Goal: Task Accomplishment & Management: Complete application form

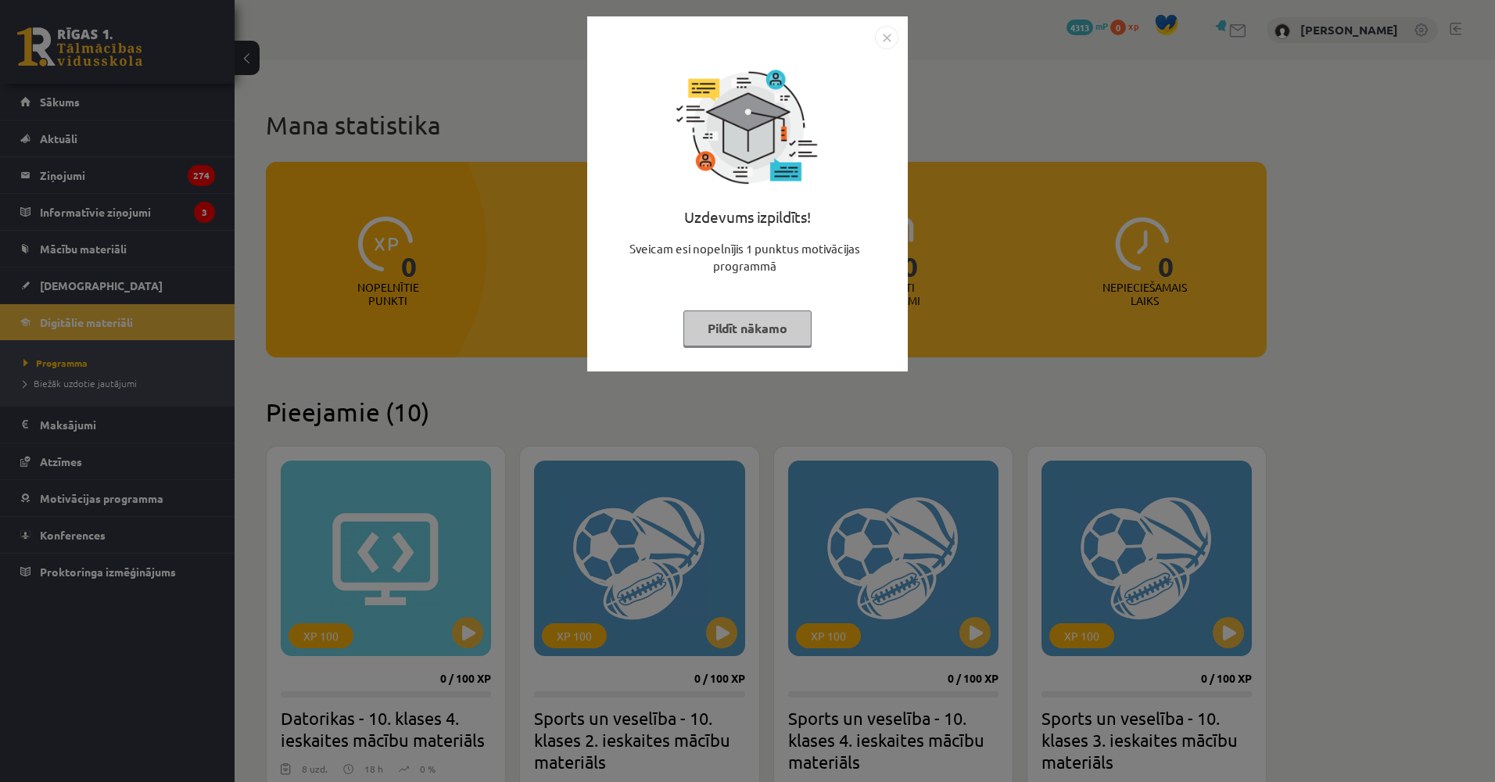
click at [245, 98] on div "Uzdevums izpildīts! Sveicam esi nopelnījis 1 punktus motivācijas programmā Pild…" at bounding box center [747, 391] width 1495 height 782
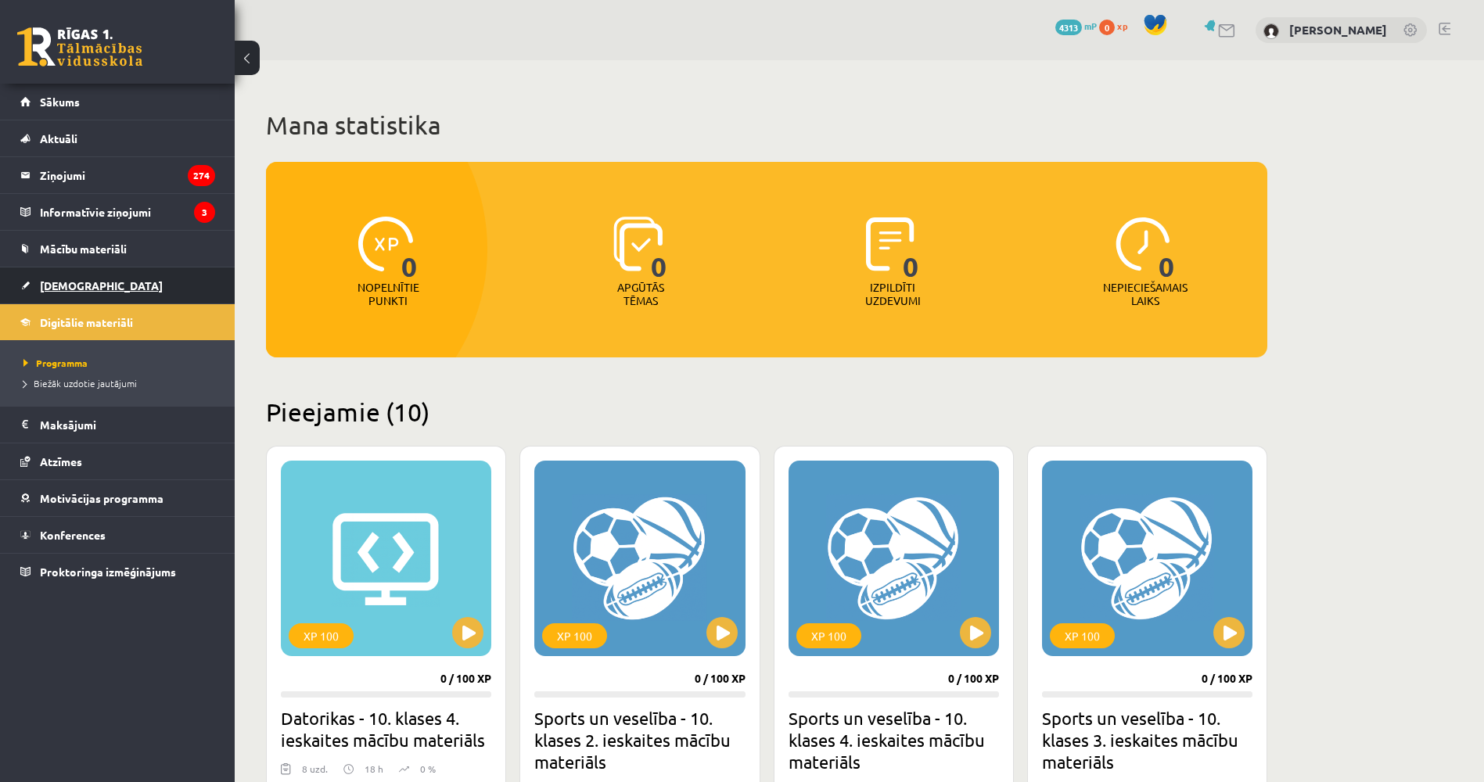
click at [97, 284] on link "[DEMOGRAPHIC_DATA]" at bounding box center [117, 285] width 195 height 36
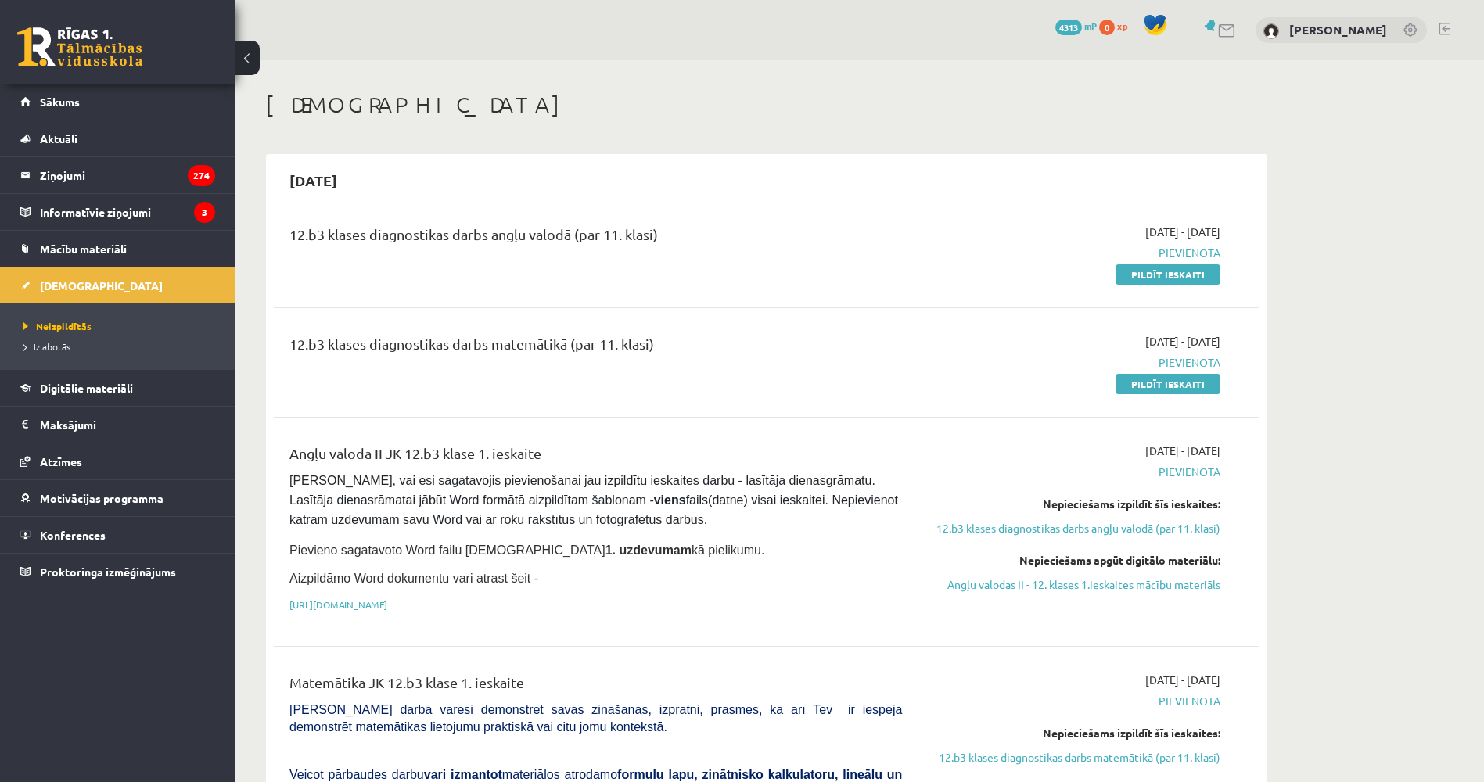
click at [1200, 264] on div "[DATE] - [DATE] [GEOGRAPHIC_DATA] Pildīt ieskaiti" at bounding box center [1072, 253] width 318 height 59
click at [1196, 274] on link "Pildīt ieskaiti" at bounding box center [1167, 274] width 105 height 20
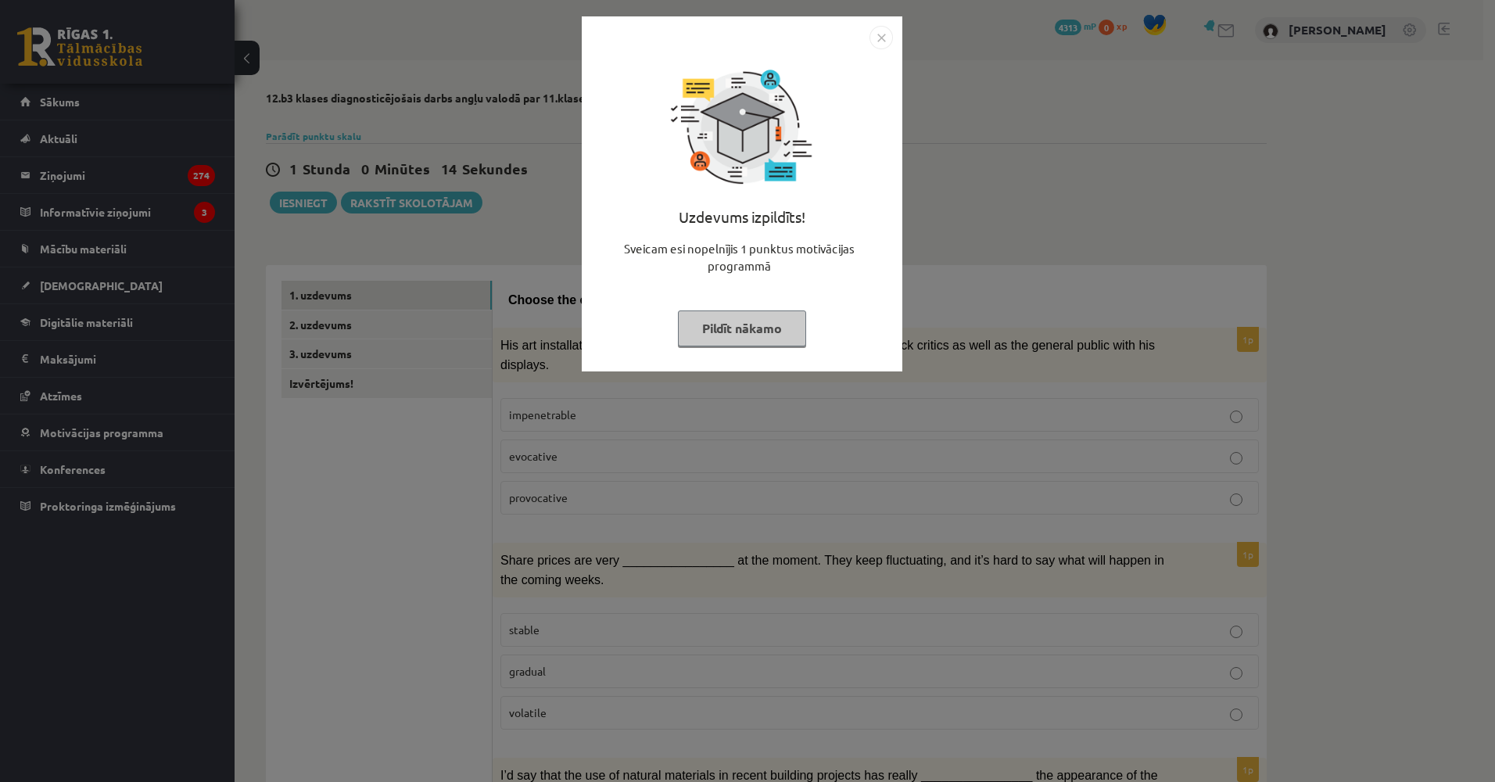
click at [523, 335] on div "Uzdevums izpildīts! Sveicam esi nopelnījis 1 punktus motivācijas programmā Pild…" at bounding box center [747, 391] width 1495 height 782
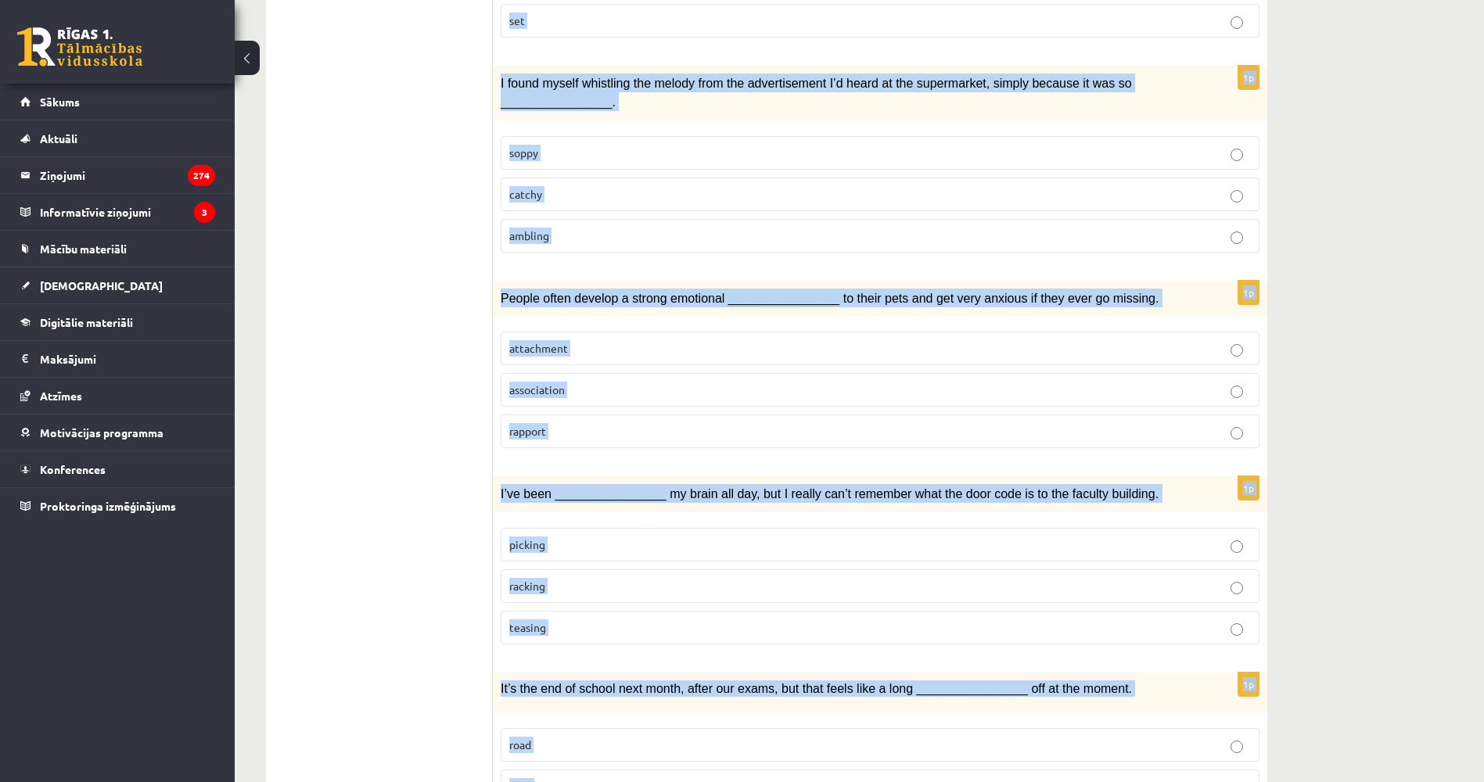
scroll to position [2076, 0]
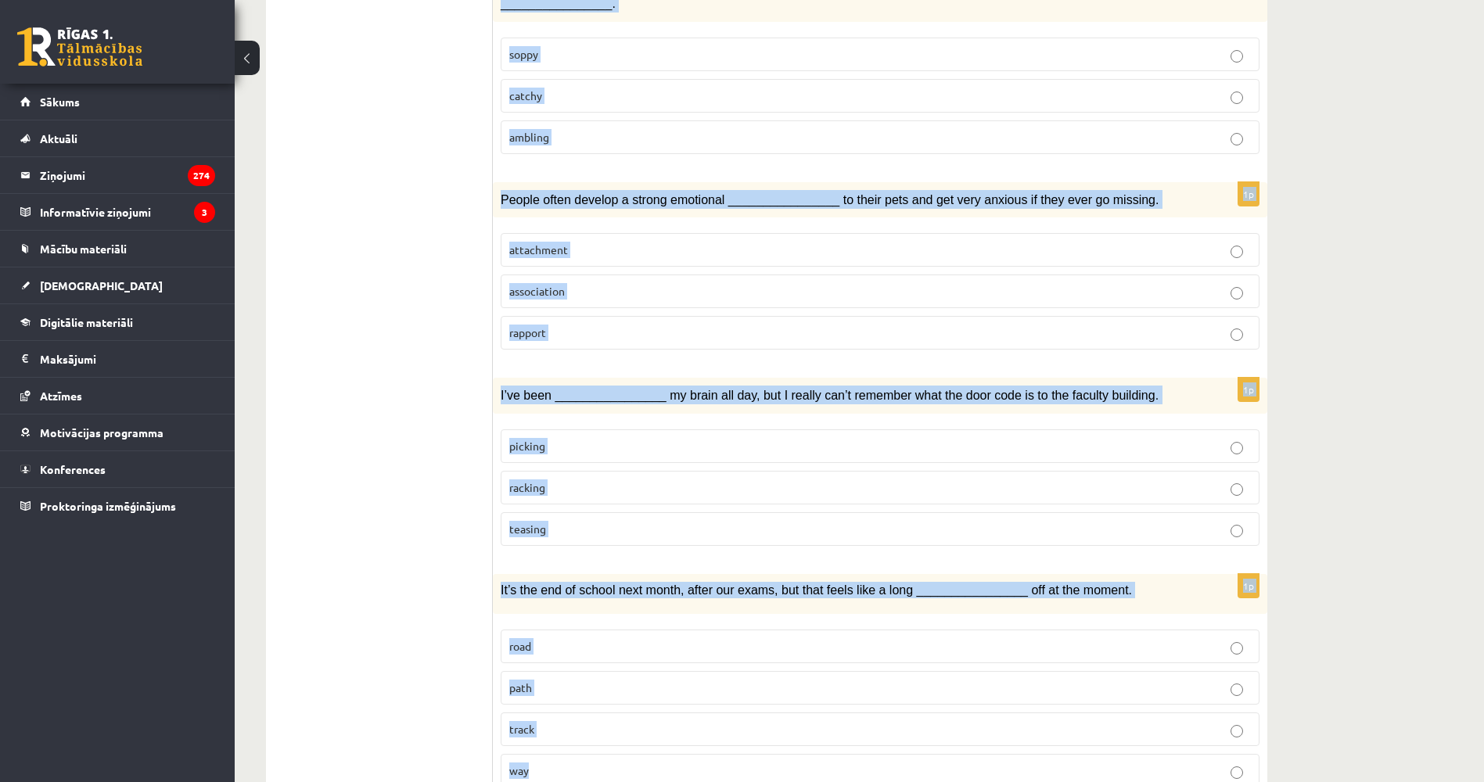
drag, startPoint x: 511, startPoint y: 294, endPoint x: 912, endPoint y: 786, distance: 634.8
copy form "Choose the correct answers. 1p His art installations are extremely ____________…"
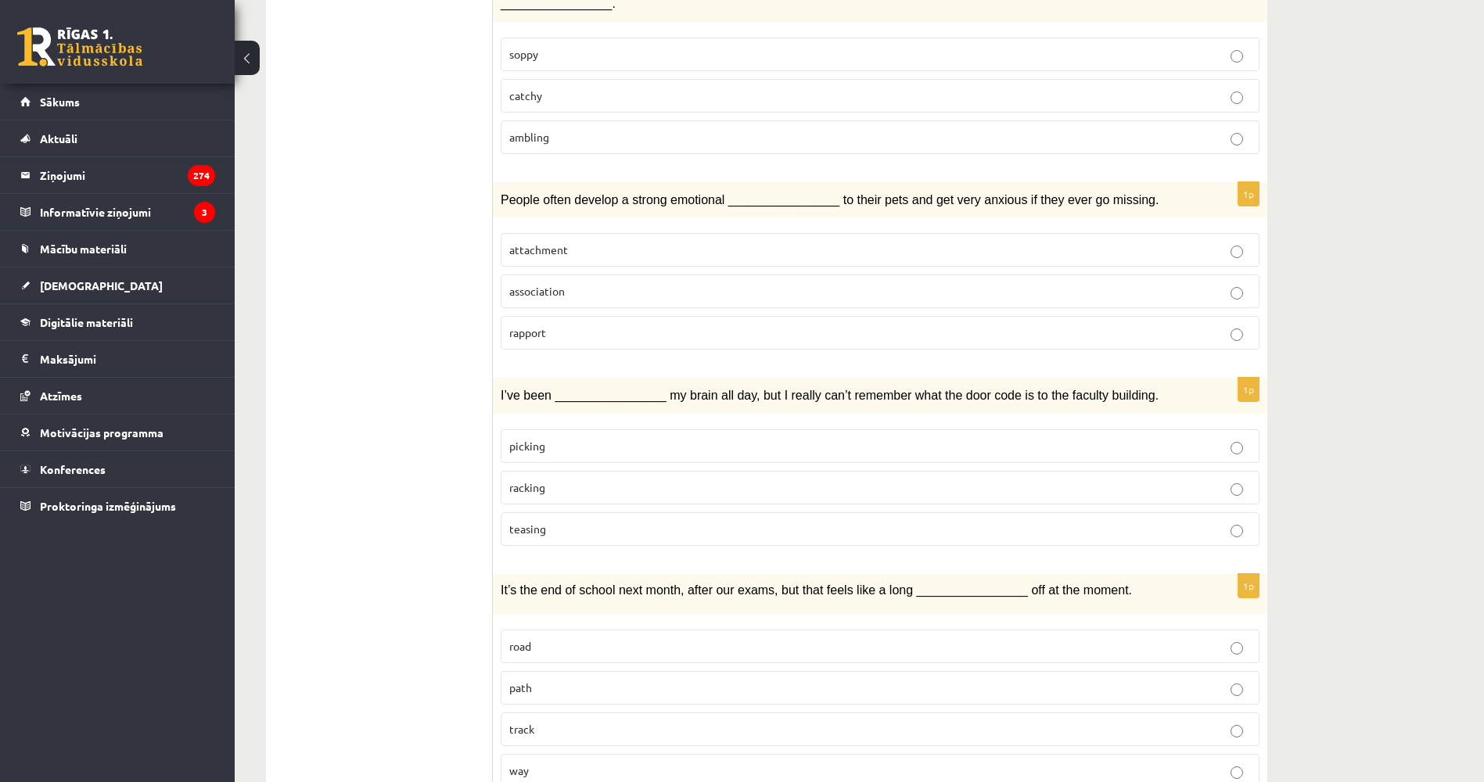
drag, startPoint x: 370, startPoint y: 231, endPoint x: 372, endPoint y: 97, distance: 133.8
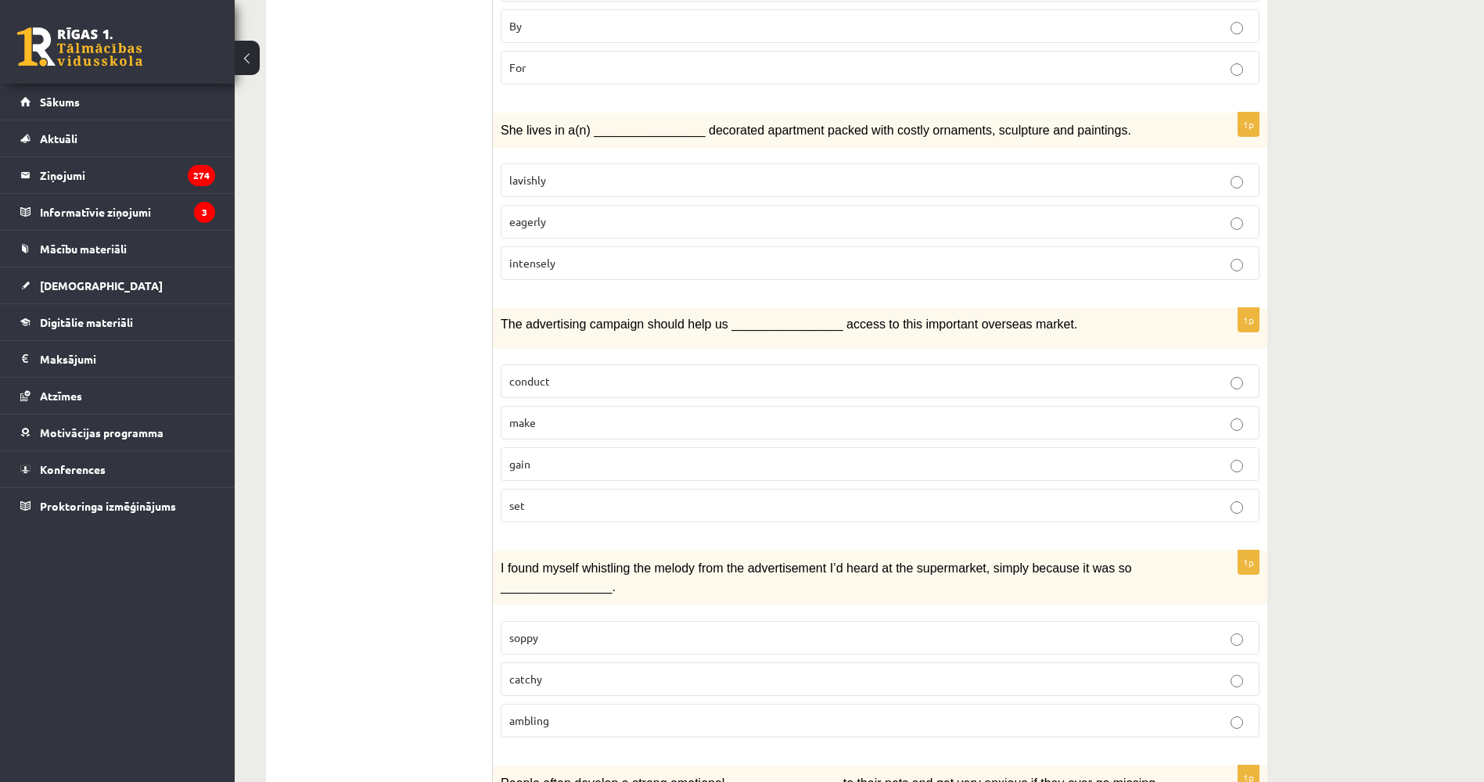
scroll to position [284, 0]
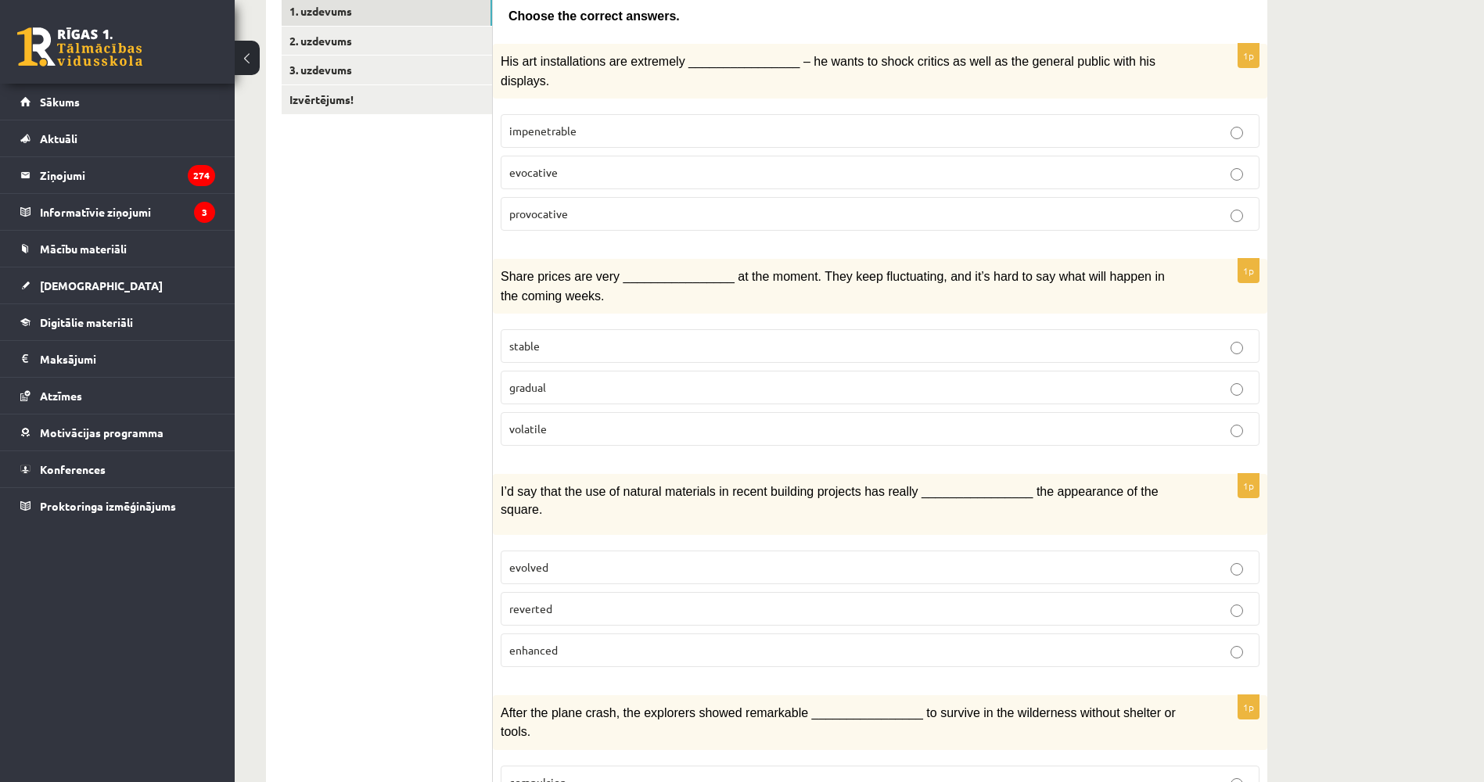
drag, startPoint x: 374, startPoint y: 138, endPoint x: 379, endPoint y: -54, distance: 192.4
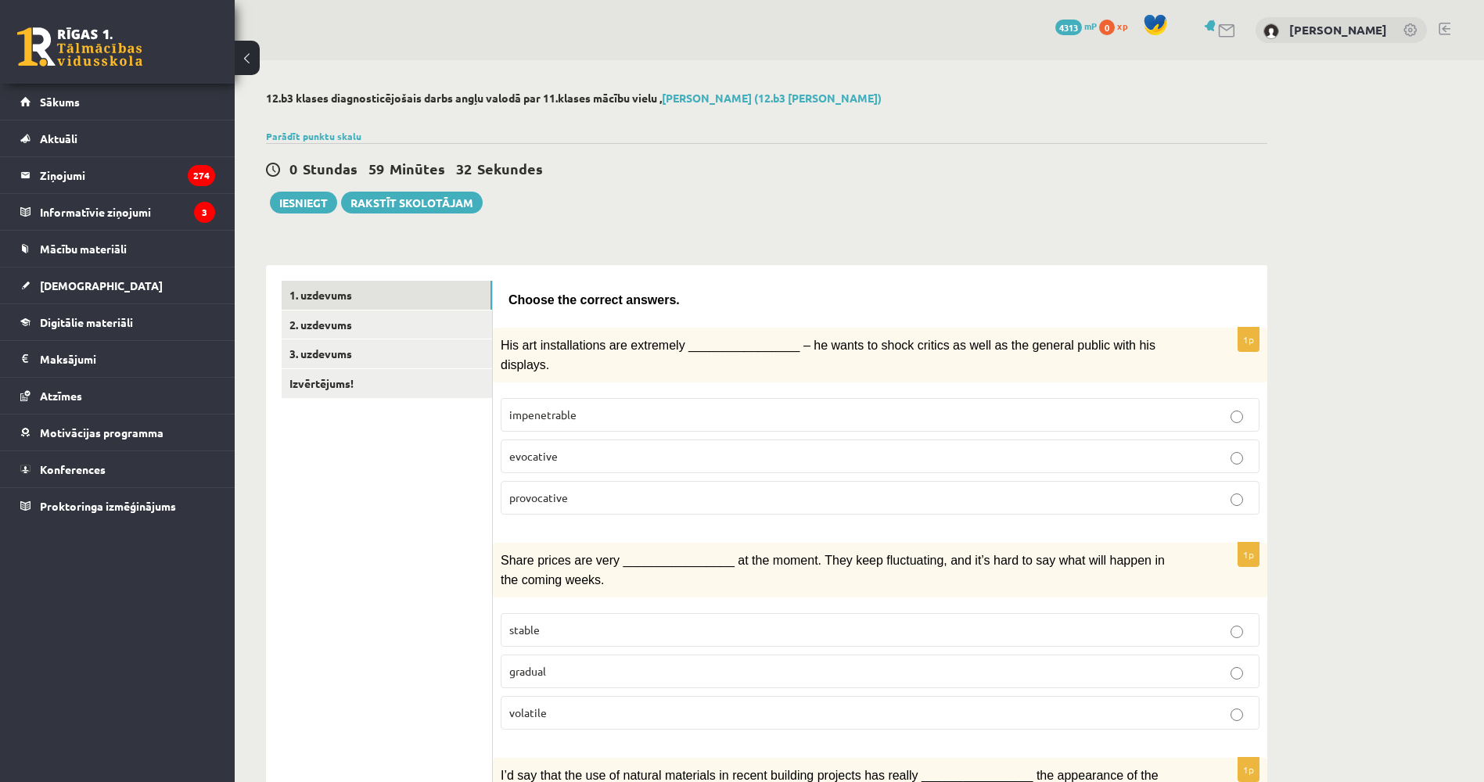
click at [608, 490] on p "provocative" at bounding box center [879, 498] width 741 height 16
click at [579, 696] on label "volatile" at bounding box center [880, 713] width 759 height 34
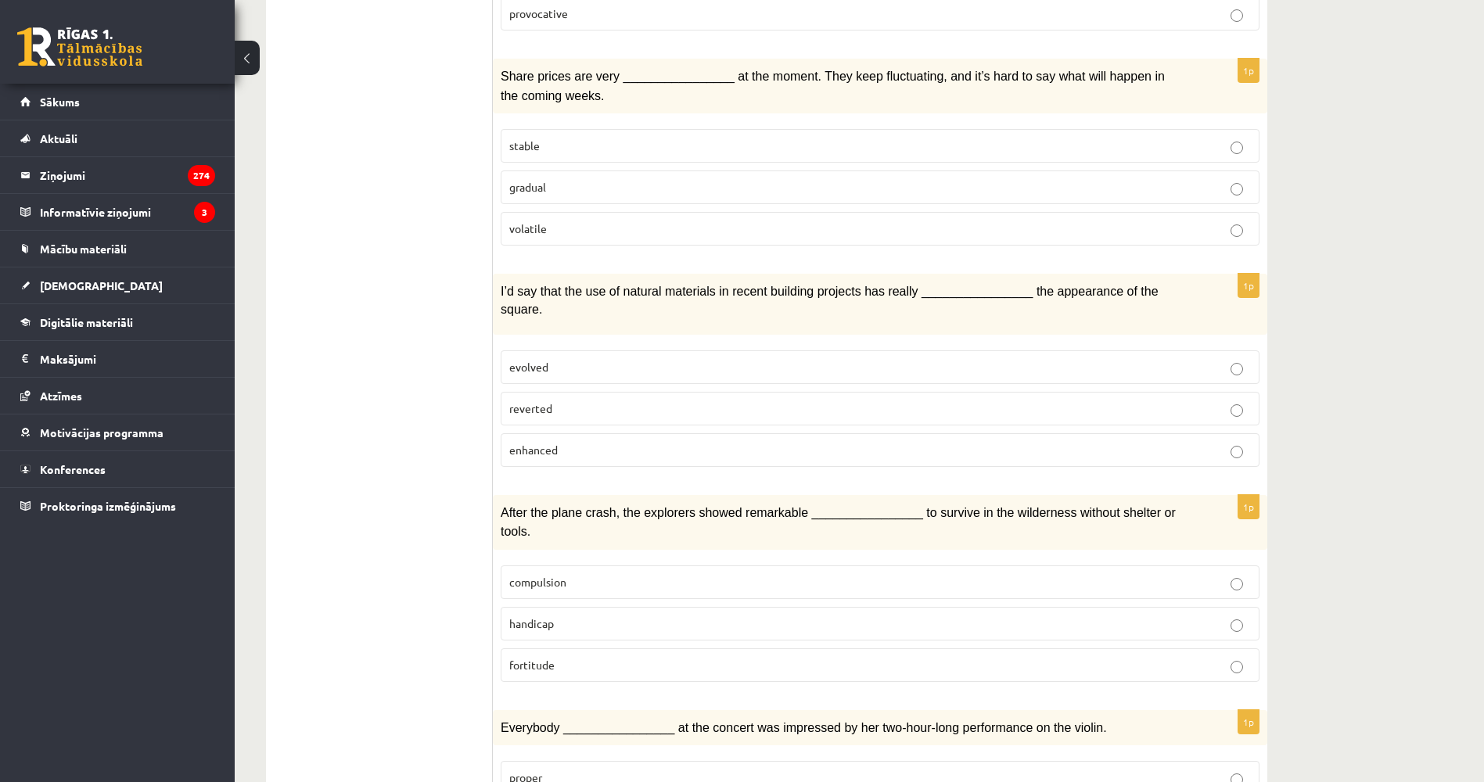
drag, startPoint x: 367, startPoint y: 505, endPoint x: 378, endPoint y: 598, distance: 93.7
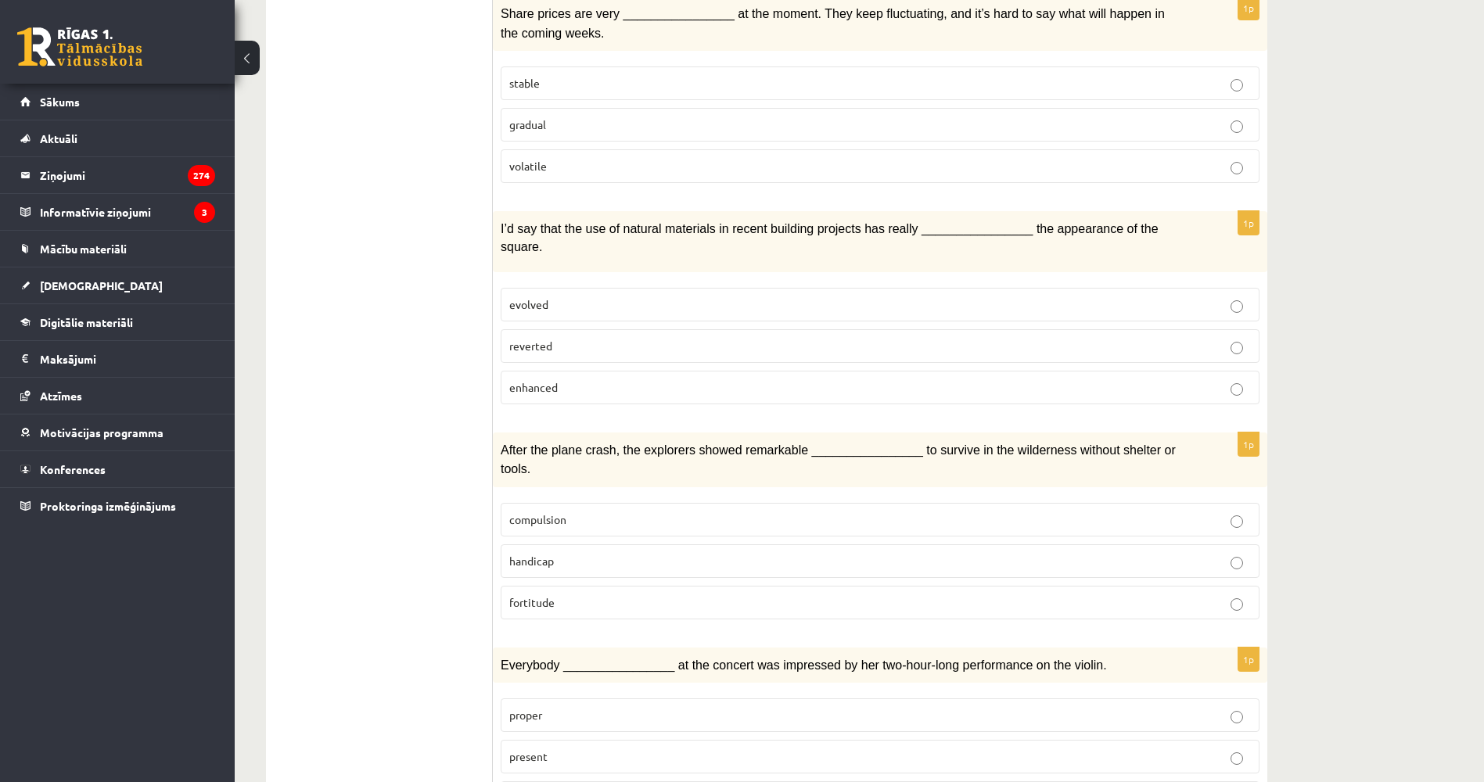
click at [542, 380] on span "enhanced" at bounding box center [533, 387] width 48 height 14
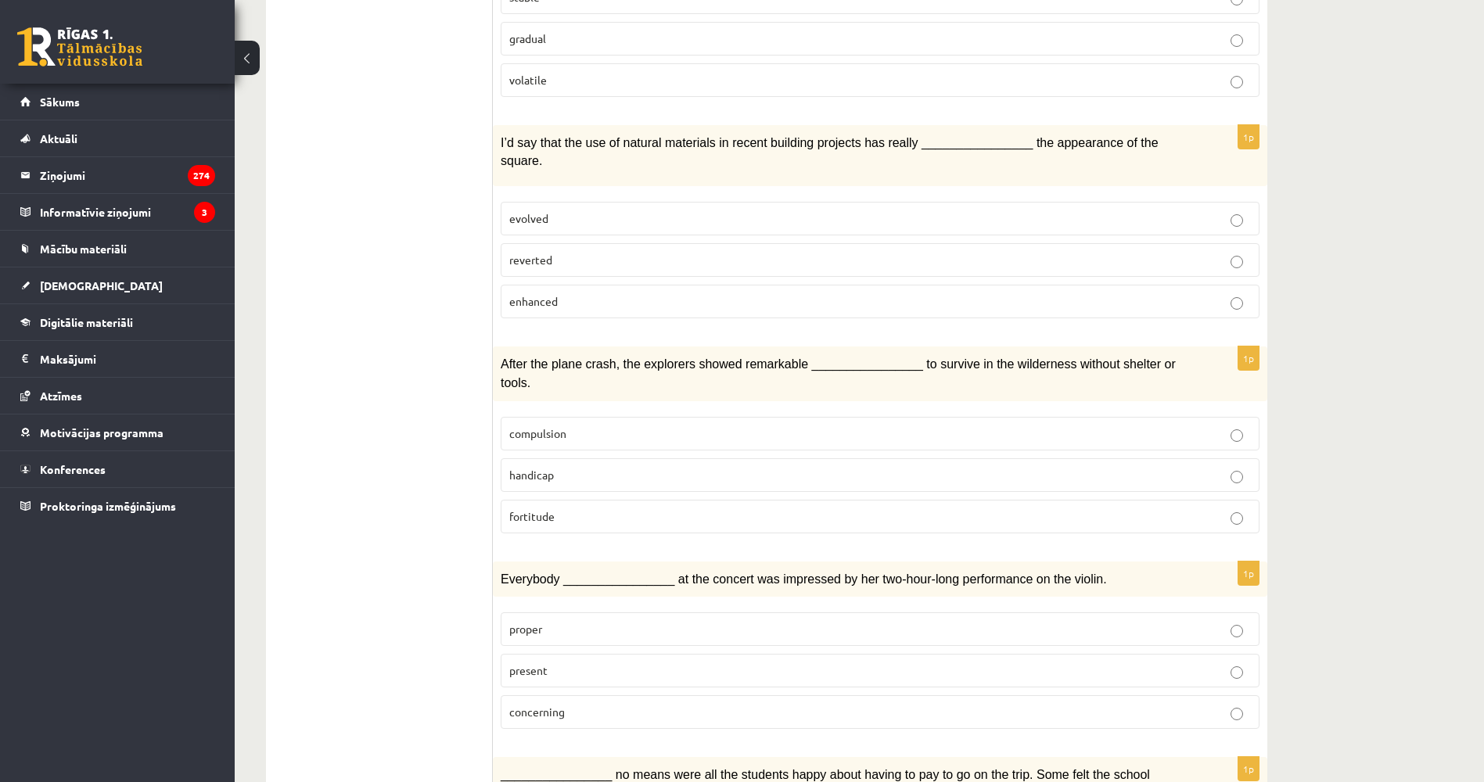
drag, startPoint x: 425, startPoint y: 471, endPoint x: 428, endPoint y: 496, distance: 25.2
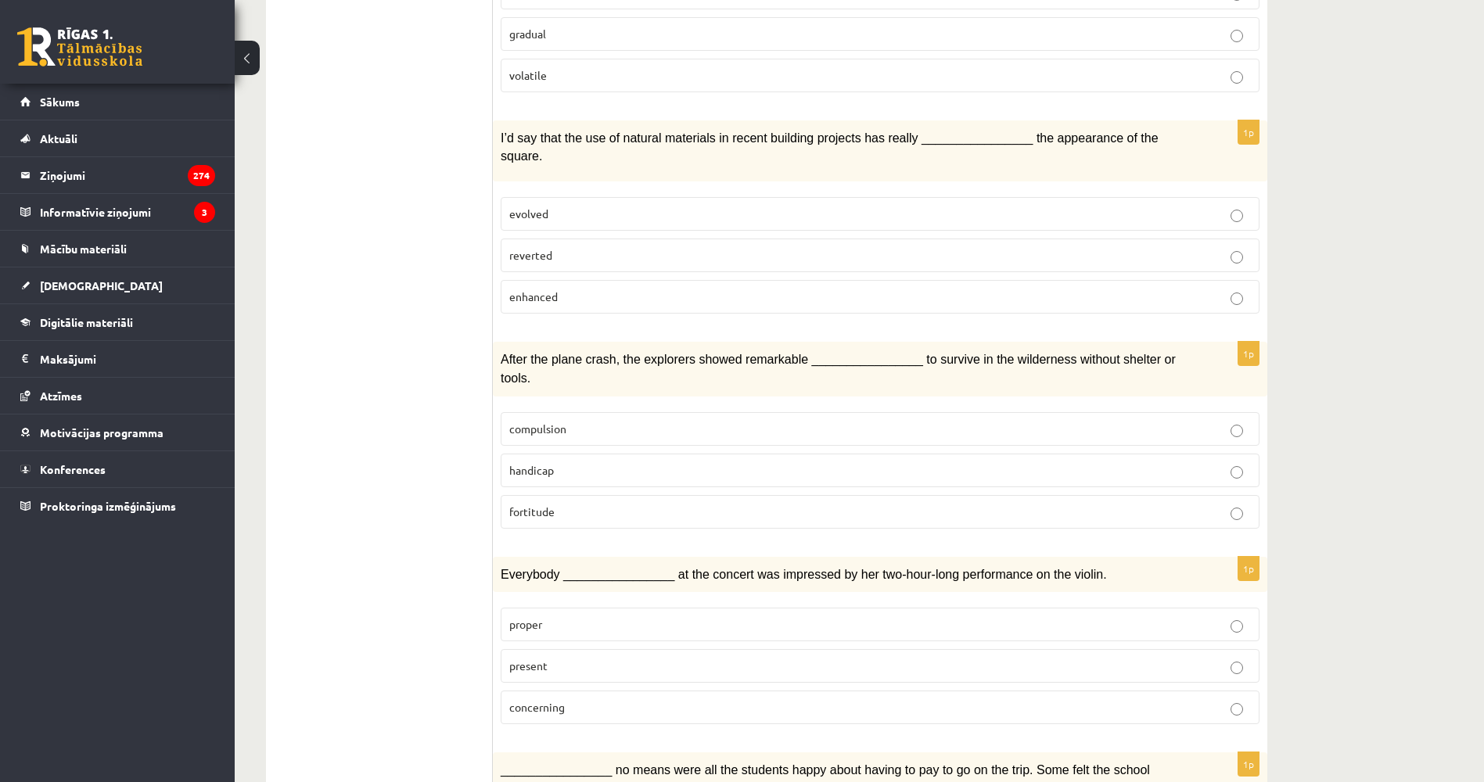
click at [556, 658] on p "present" at bounding box center [879, 666] width 741 height 16
click at [569, 504] on p "fortitude" at bounding box center [879, 512] width 741 height 16
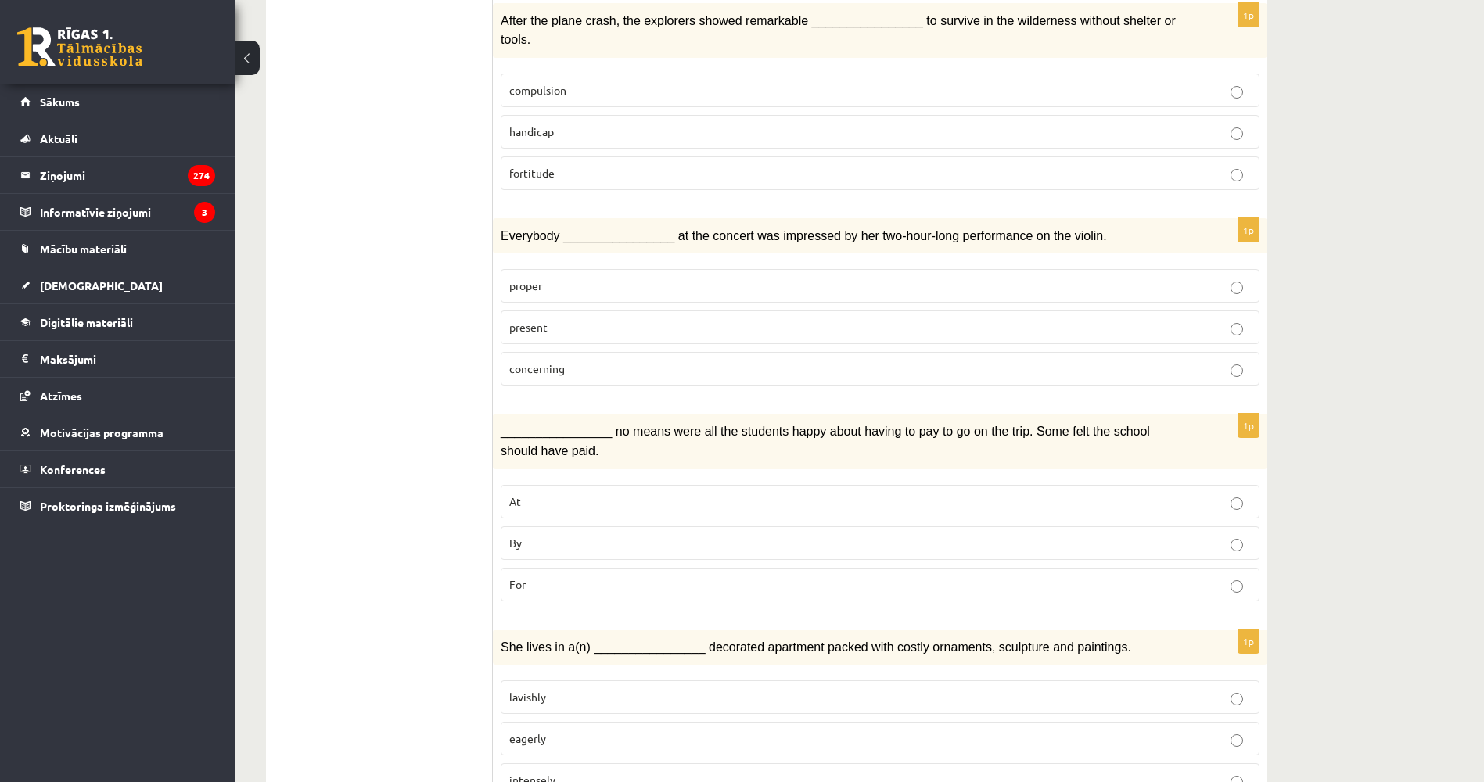
drag, startPoint x: 382, startPoint y: 416, endPoint x: 381, endPoint y: 476, distance: 60.2
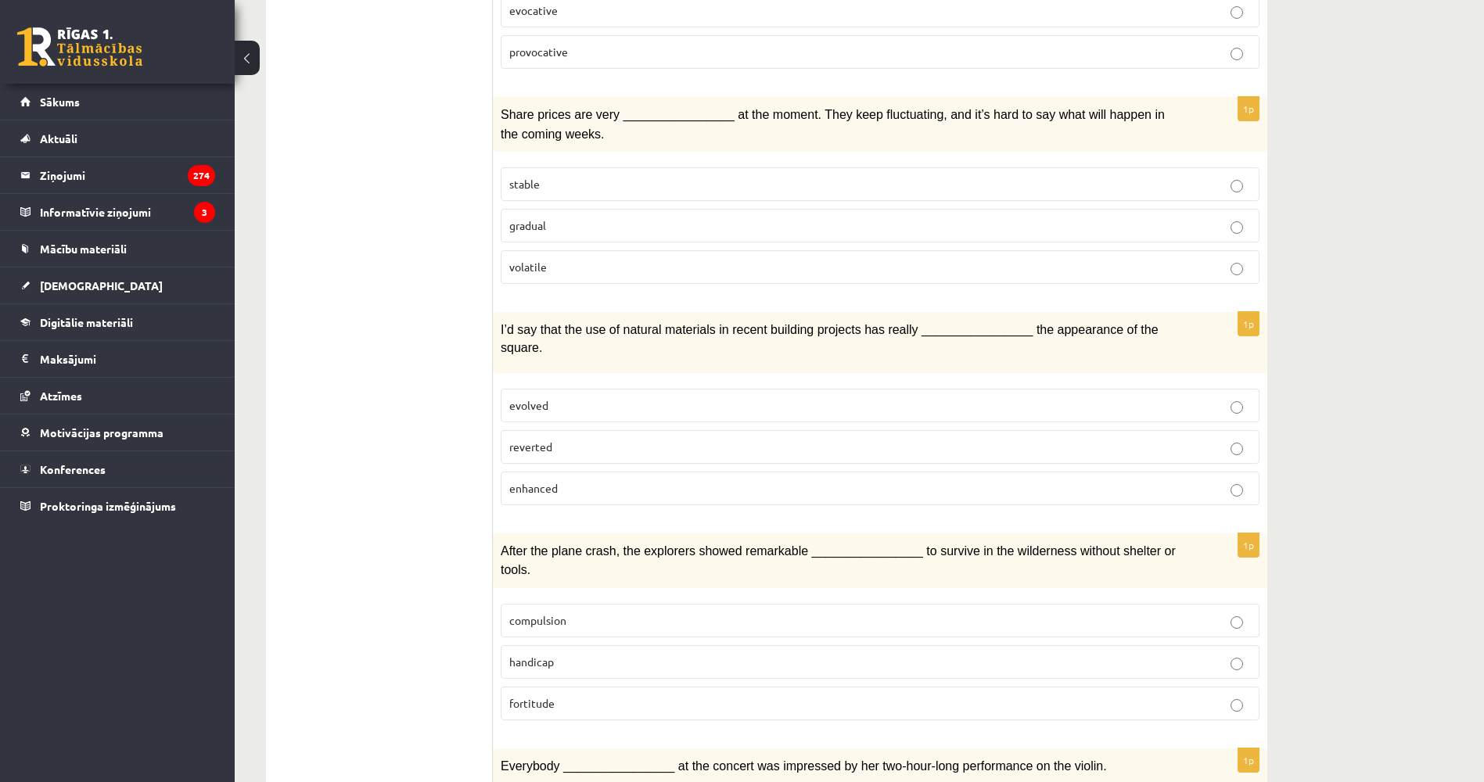
drag, startPoint x: 379, startPoint y: 464, endPoint x: 370, endPoint y: 402, distance: 62.5
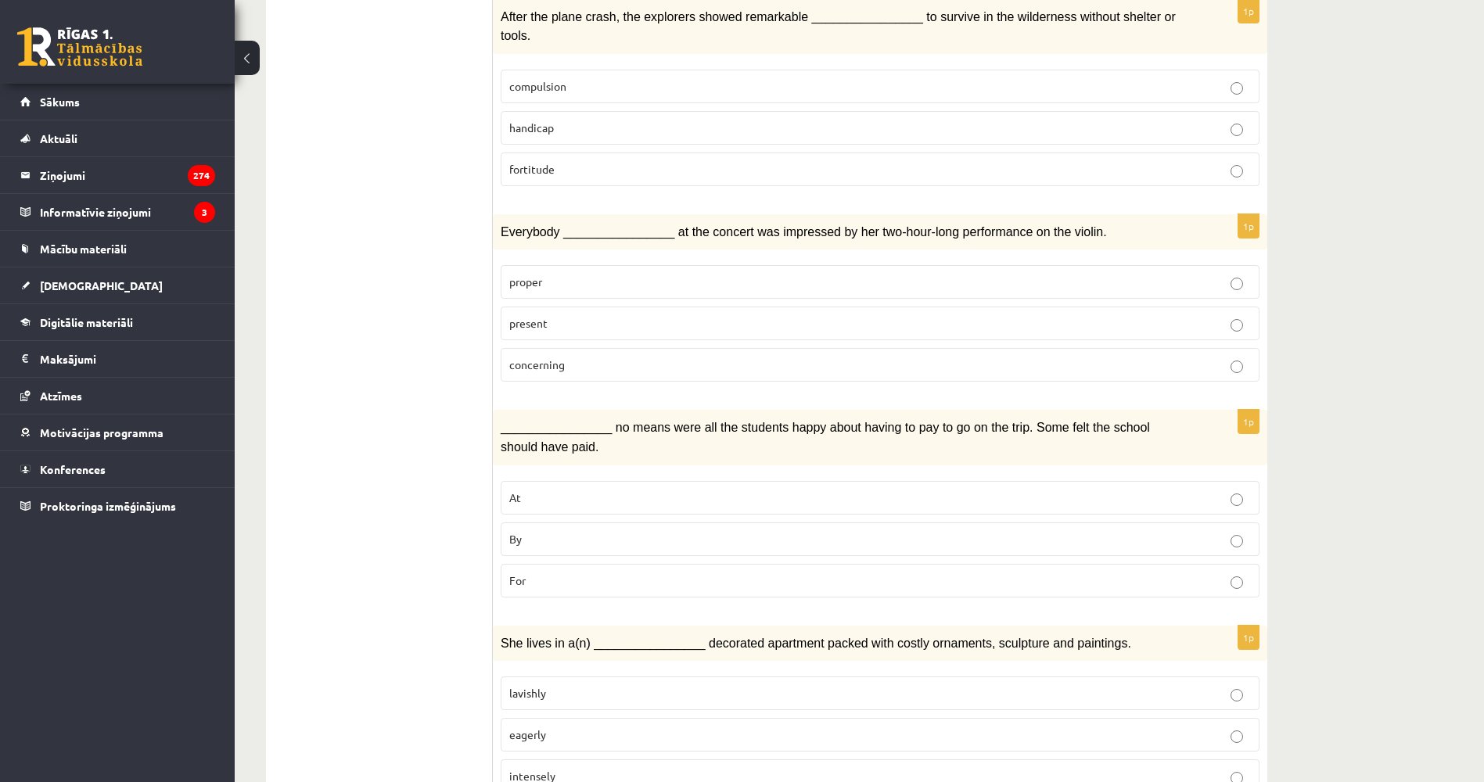
drag, startPoint x: 354, startPoint y: 474, endPoint x: 361, endPoint y: 521, distance: 47.3
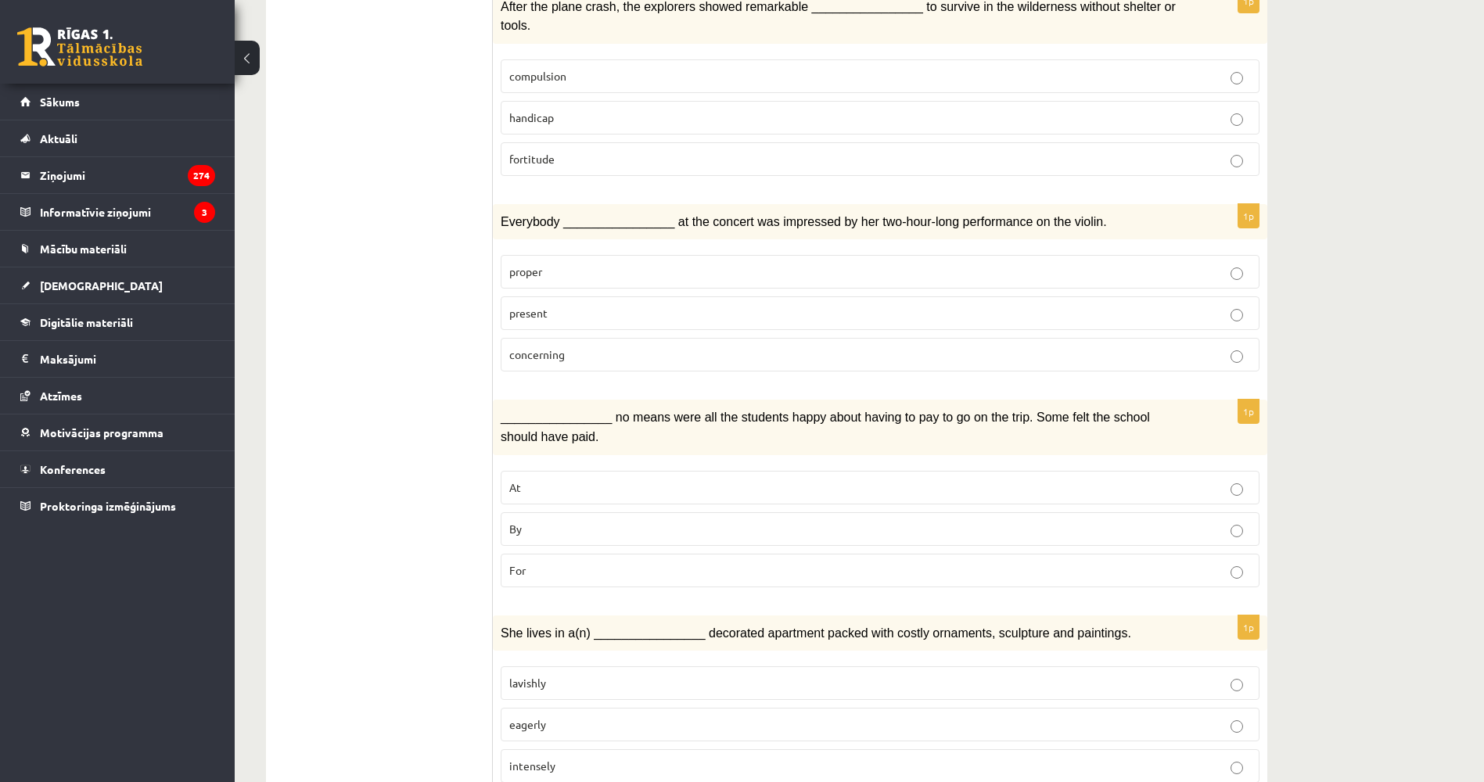
click at [558, 521] on p "By" at bounding box center [879, 529] width 741 height 16
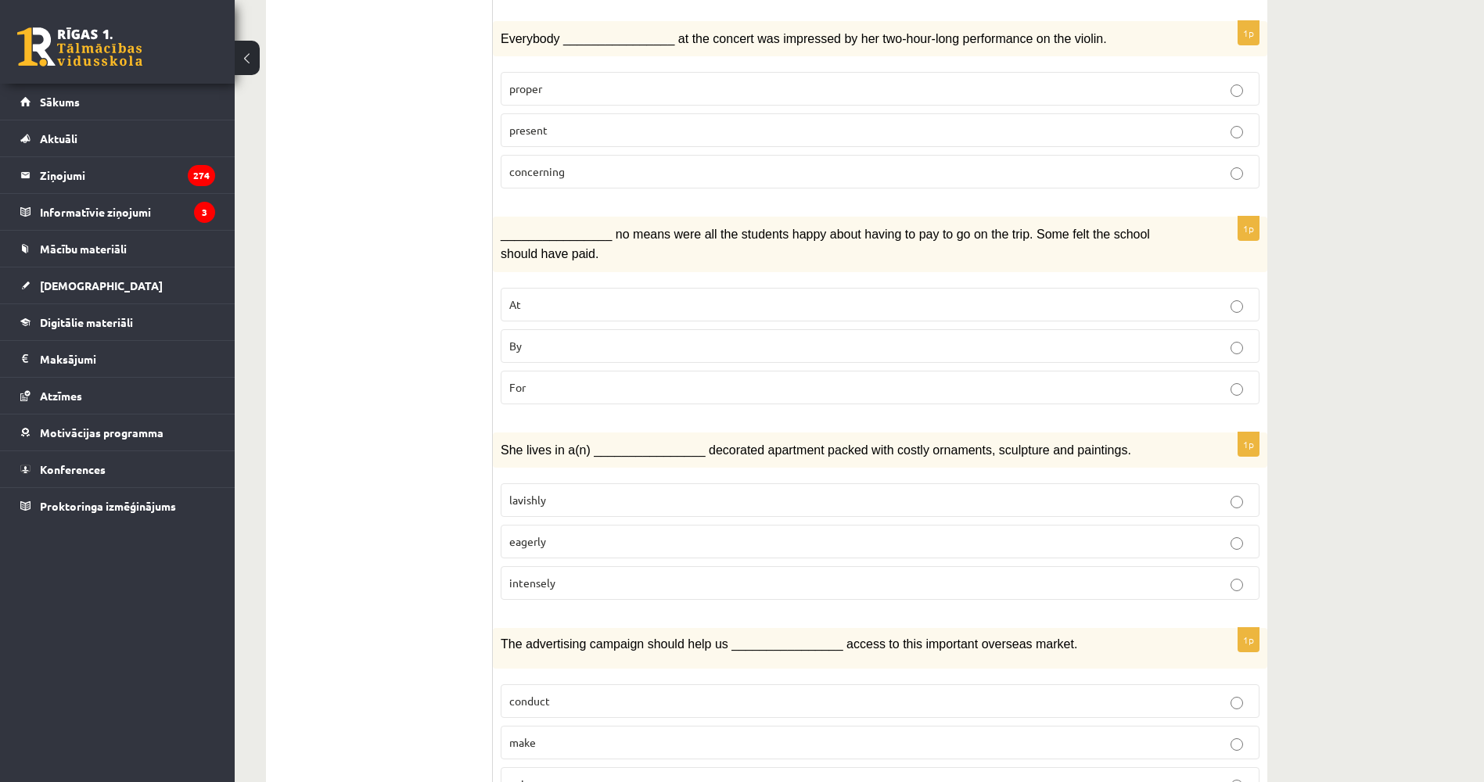
scroll to position [1232, 0]
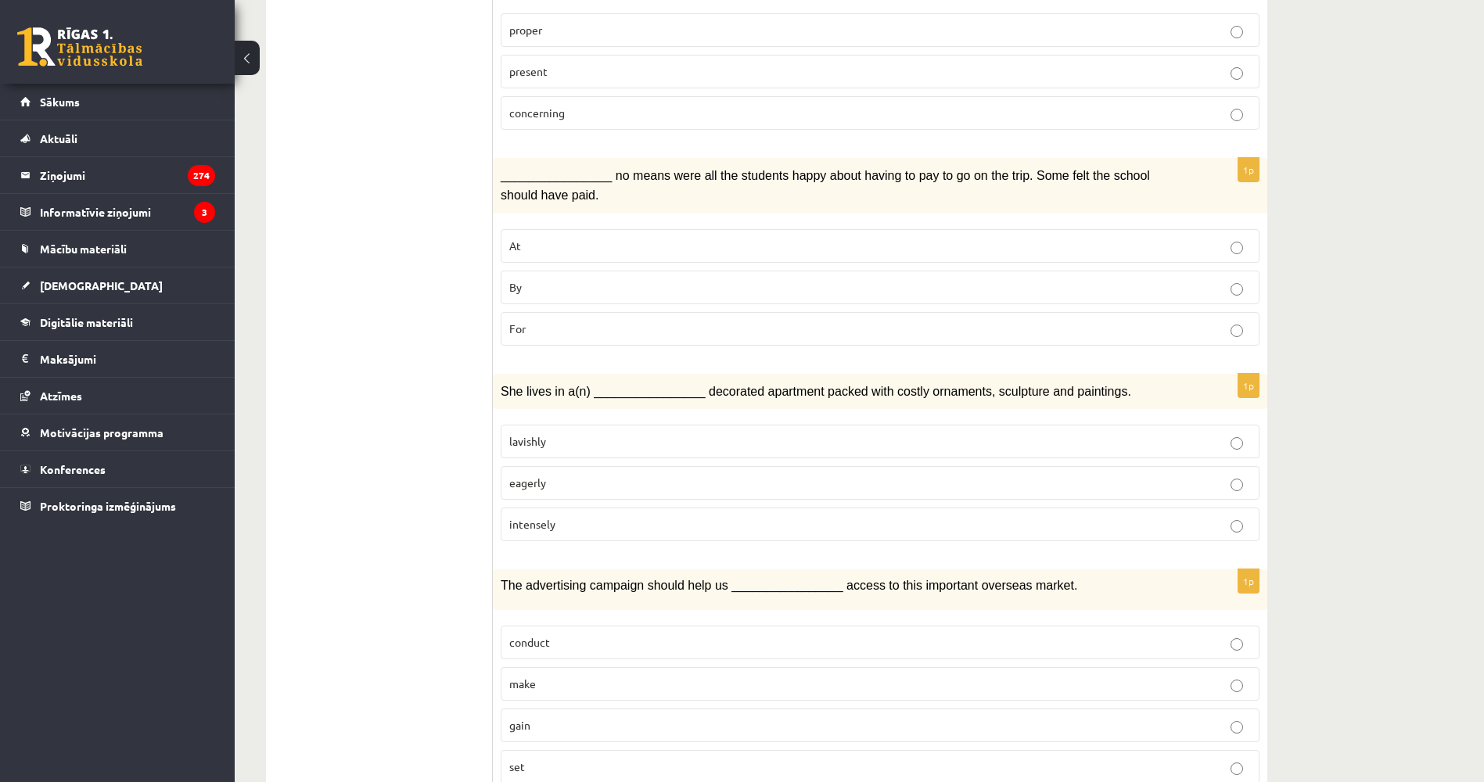
drag, startPoint x: 320, startPoint y: 487, endPoint x: 319, endPoint y: 517, distance: 29.7
click at [548, 433] on p "lavishly" at bounding box center [879, 441] width 741 height 16
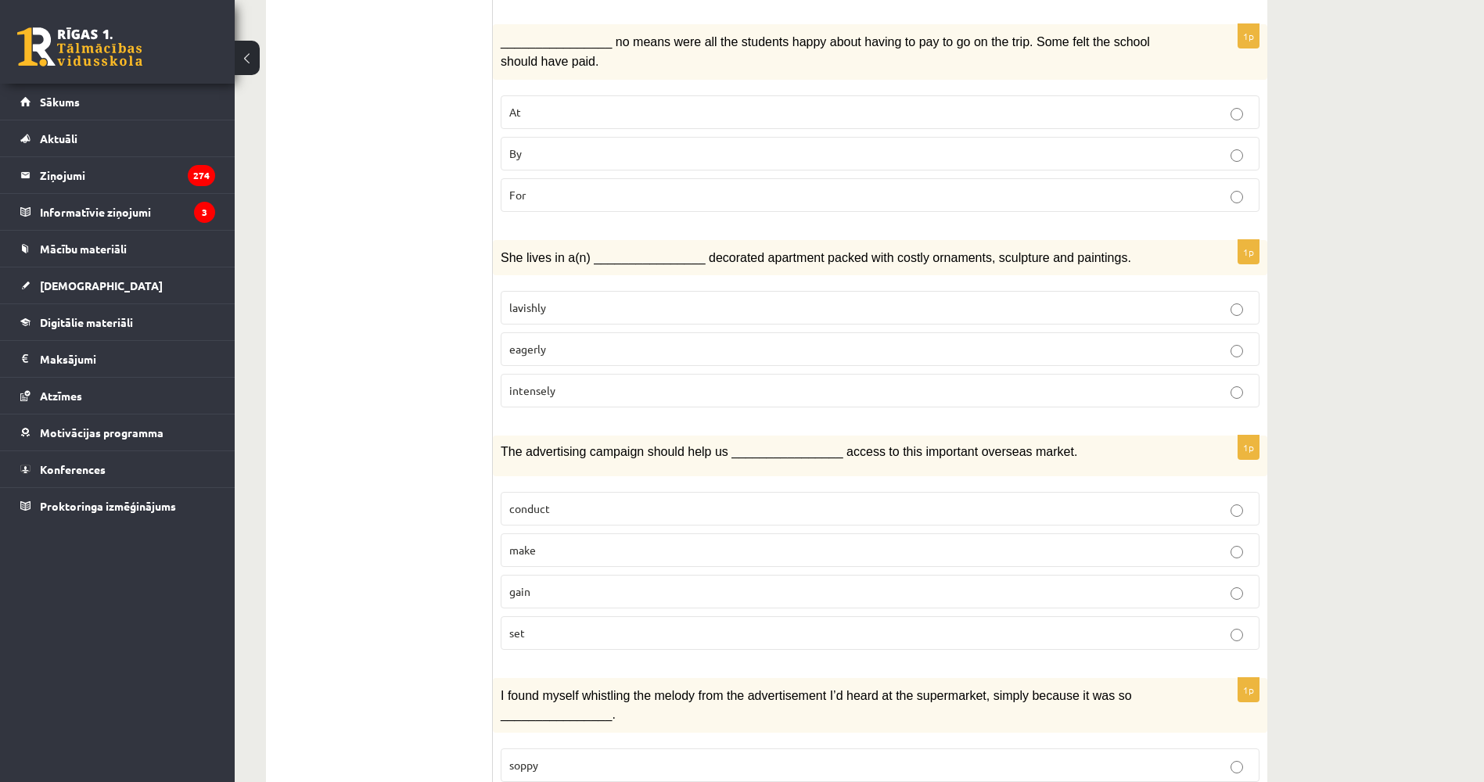
drag, startPoint x: 374, startPoint y: 340, endPoint x: 377, endPoint y: 396, distance: 55.6
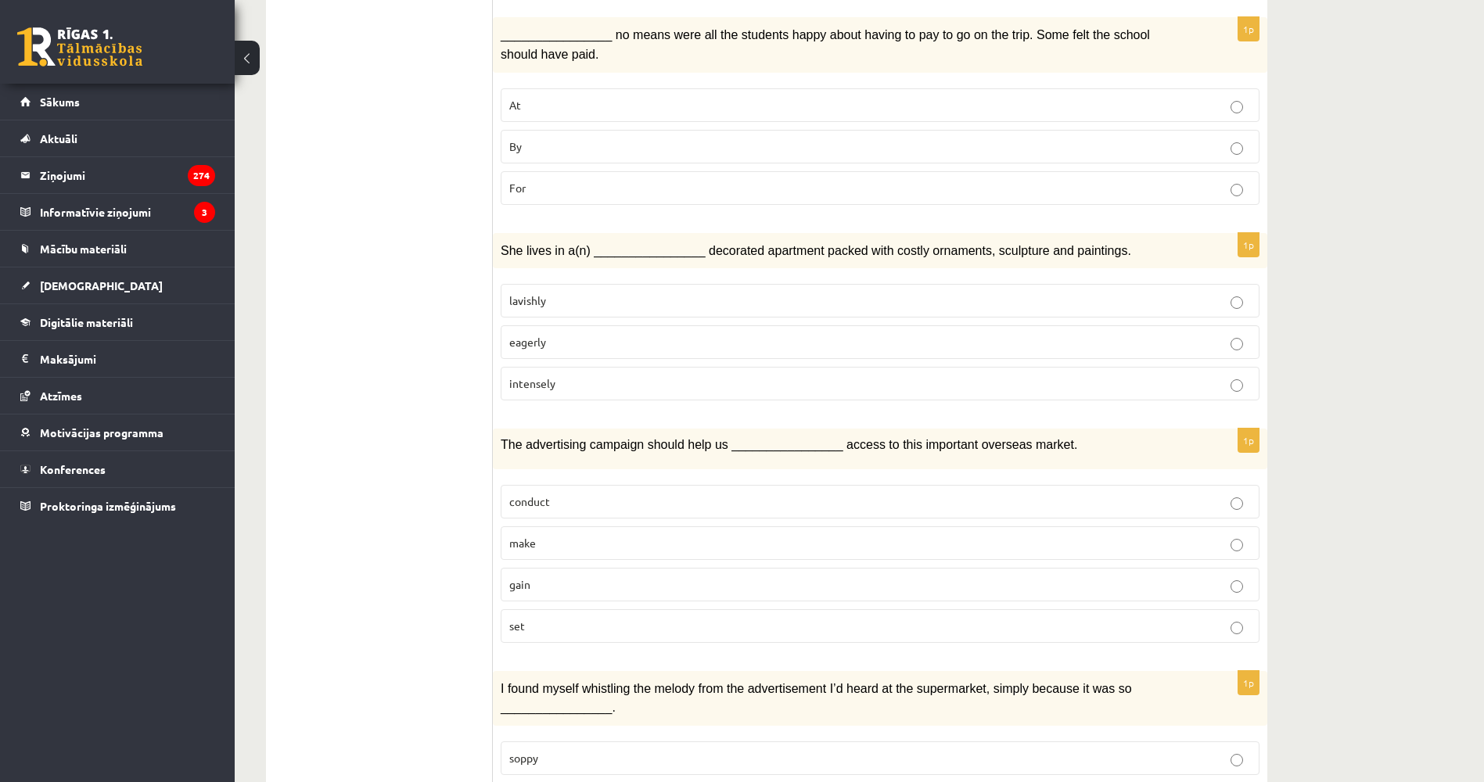
click at [569, 576] on p "gain" at bounding box center [879, 584] width 741 height 16
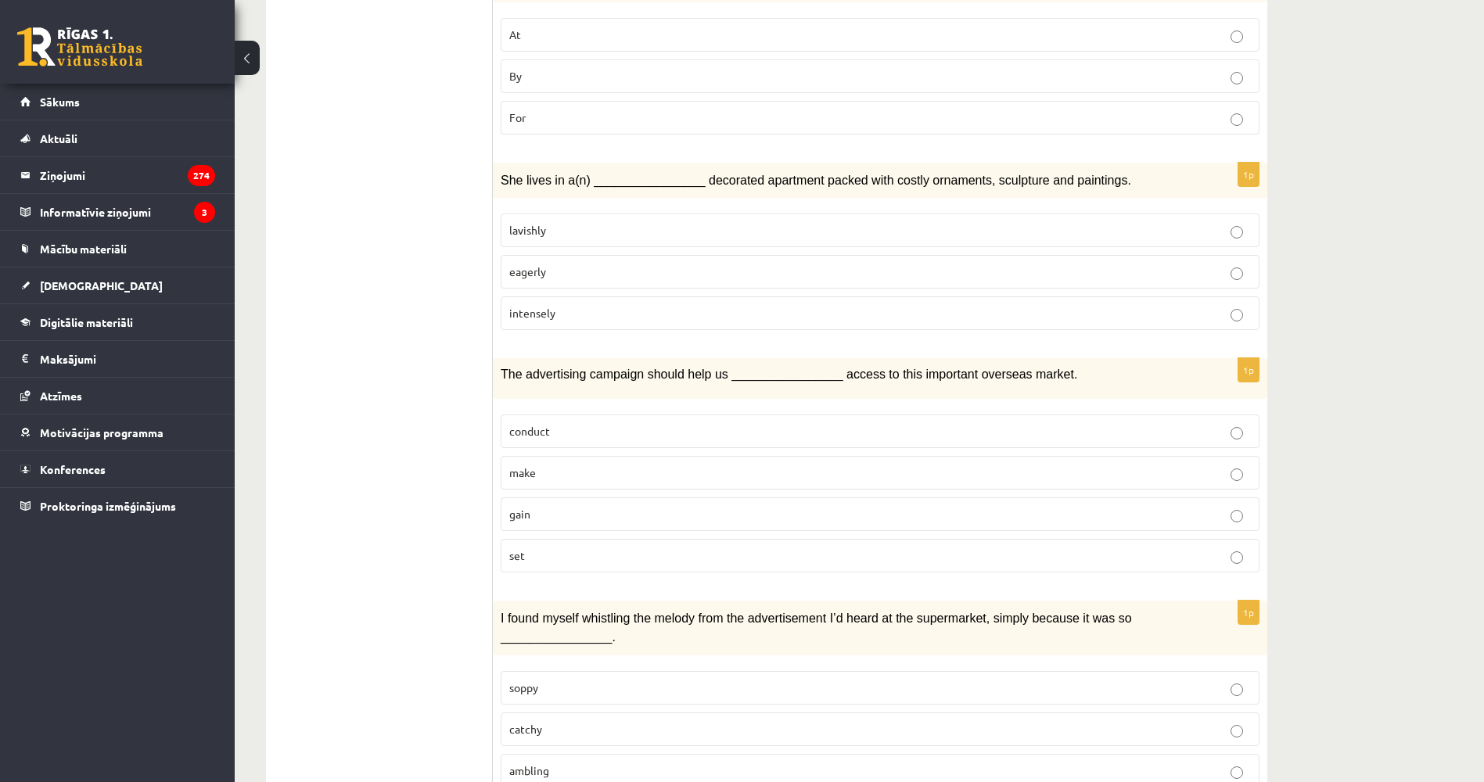
drag, startPoint x: 309, startPoint y: 458, endPoint x: 312, endPoint y: 471, distance: 12.9
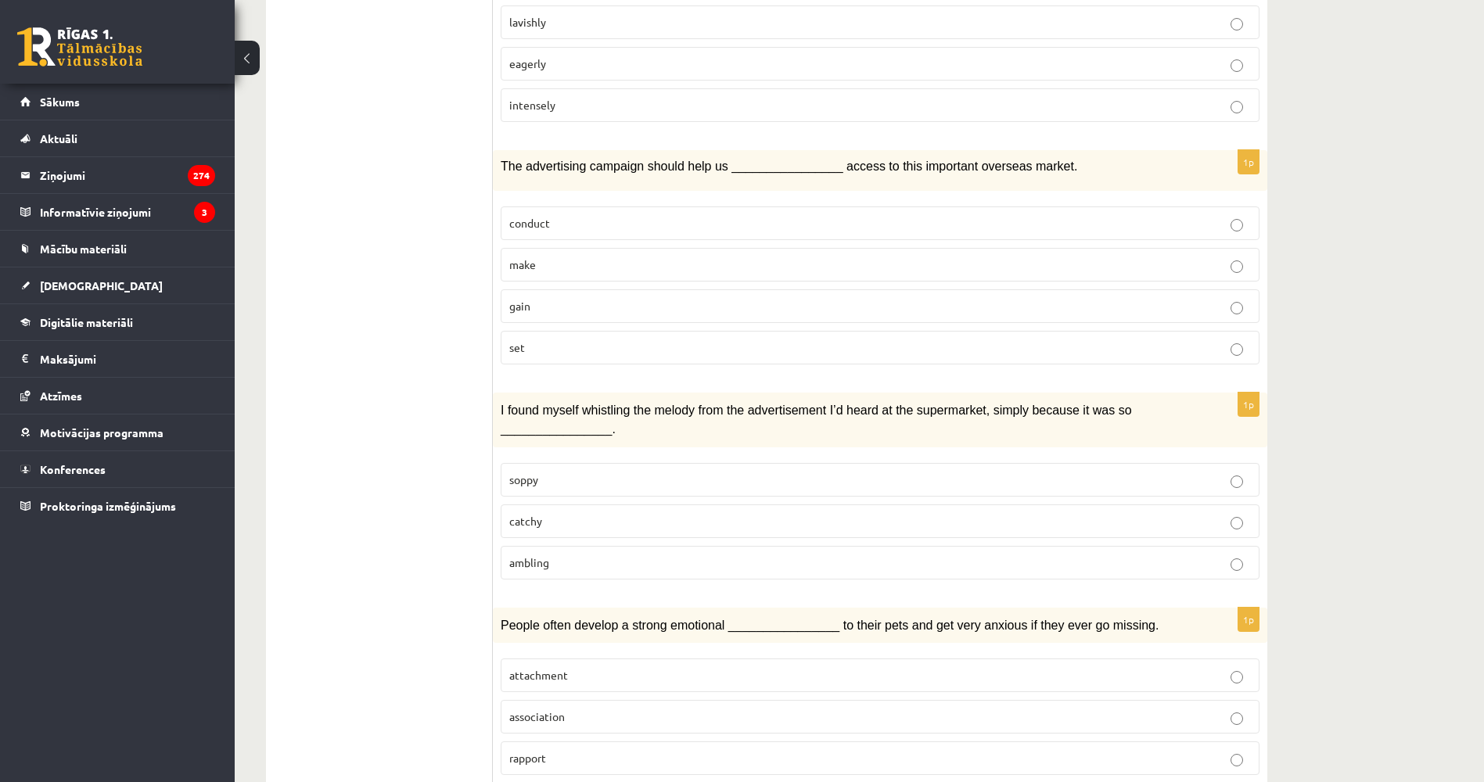
scroll to position [1679, 0]
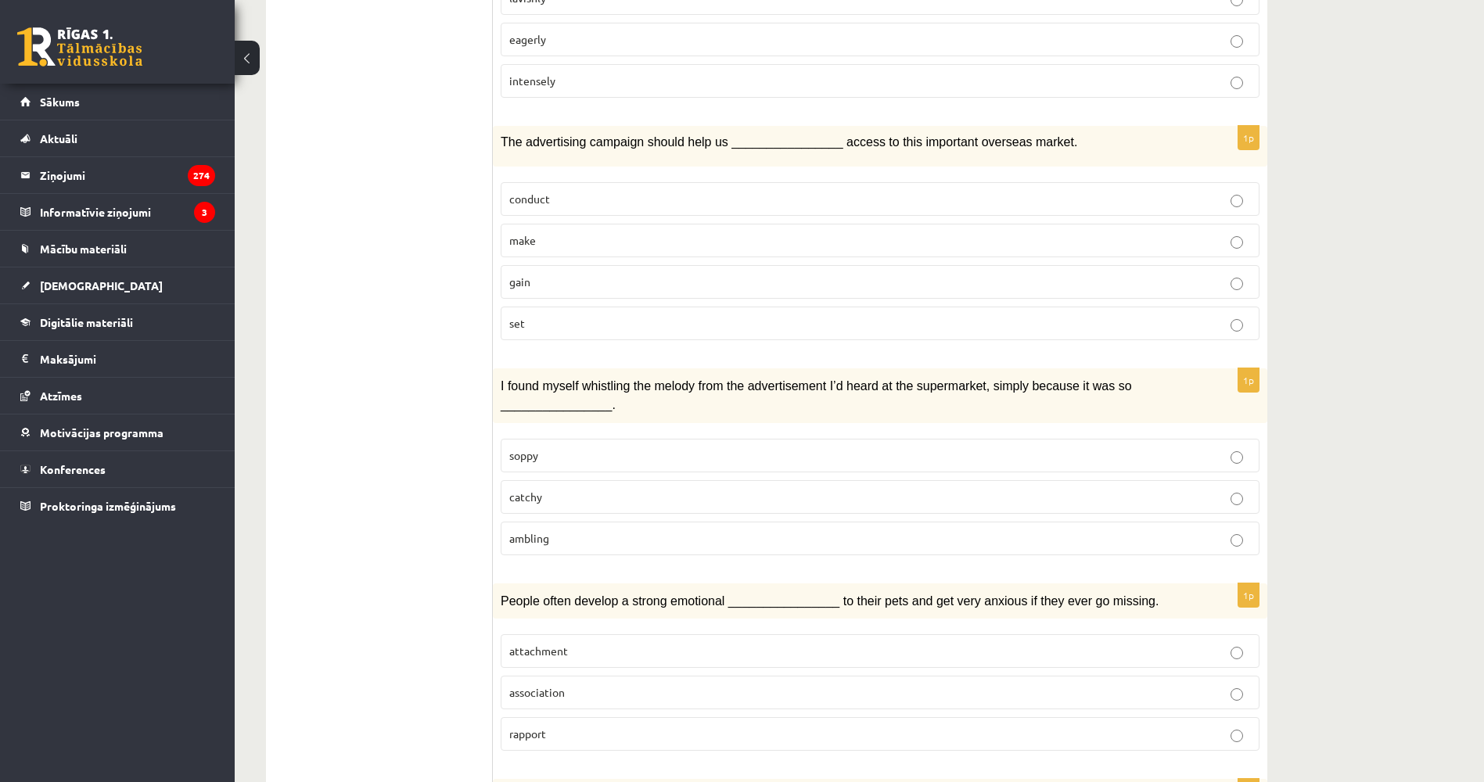
drag, startPoint x: 303, startPoint y: 426, endPoint x: 302, endPoint y: 469, distance: 43.0
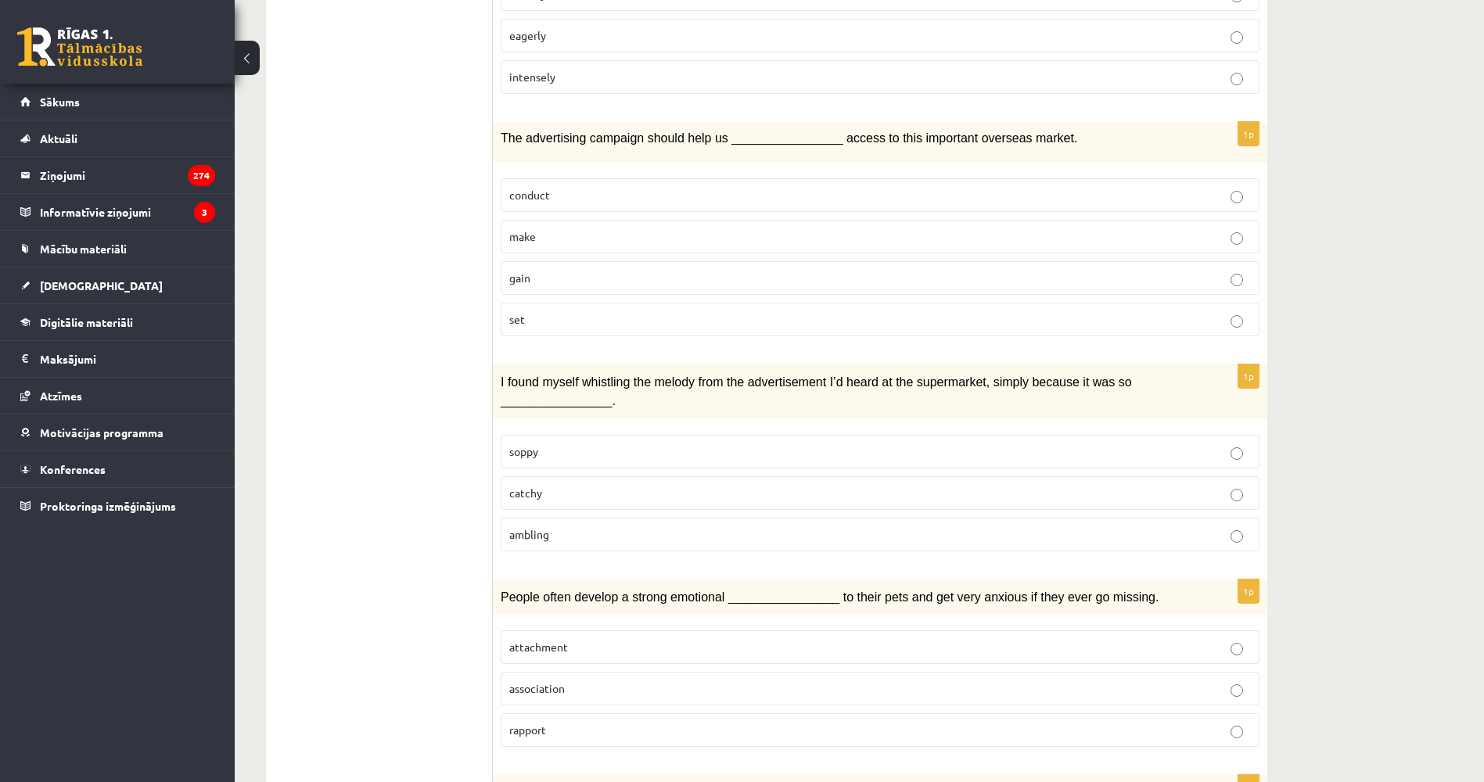
click at [558, 485] on p "catchy" at bounding box center [879, 493] width 741 height 16
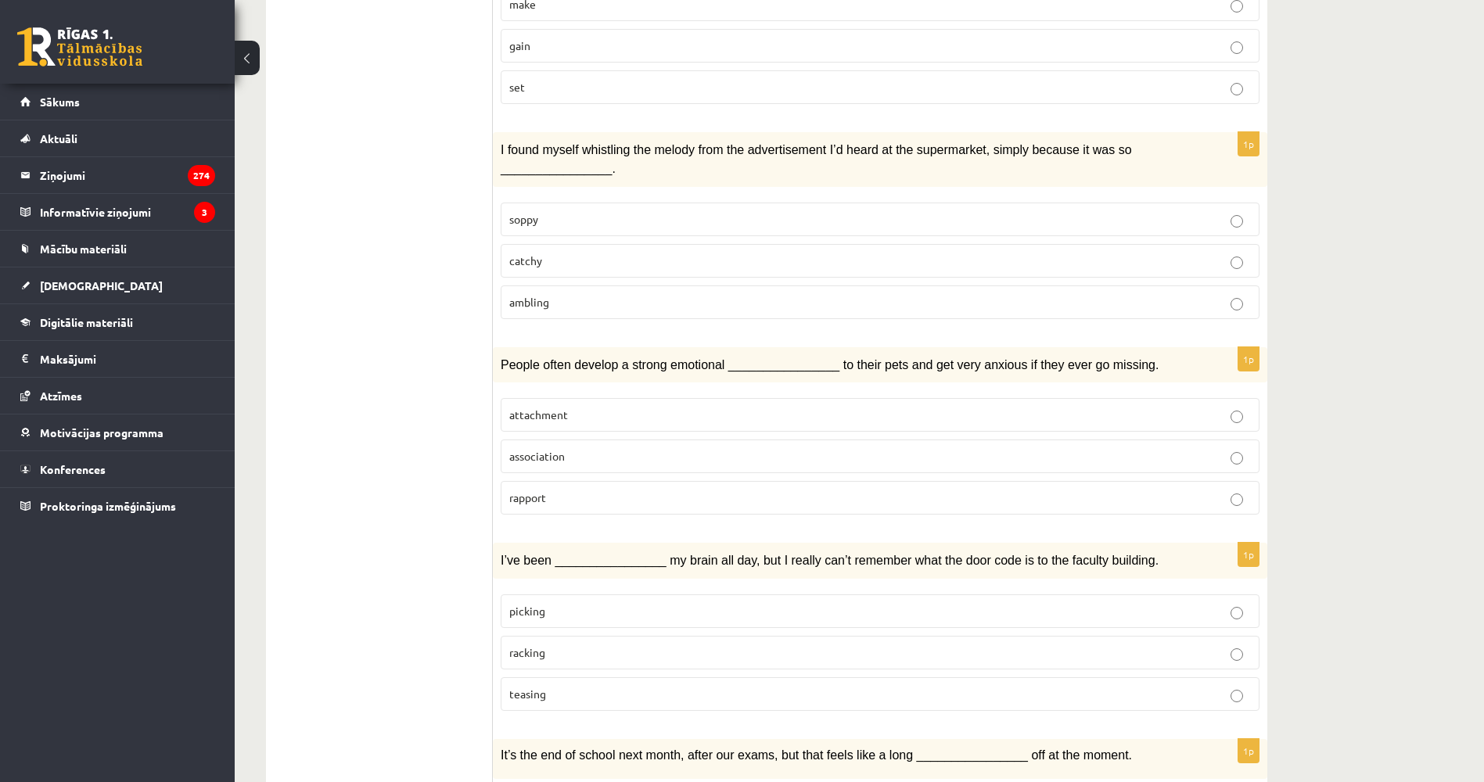
drag, startPoint x: 372, startPoint y: 396, endPoint x: 387, endPoint y: 454, distance: 59.7
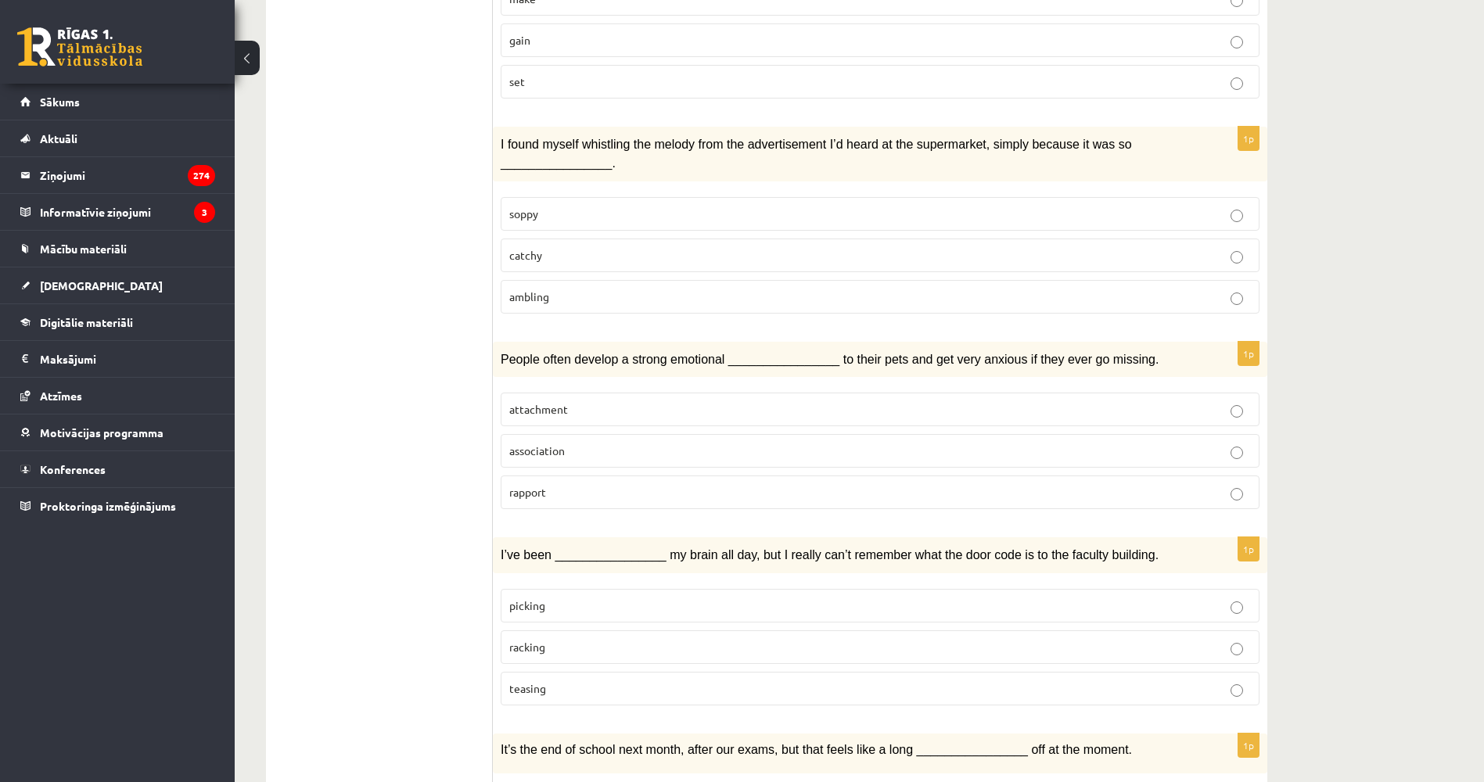
click at [548, 393] on label "attachment" at bounding box center [880, 410] width 759 height 34
click at [609, 639] on p "racking" at bounding box center [879, 647] width 741 height 16
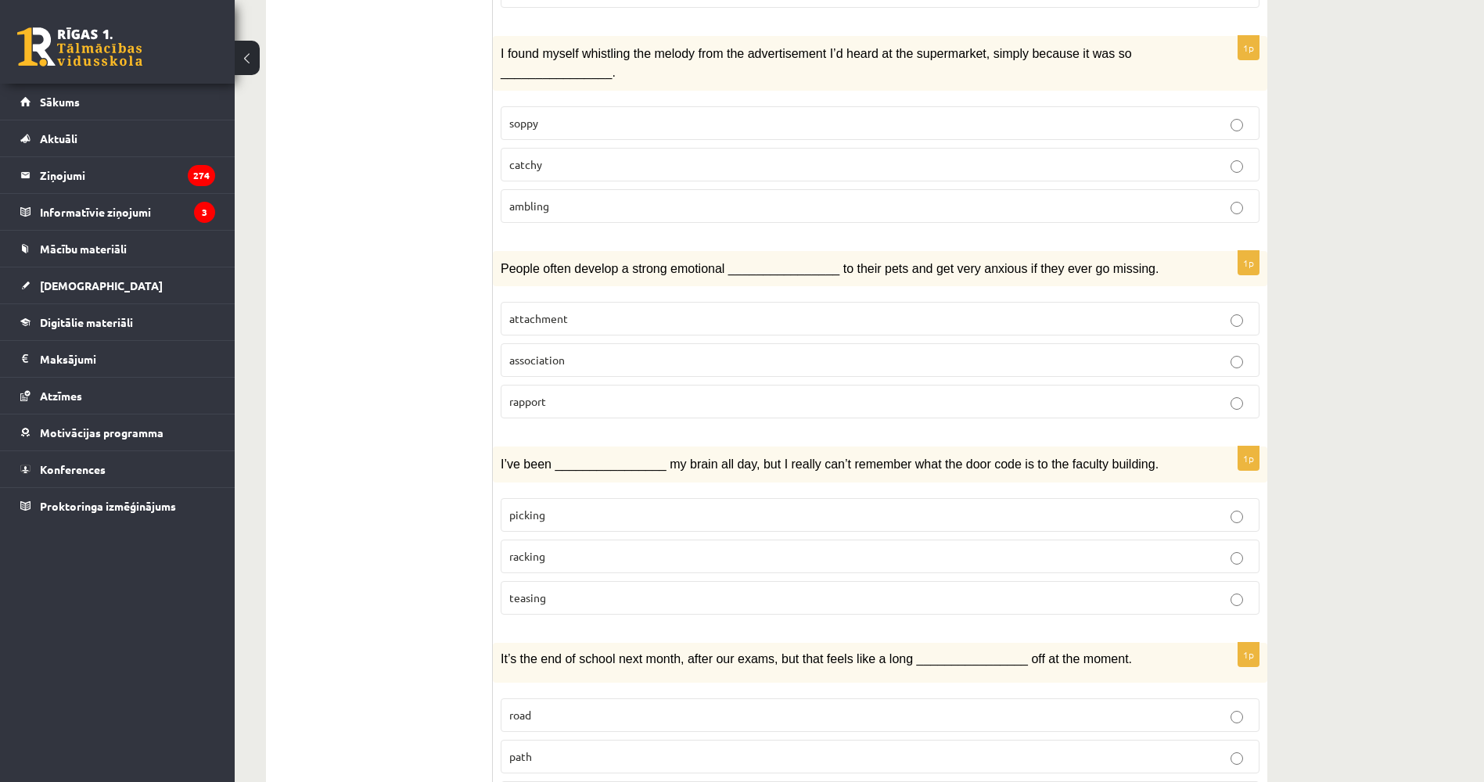
scroll to position [2044, 0]
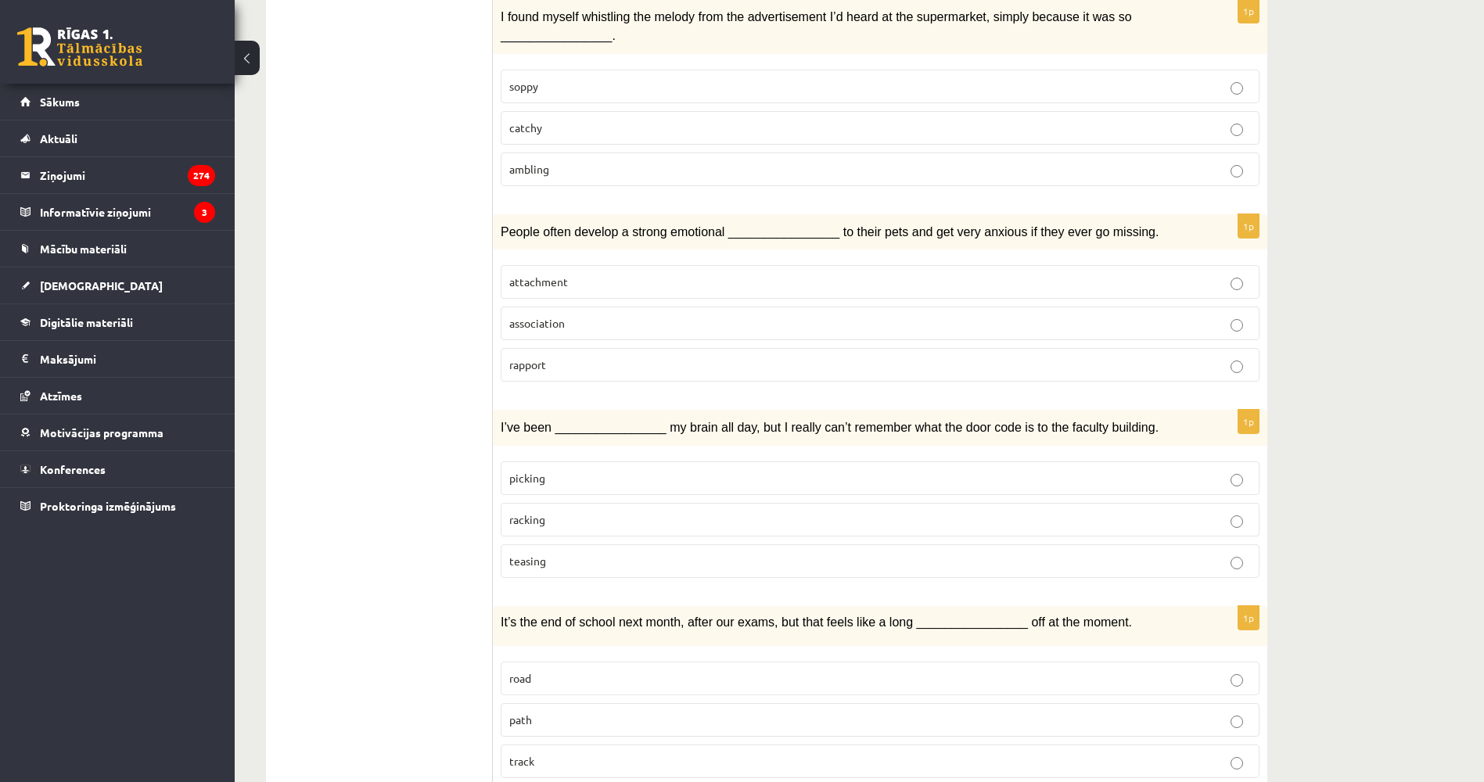
drag, startPoint x: 432, startPoint y: 469, endPoint x: 430, endPoint y: 512, distance: 43.0
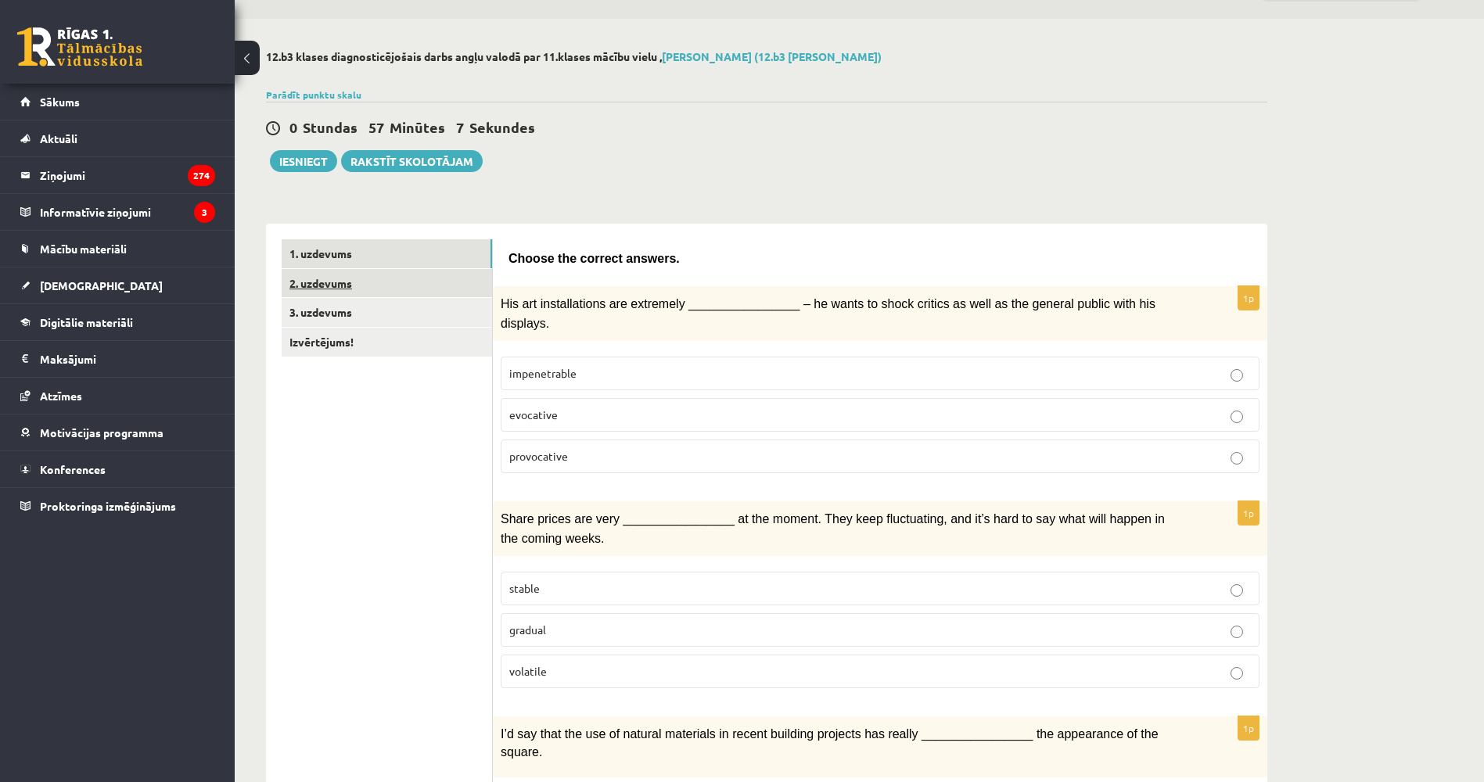
scroll to position [0, 0]
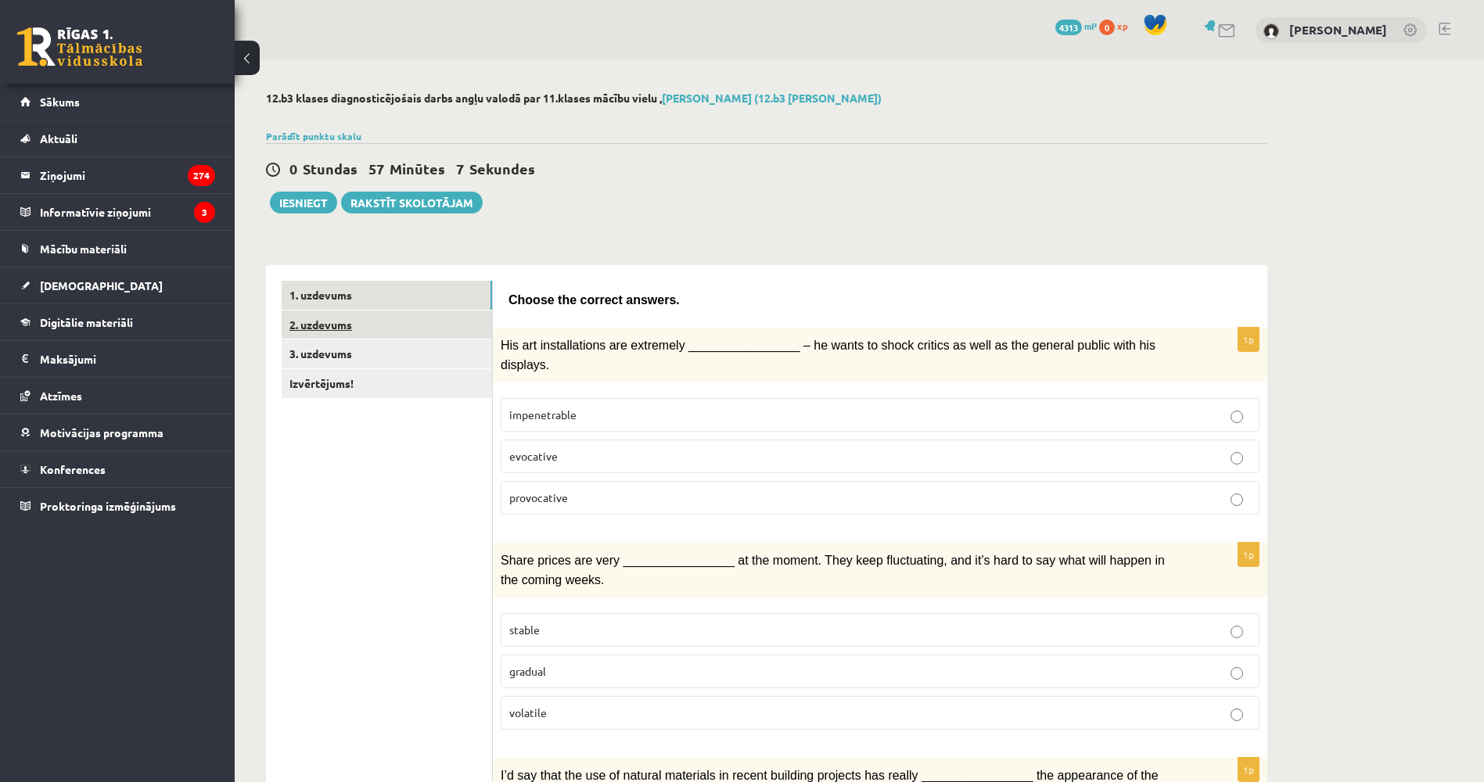
drag, startPoint x: 339, startPoint y: 386, endPoint x: 332, endPoint y: 321, distance: 65.4
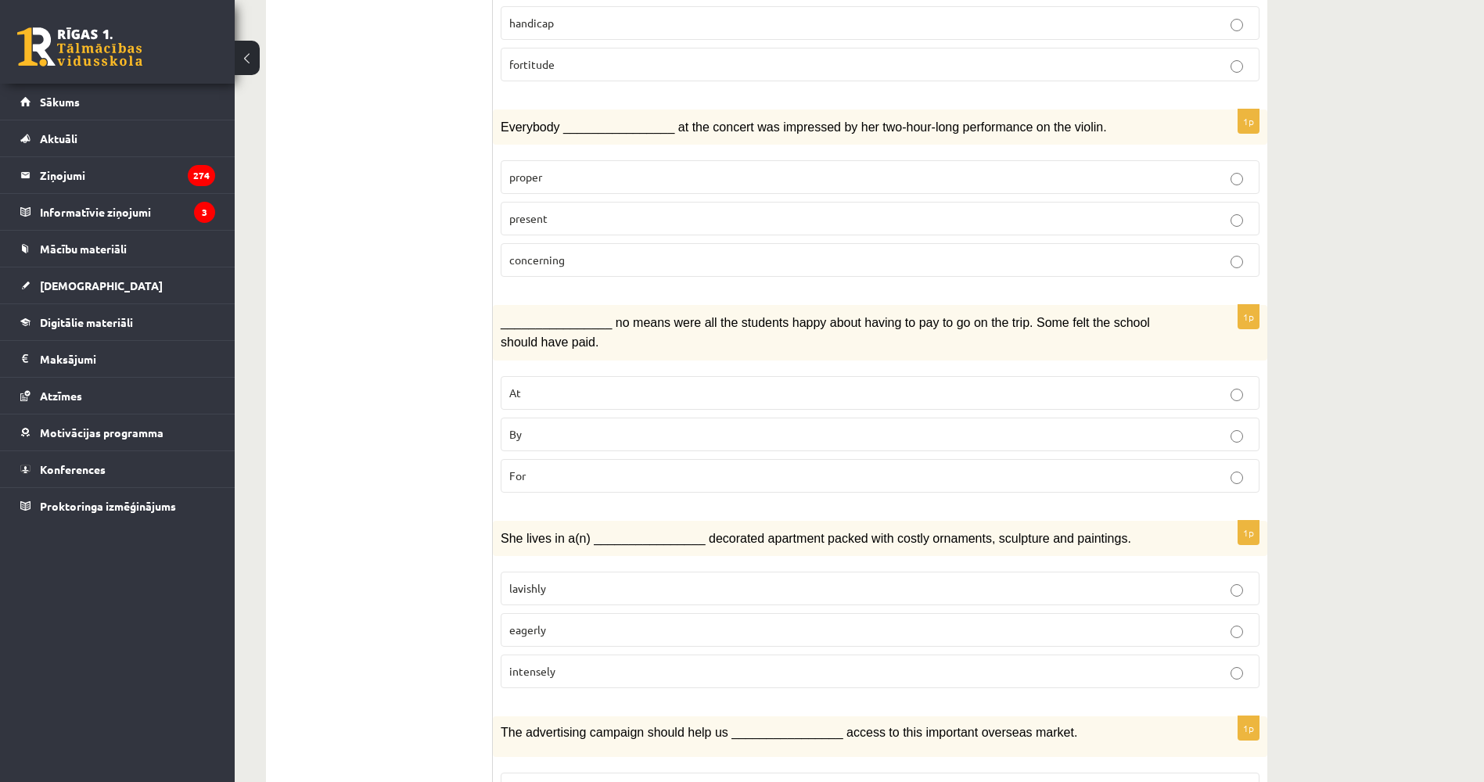
drag, startPoint x: 350, startPoint y: 563, endPoint x: 353, endPoint y: 595, distance: 32.2
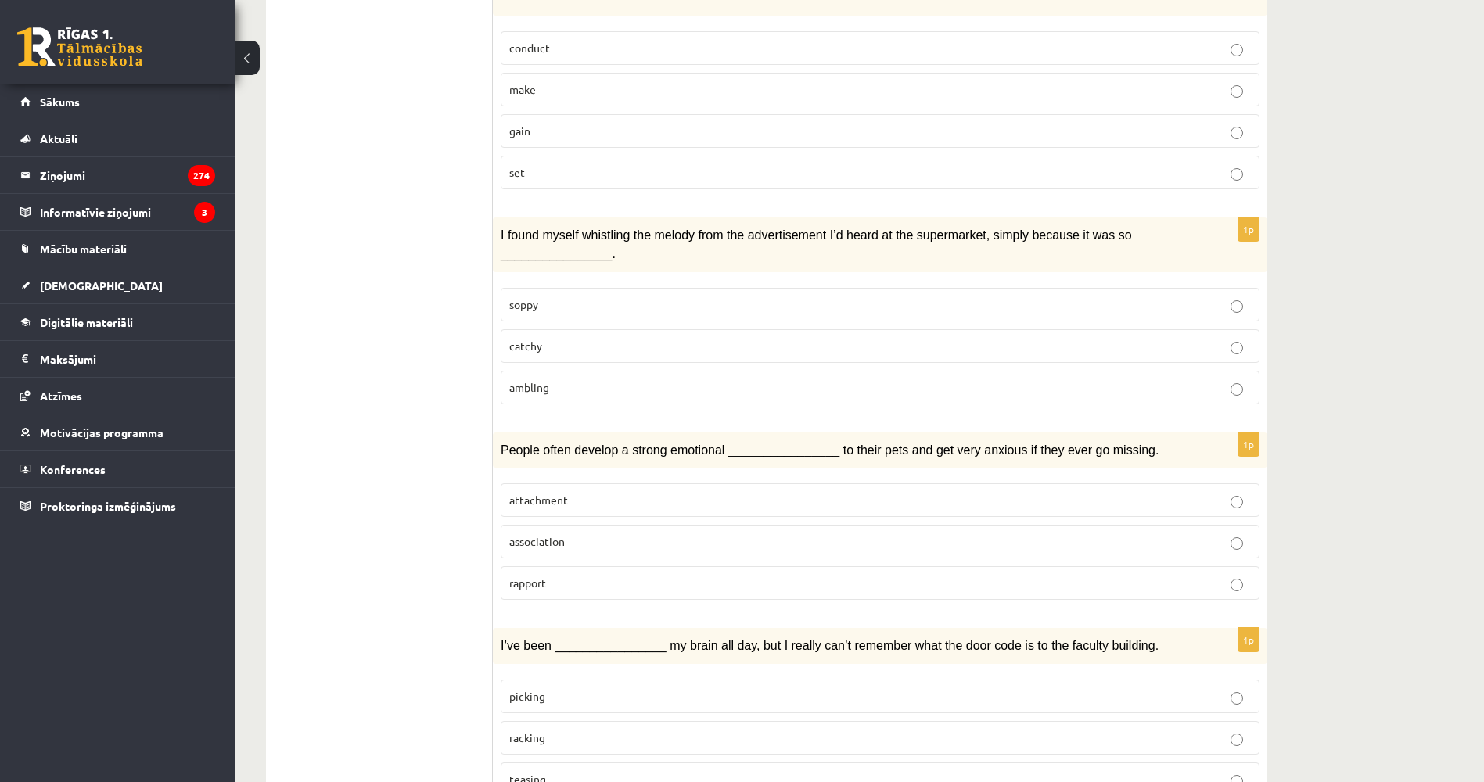
drag, startPoint x: 303, startPoint y: 508, endPoint x: 309, endPoint y: 552, distance: 44.2
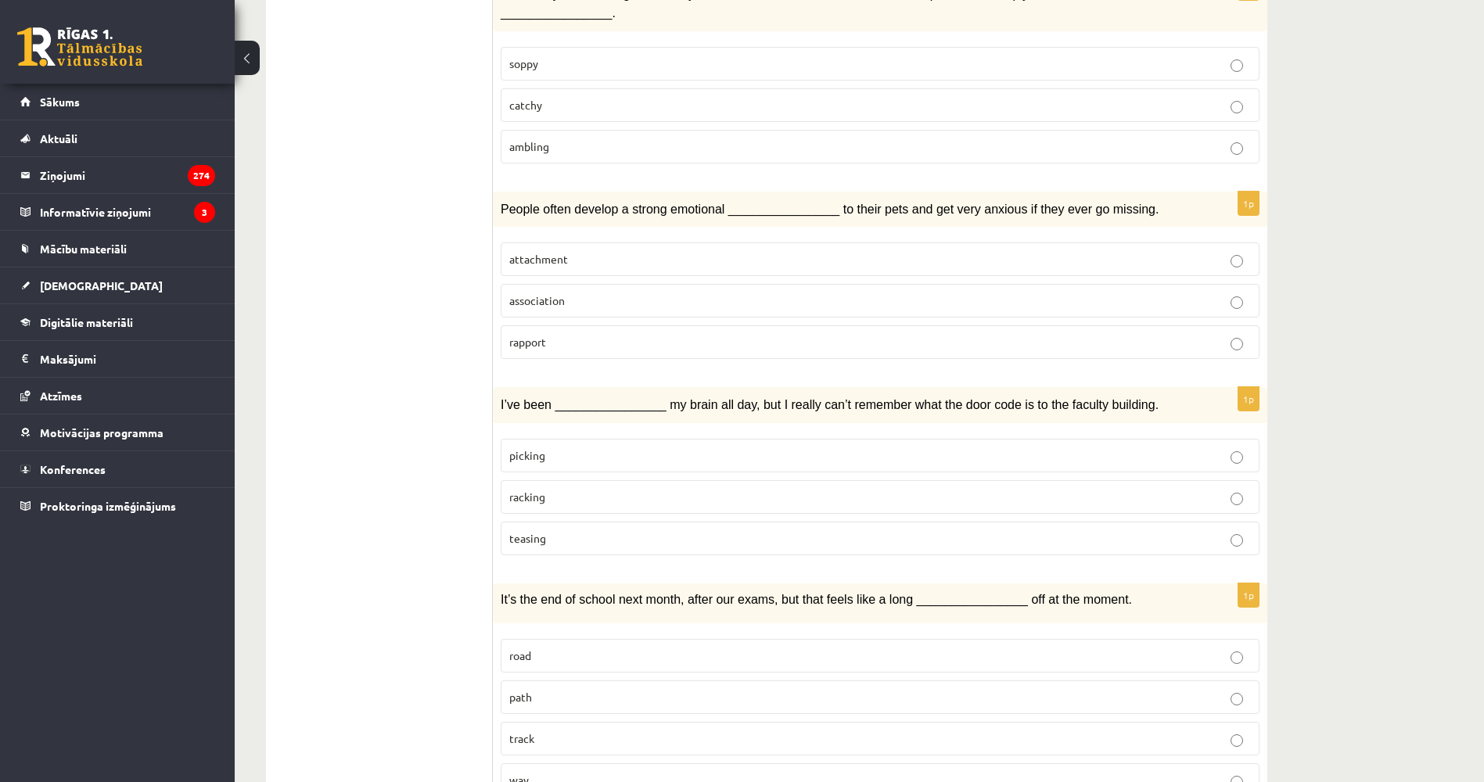
scroll to position [2076, 0]
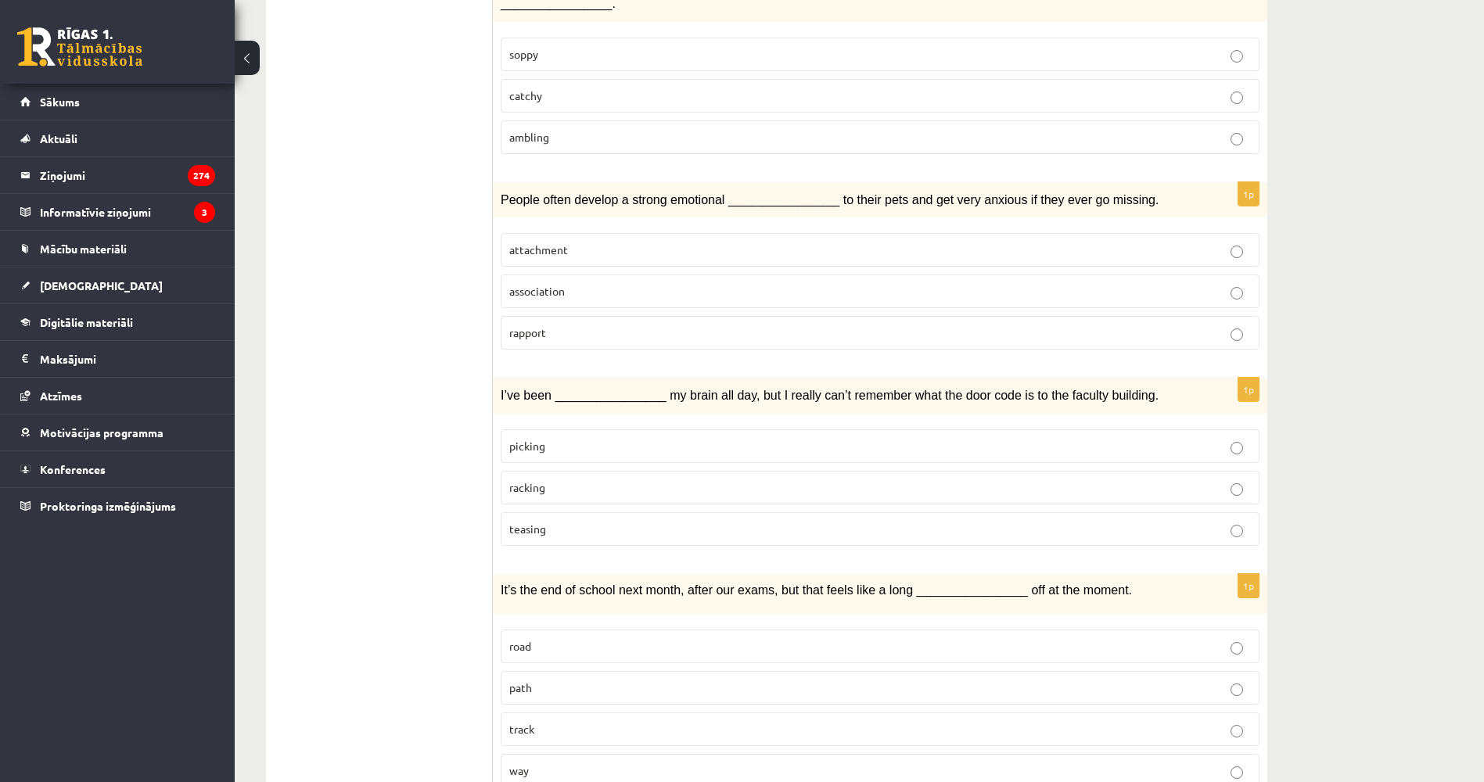
drag, startPoint x: 307, startPoint y: 498, endPoint x: 313, endPoint y: 543, distance: 45.0
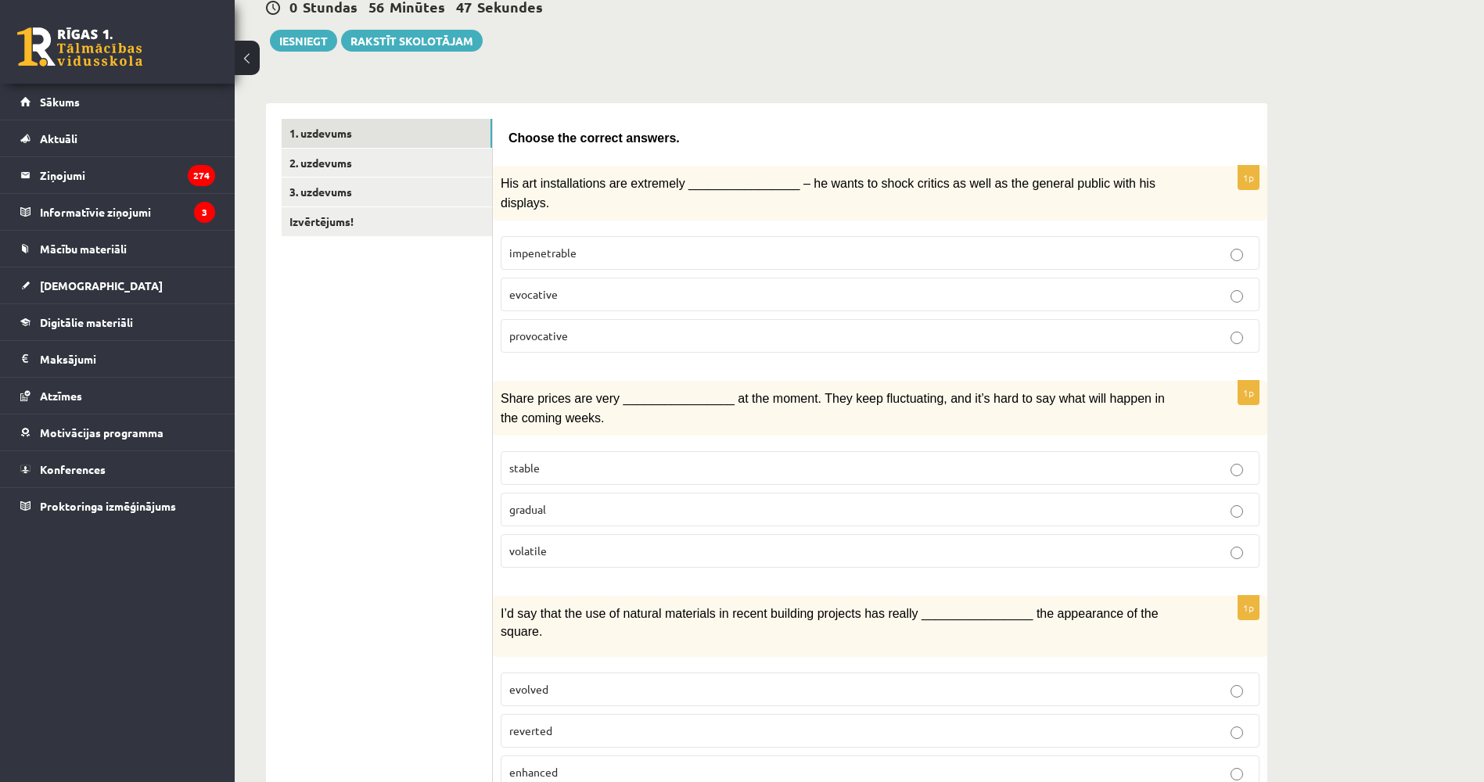
scroll to position [0, 0]
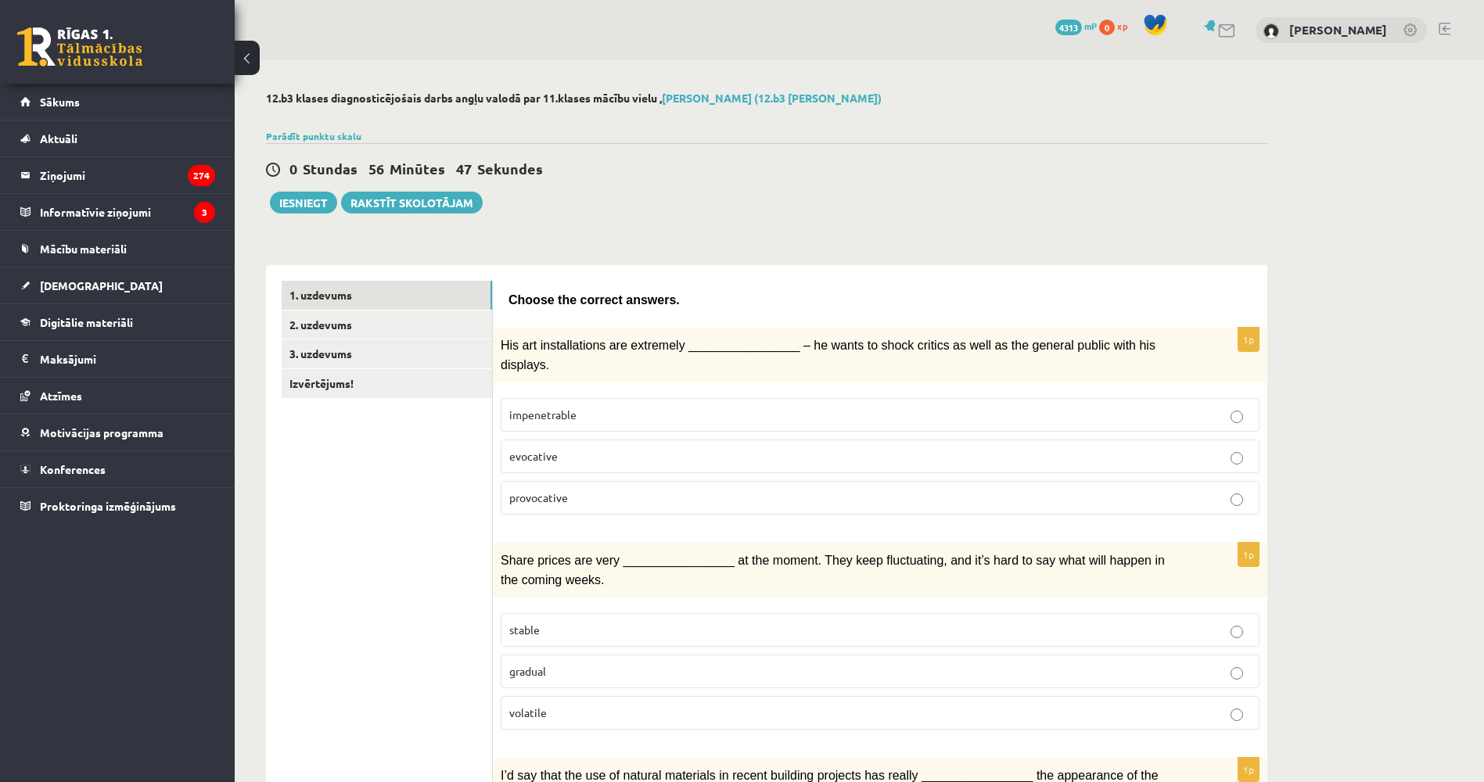
drag, startPoint x: 389, startPoint y: 552, endPoint x: 387, endPoint y: 422, distance: 130.6
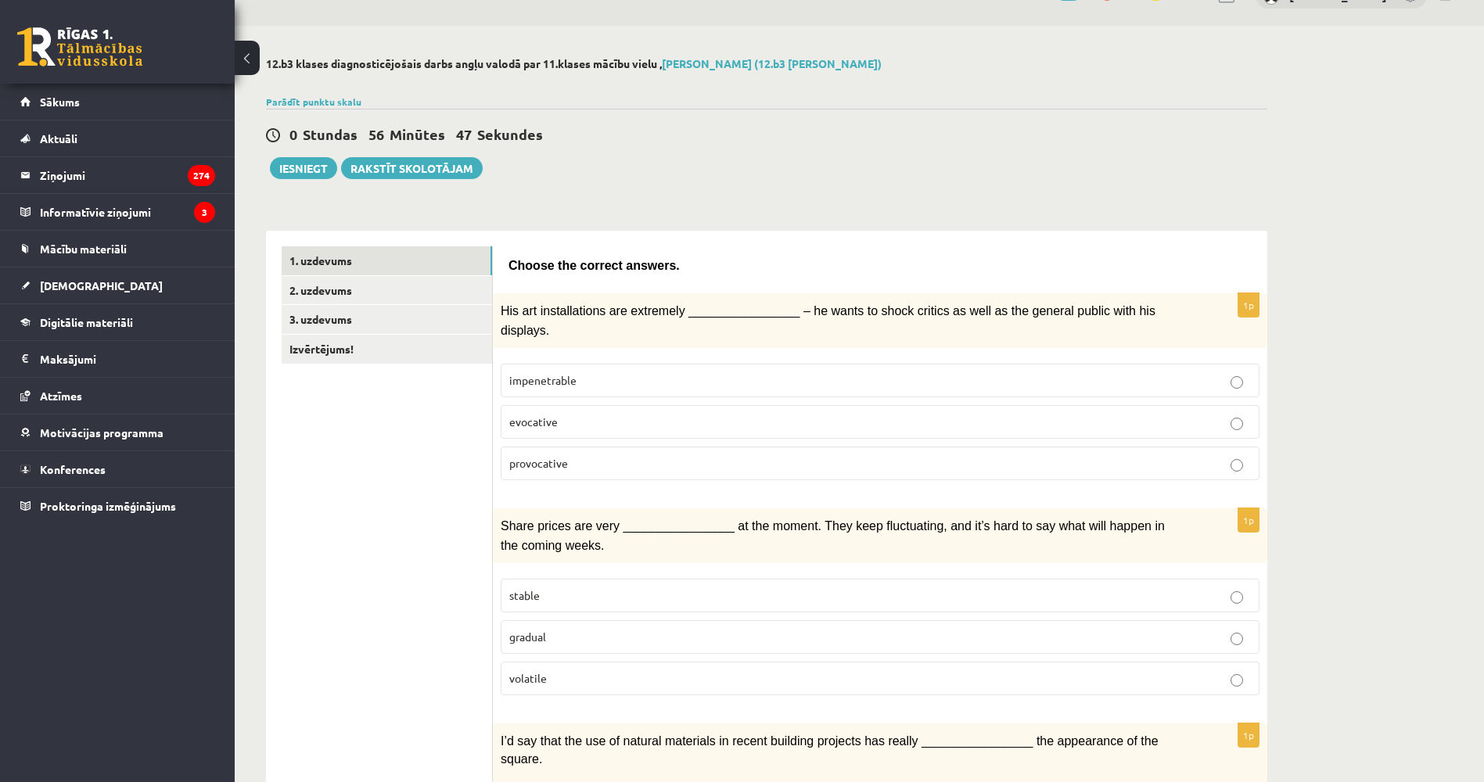
scroll to position [78, 0]
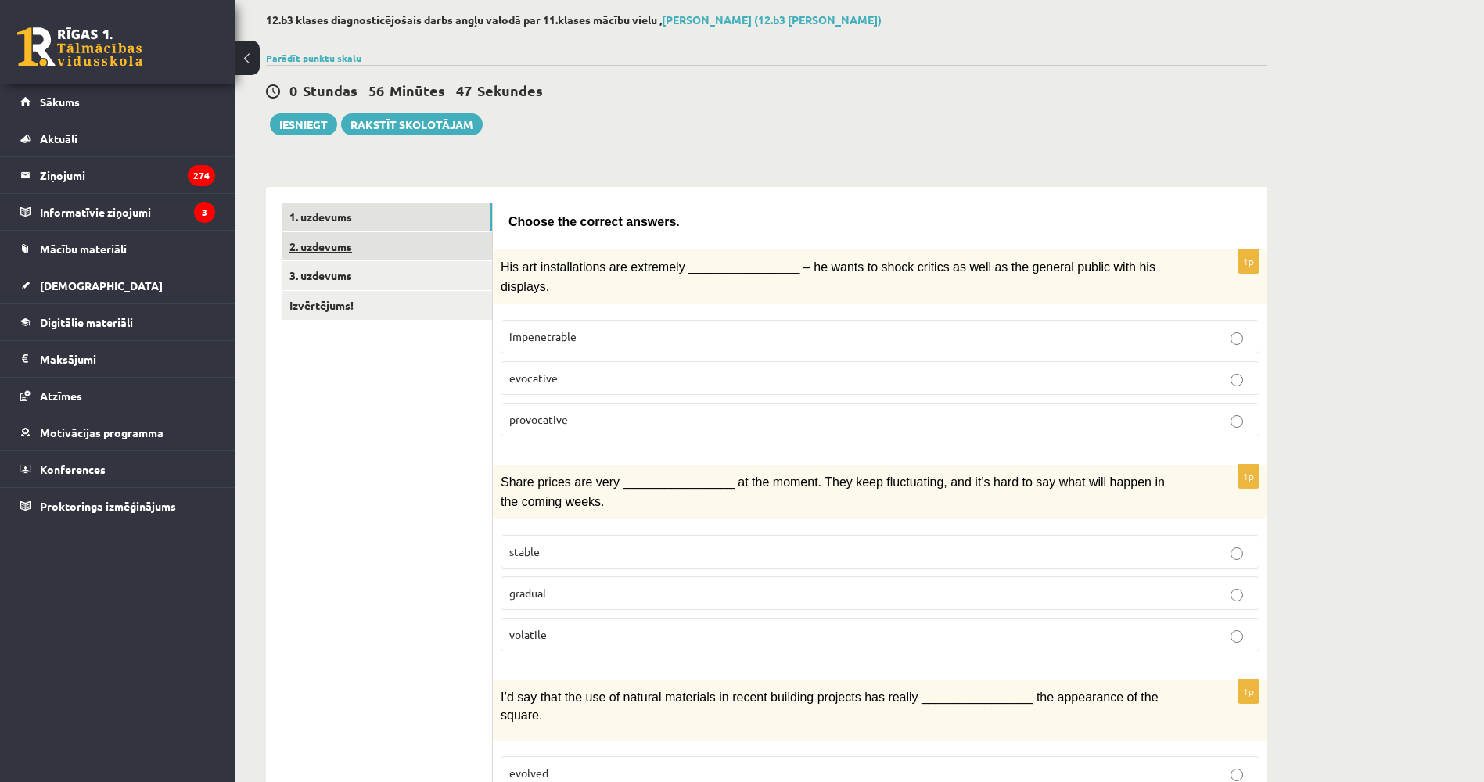
click at [422, 242] on link "2. uzdevums" at bounding box center [387, 246] width 210 height 29
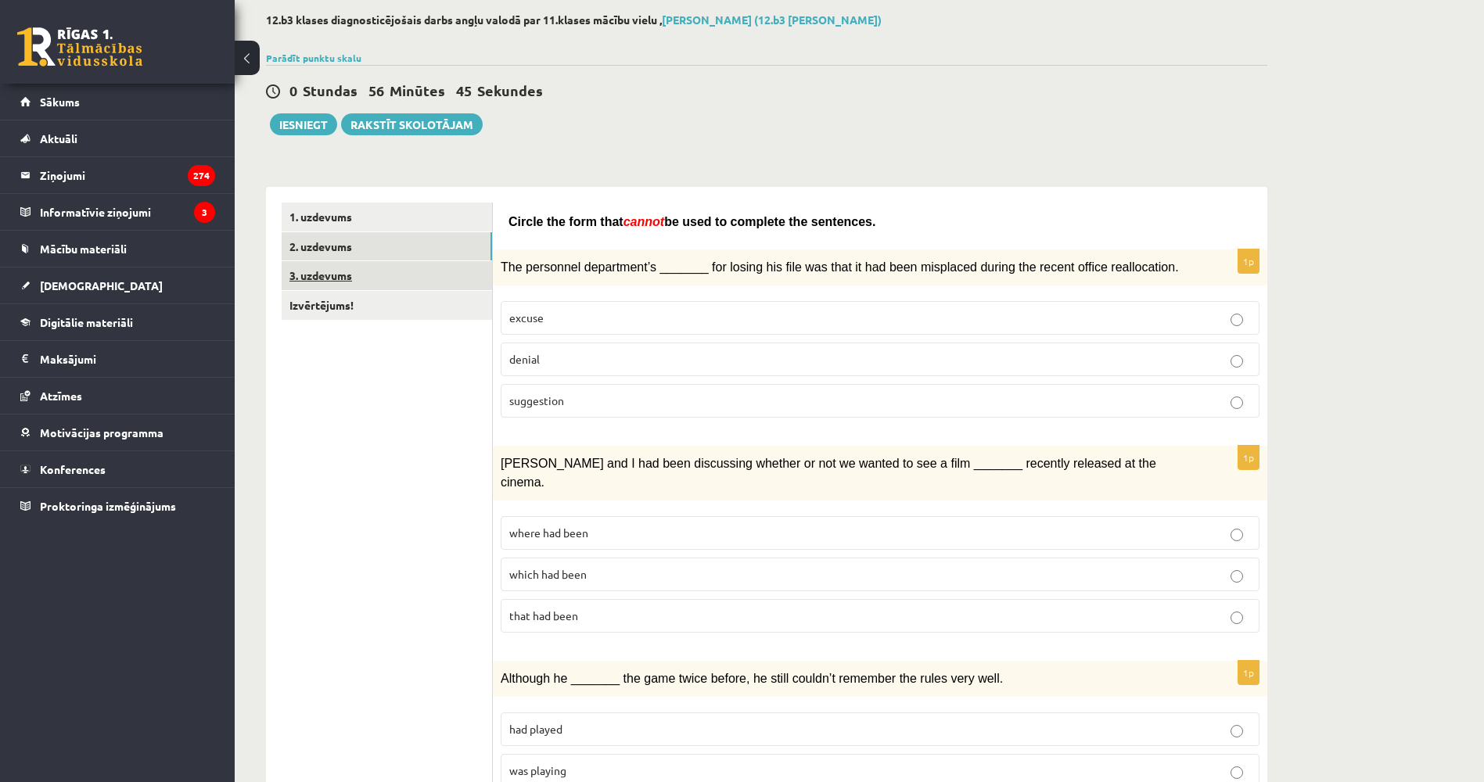
click at [409, 279] on link "3. uzdevums" at bounding box center [387, 275] width 210 height 29
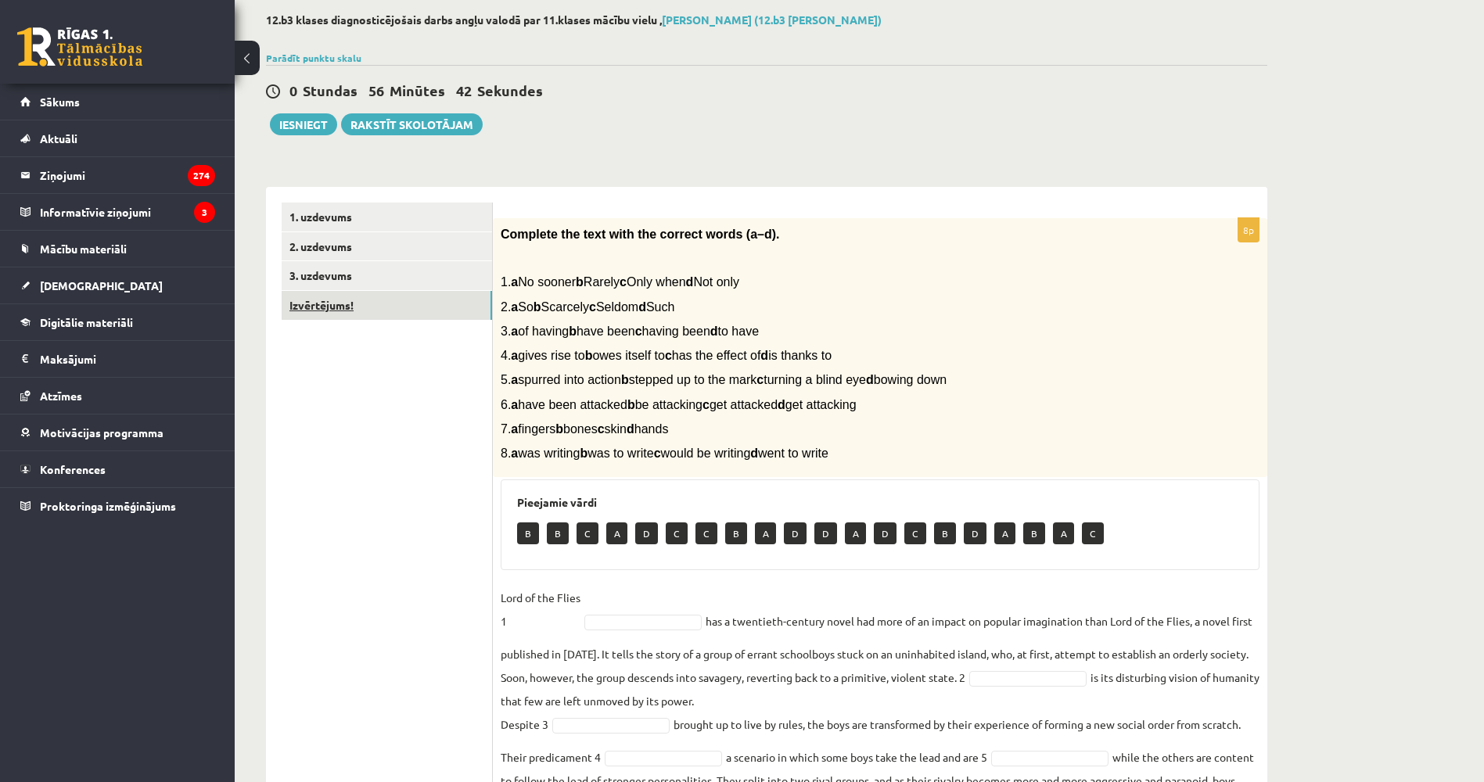
click at [383, 309] on link "Izvērtējums!" at bounding box center [387, 305] width 210 height 29
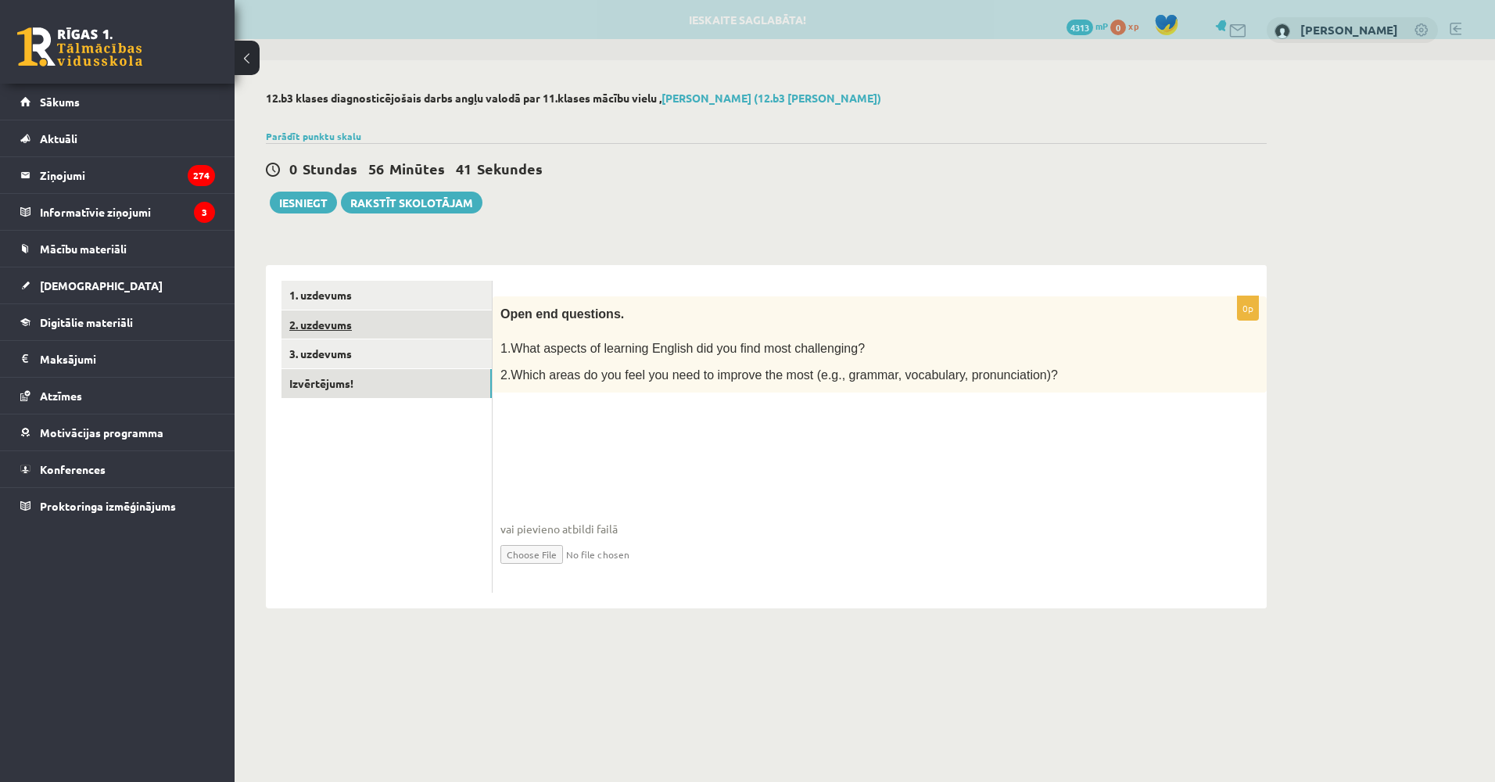
click at [387, 321] on link "2. uzdevums" at bounding box center [387, 324] width 210 height 29
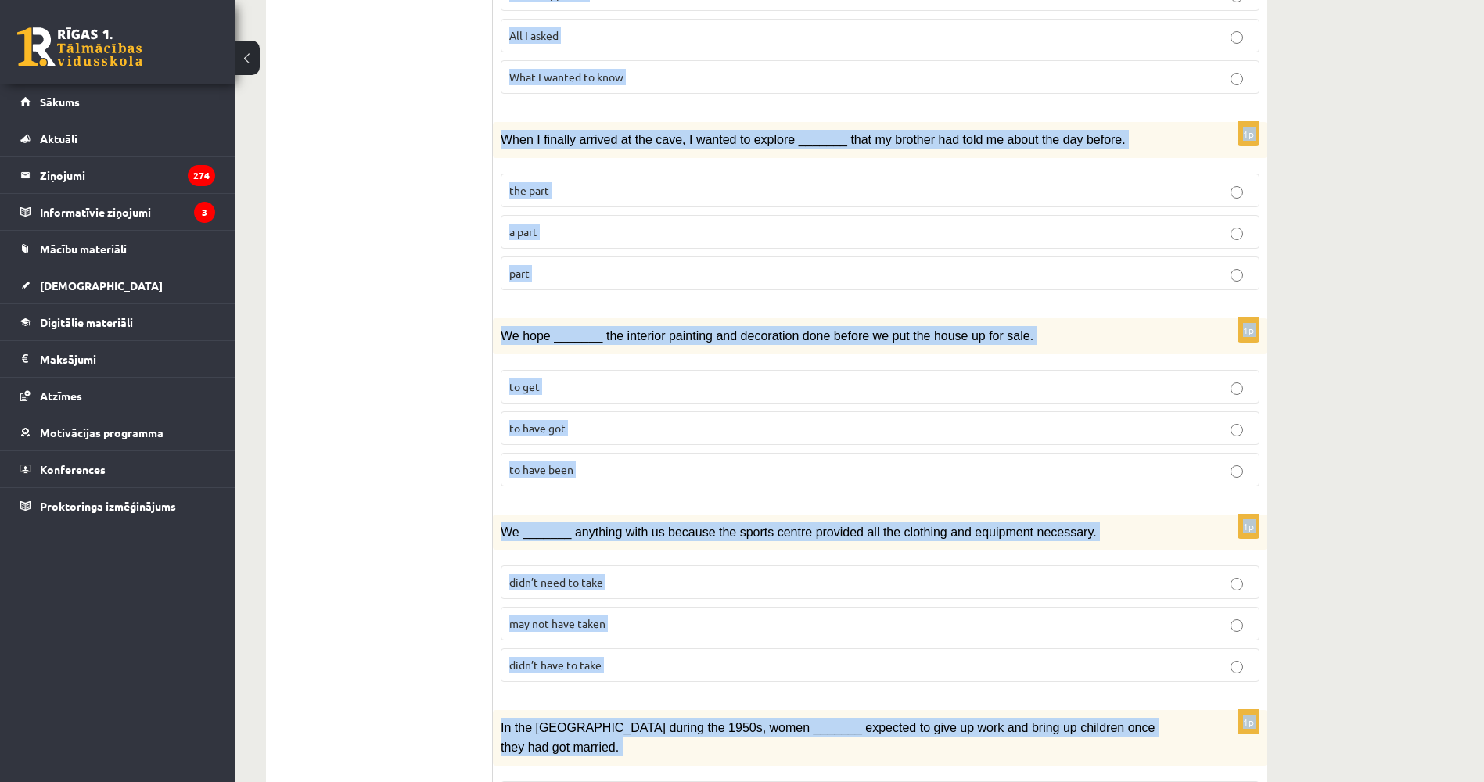
scroll to position [1530, 0]
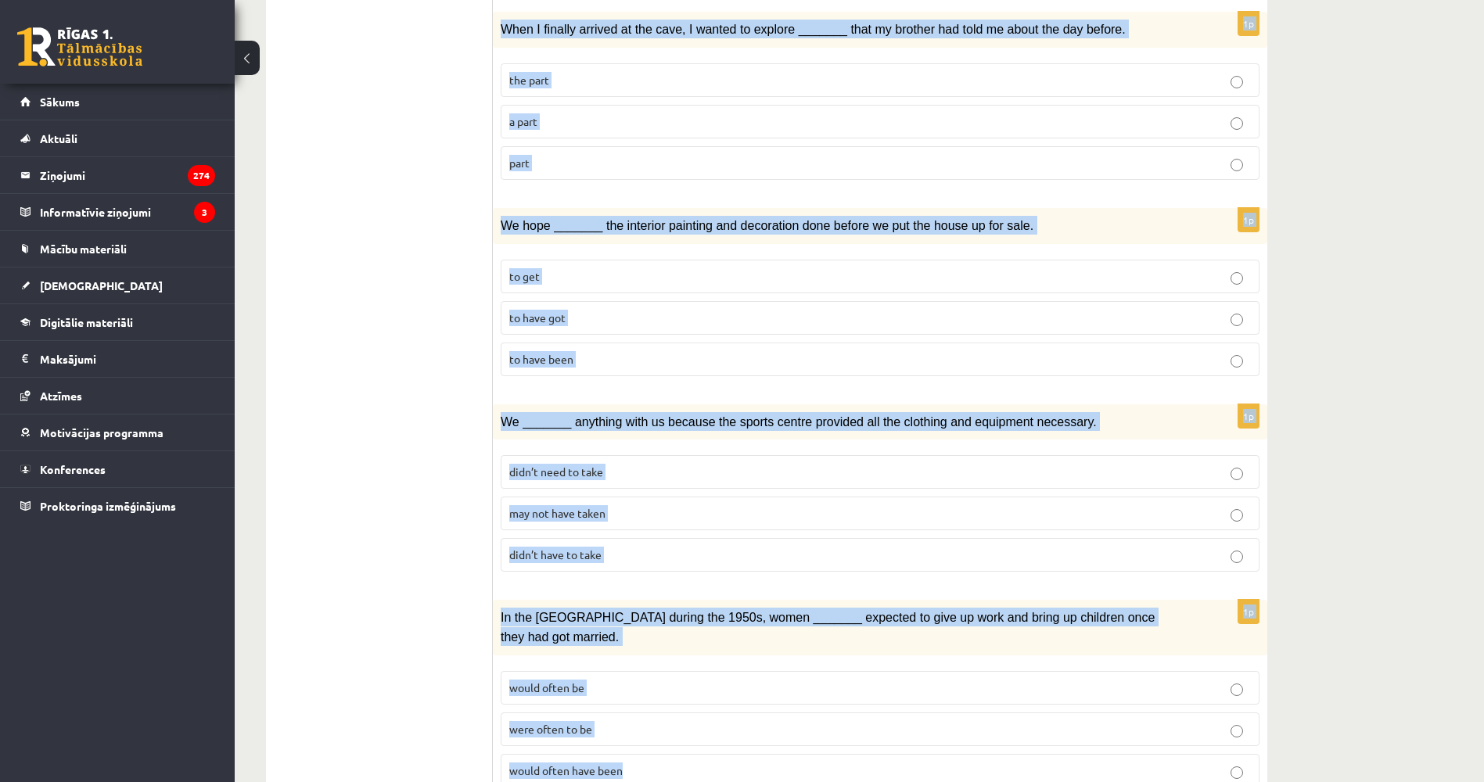
drag, startPoint x: 510, startPoint y: 124, endPoint x: 855, endPoint y: 786, distance: 746.1
copy form "Circle the form that cannot be used to complete the sentences. 1p The personnel…"
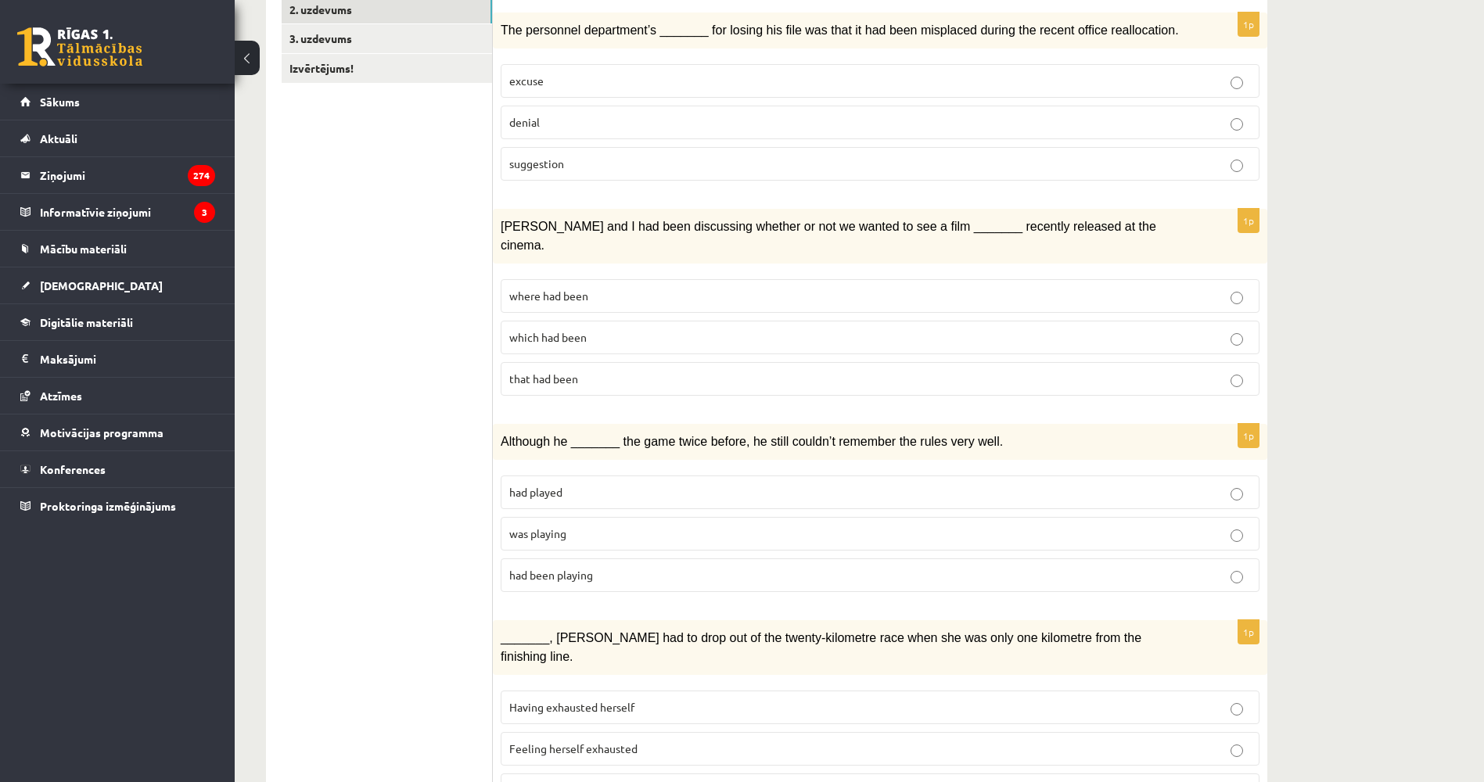
scroll to position [0, 0]
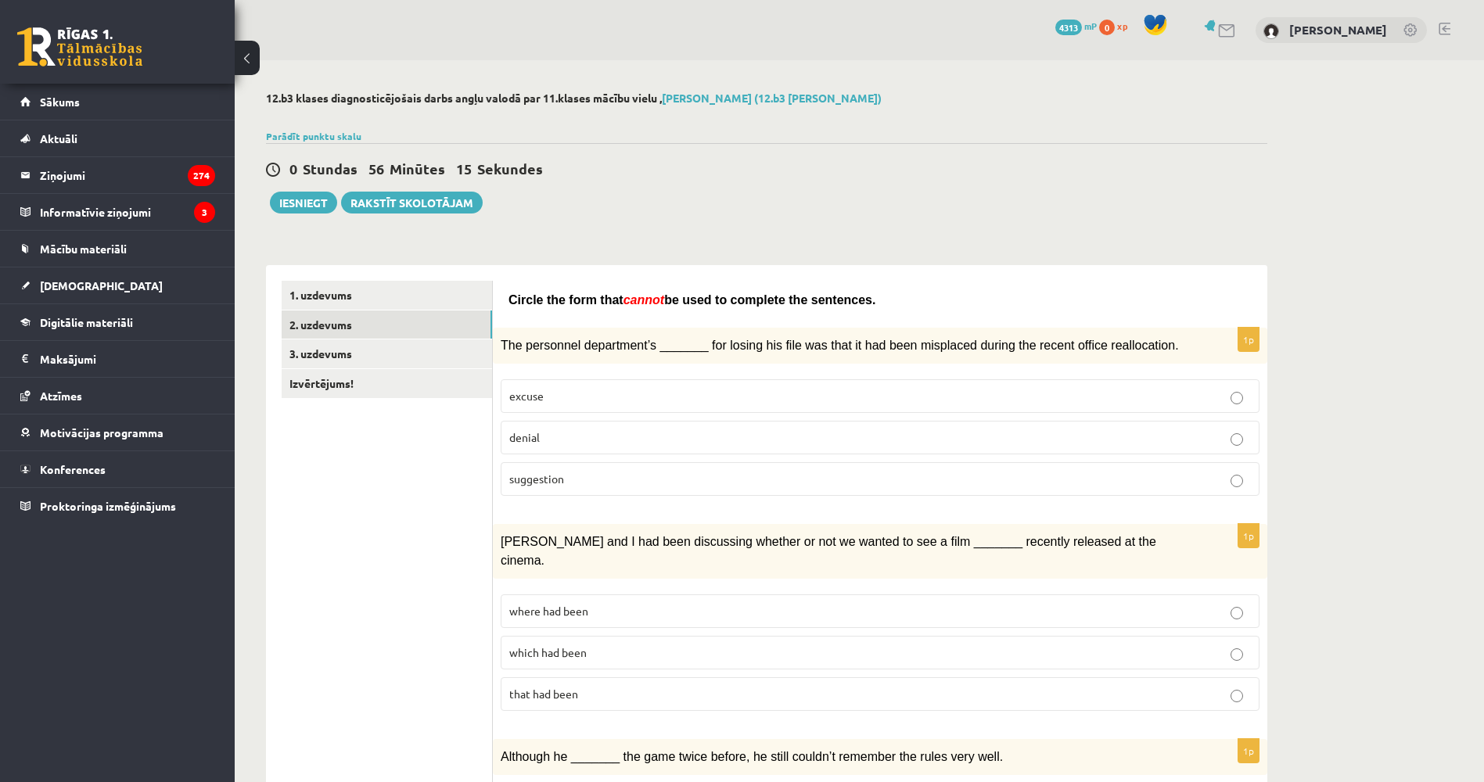
drag, startPoint x: 339, startPoint y: 483, endPoint x: 360, endPoint y: 299, distance: 185.8
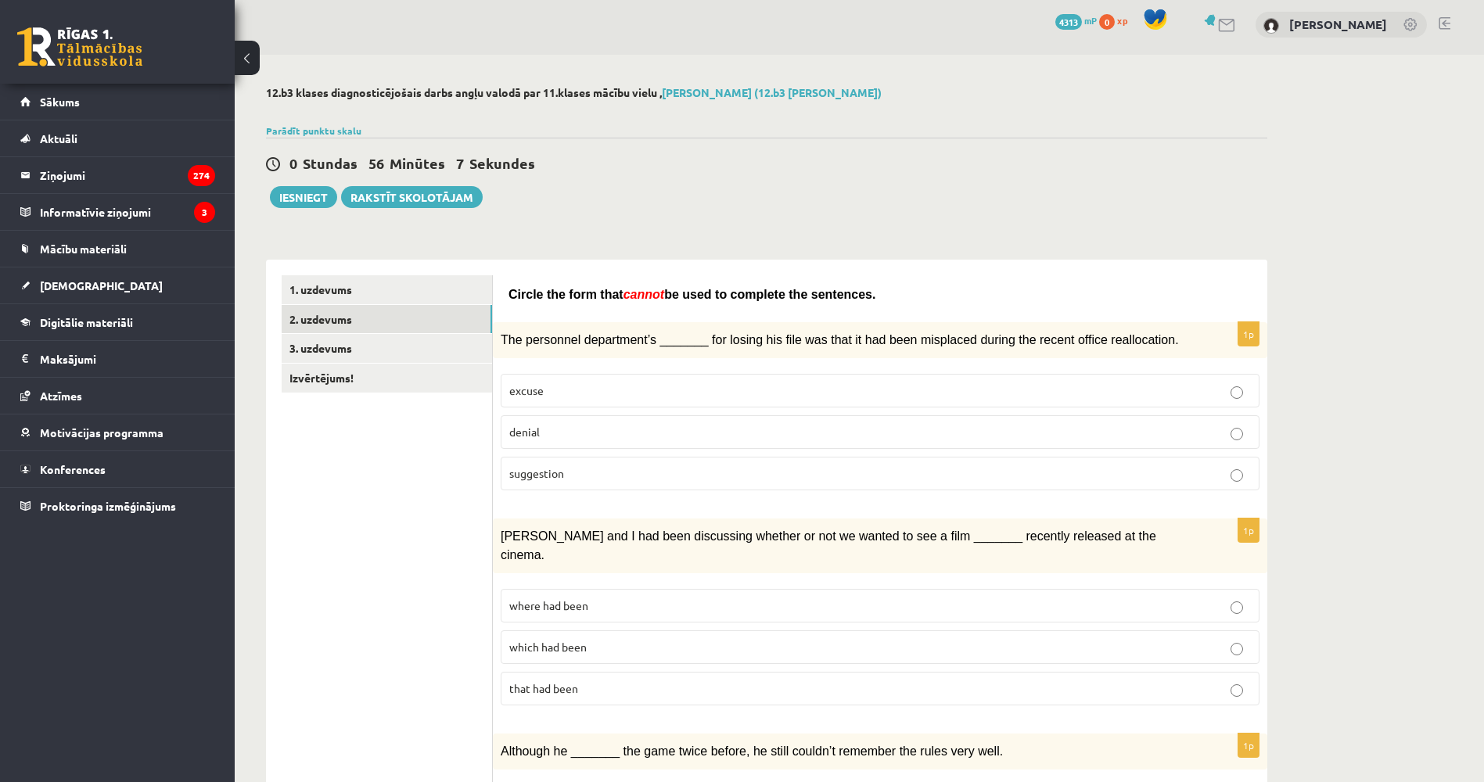
scroll to position [8, 0]
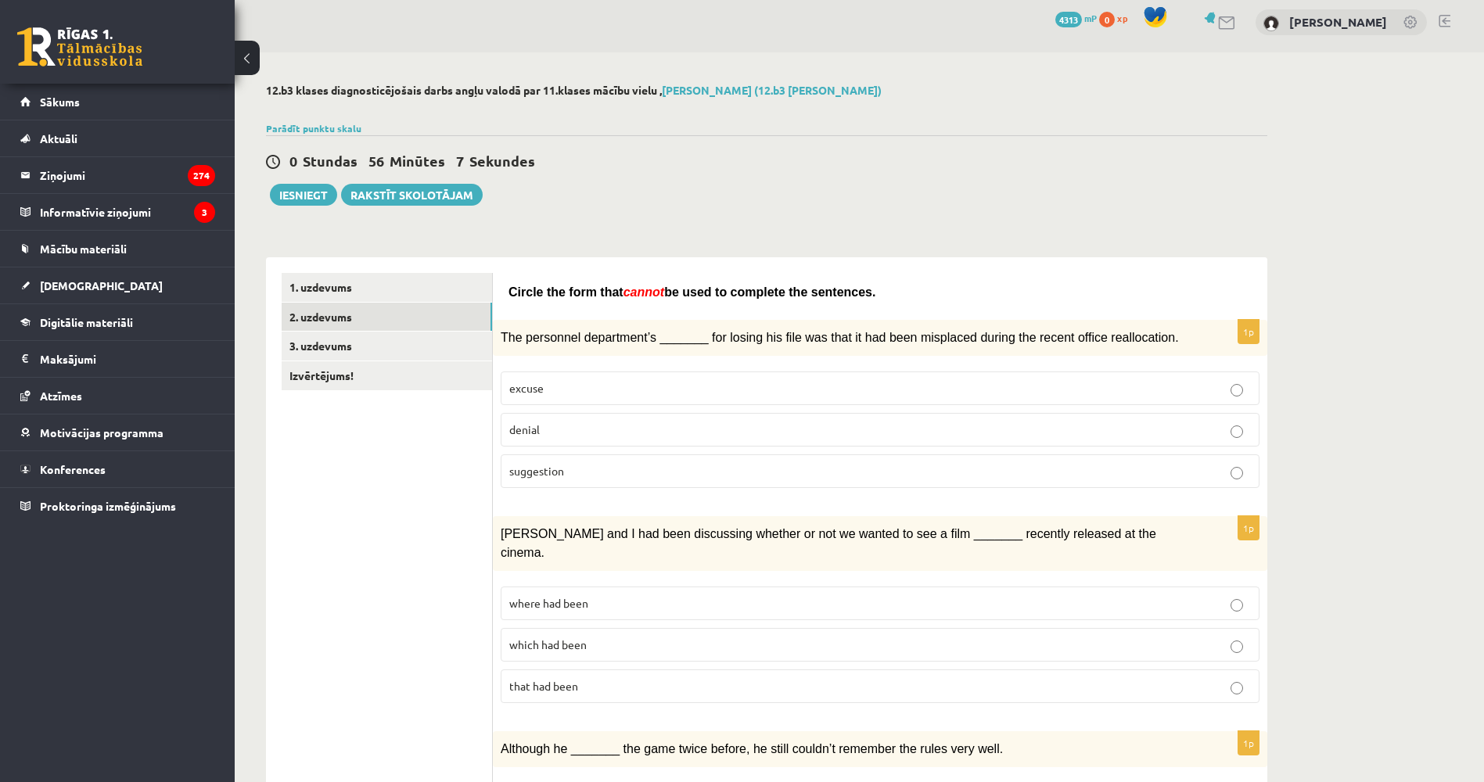
drag, startPoint x: 371, startPoint y: 529, endPoint x: 372, endPoint y: 543, distance: 14.2
click at [591, 422] on p "denial" at bounding box center [879, 430] width 741 height 16
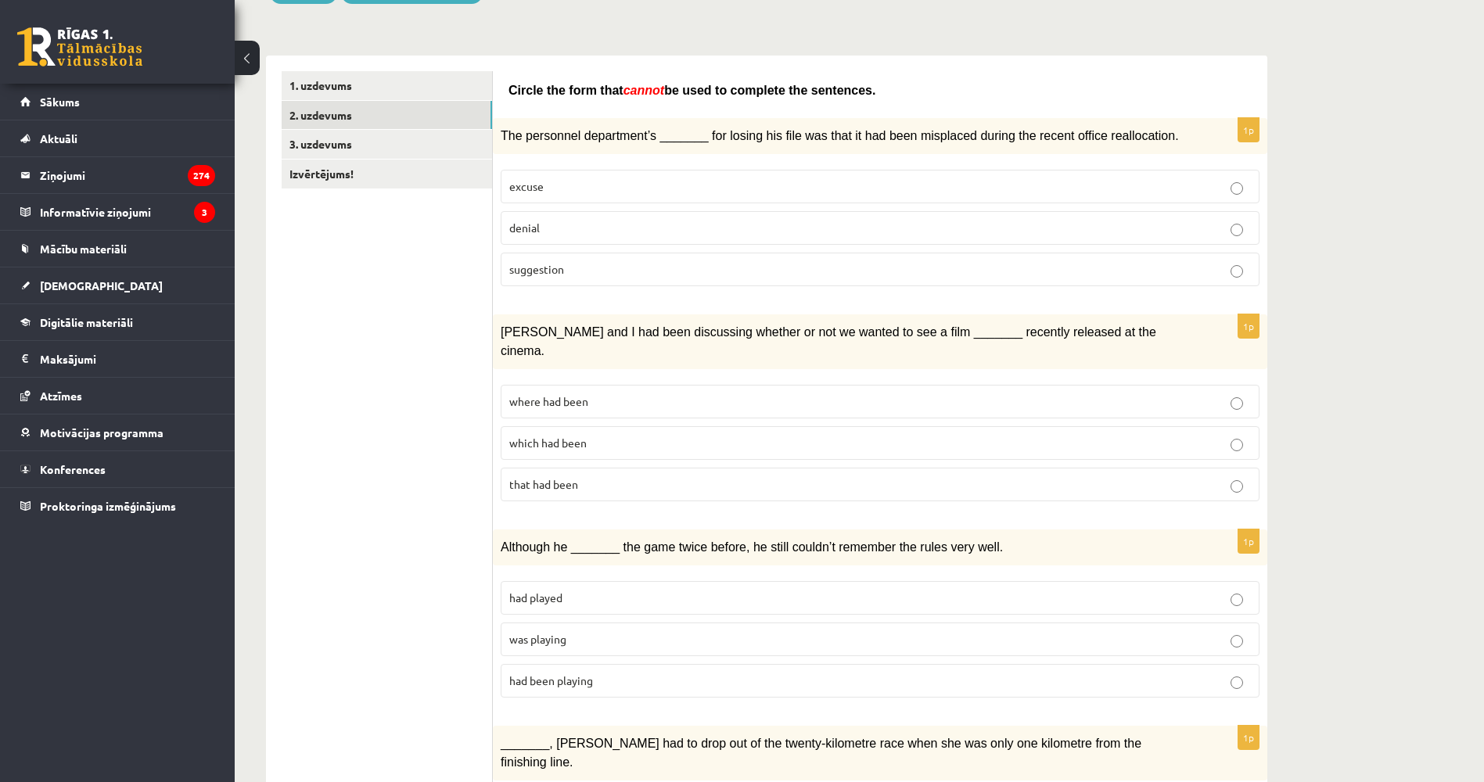
drag, startPoint x: 364, startPoint y: 506, endPoint x: 368, endPoint y: 536, distance: 30.7
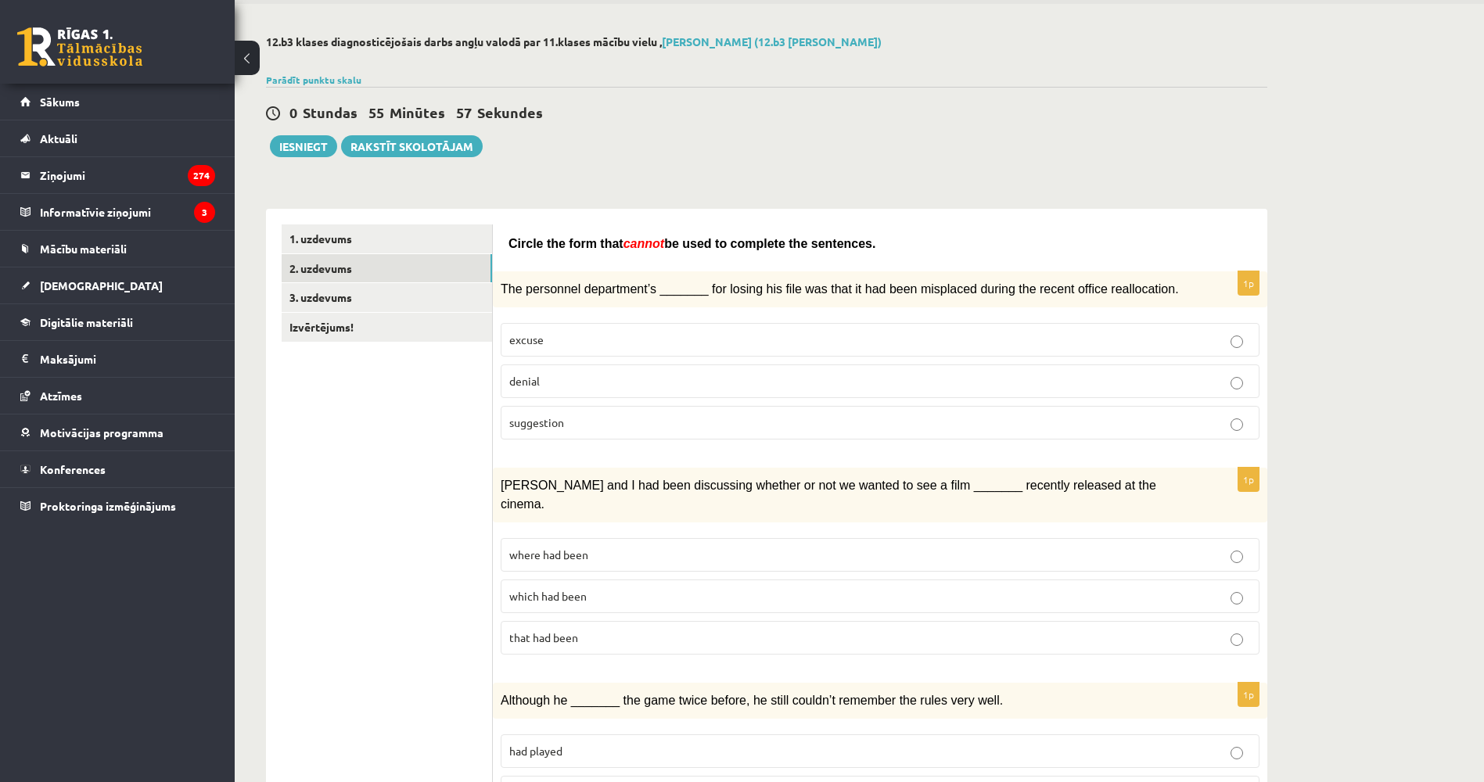
click at [556, 547] on span "where had been" at bounding box center [548, 554] width 79 height 14
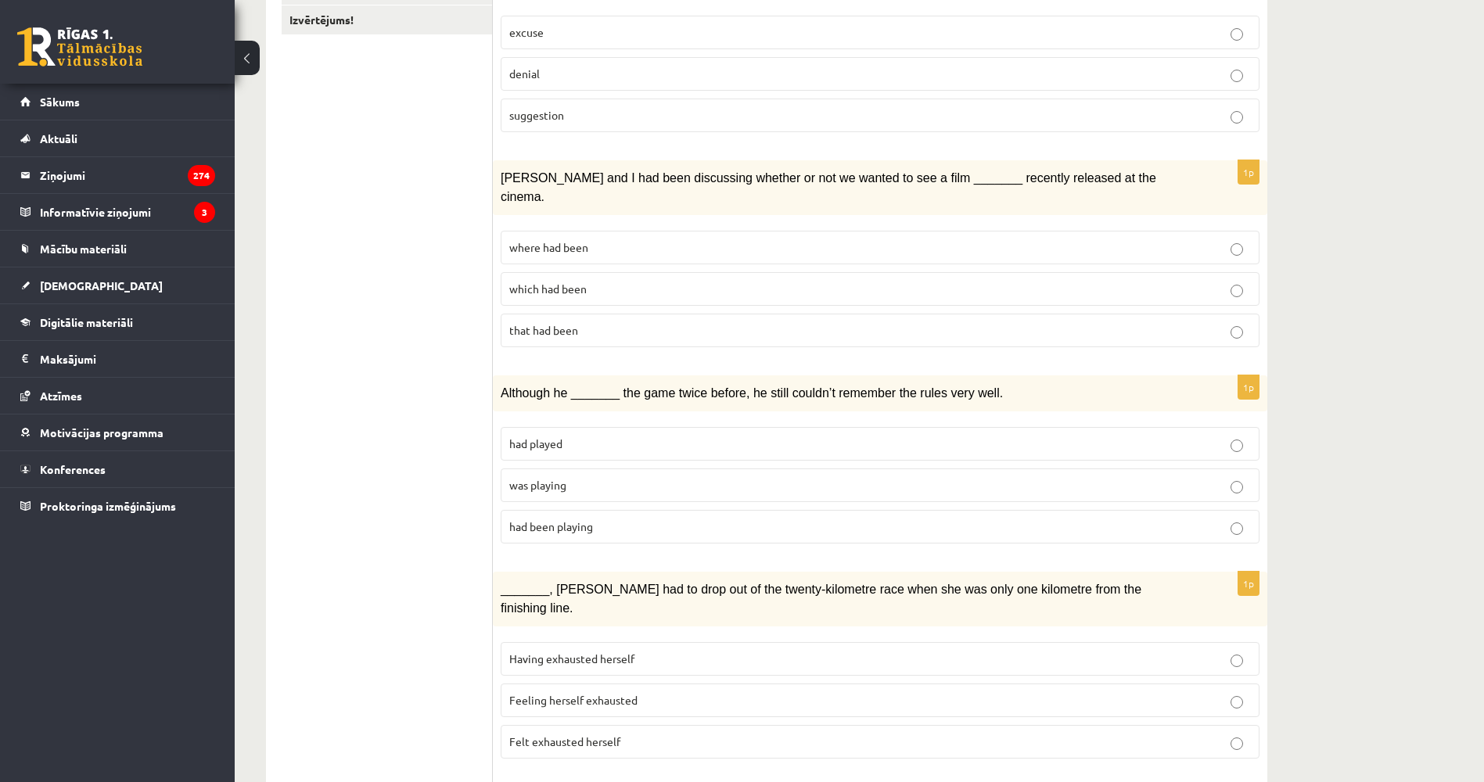
drag, startPoint x: 418, startPoint y: 504, endPoint x: 430, endPoint y: 551, distance: 48.6
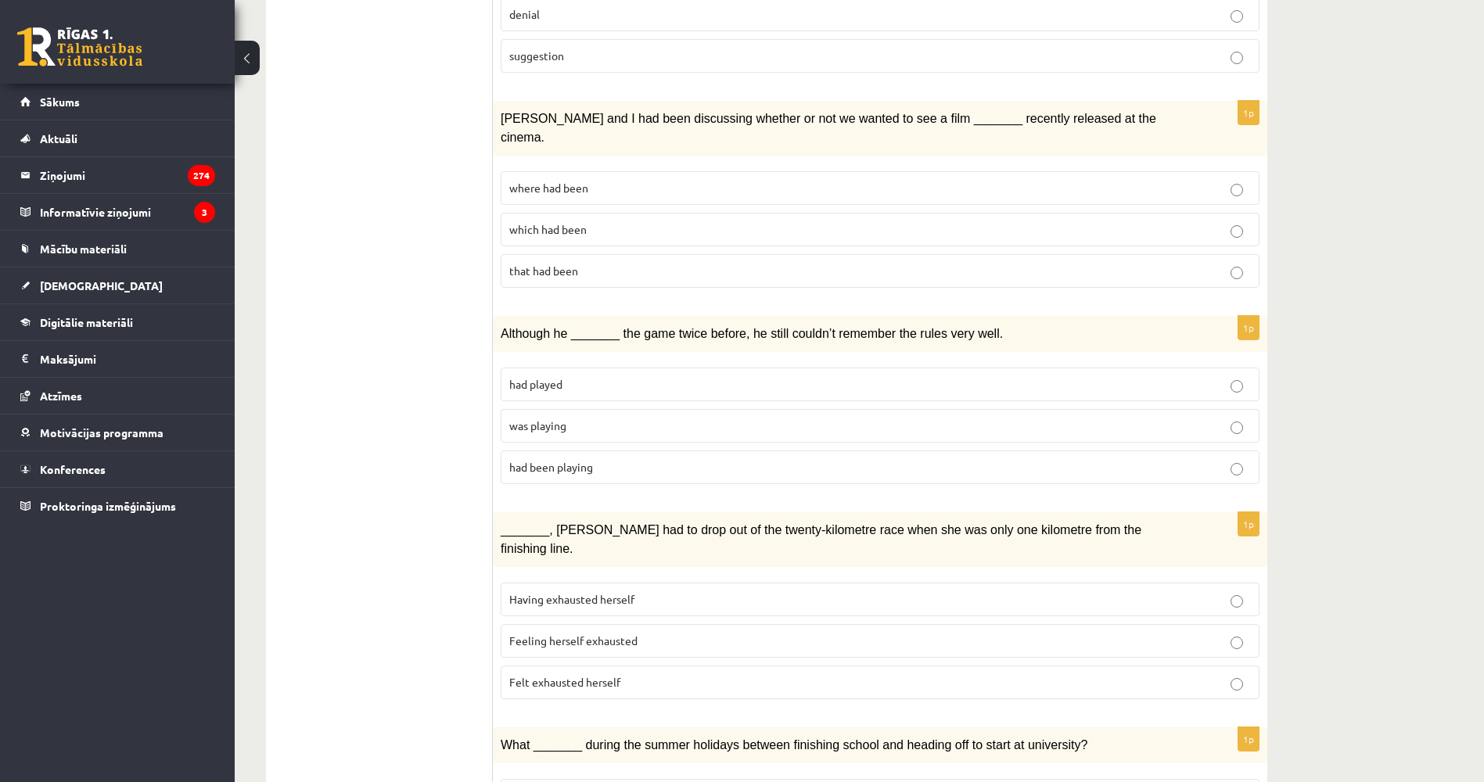
scroll to position [431, 0]
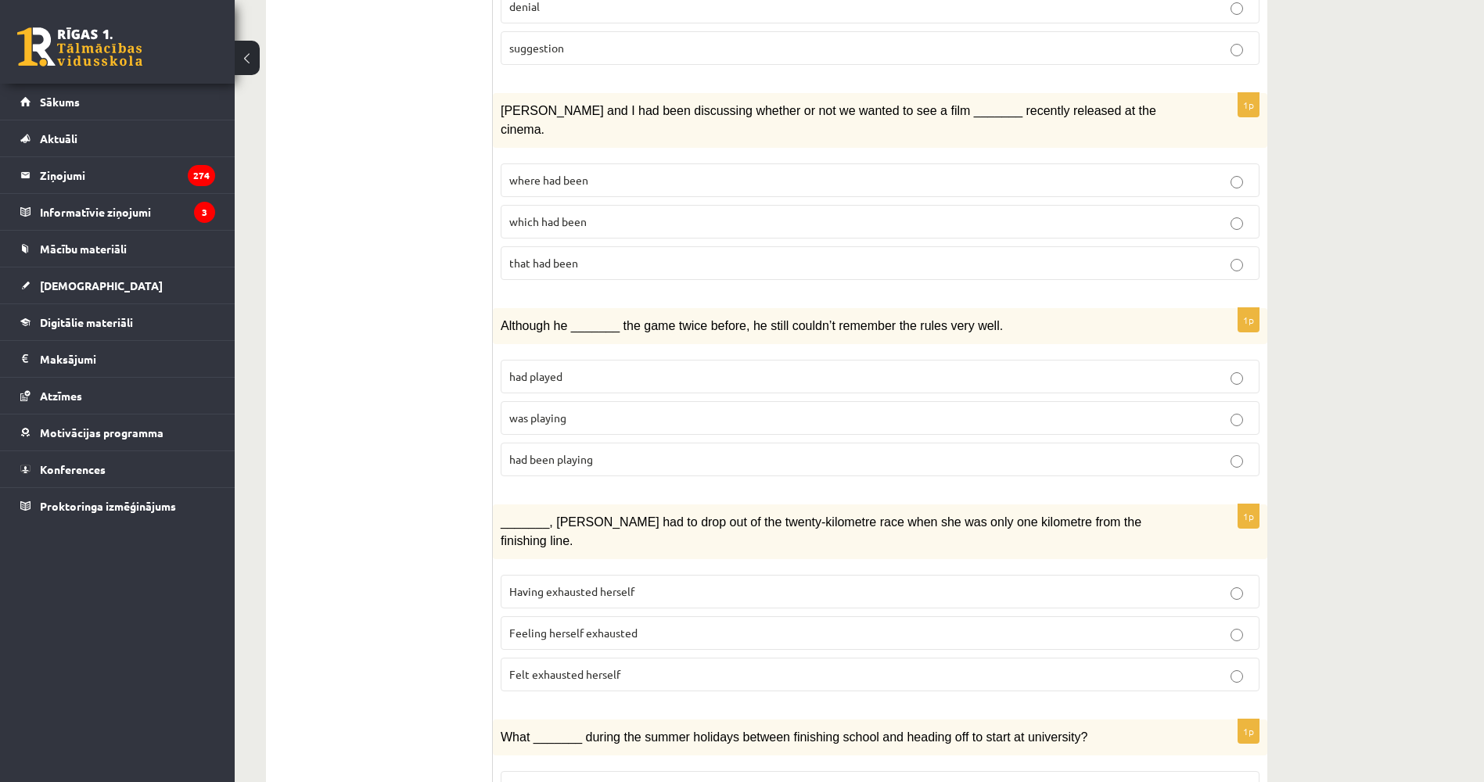
drag, startPoint x: 415, startPoint y: 510, endPoint x: 418, endPoint y: 526, distance: 16.6
click at [623, 410] on p "was playing" at bounding box center [879, 418] width 741 height 16
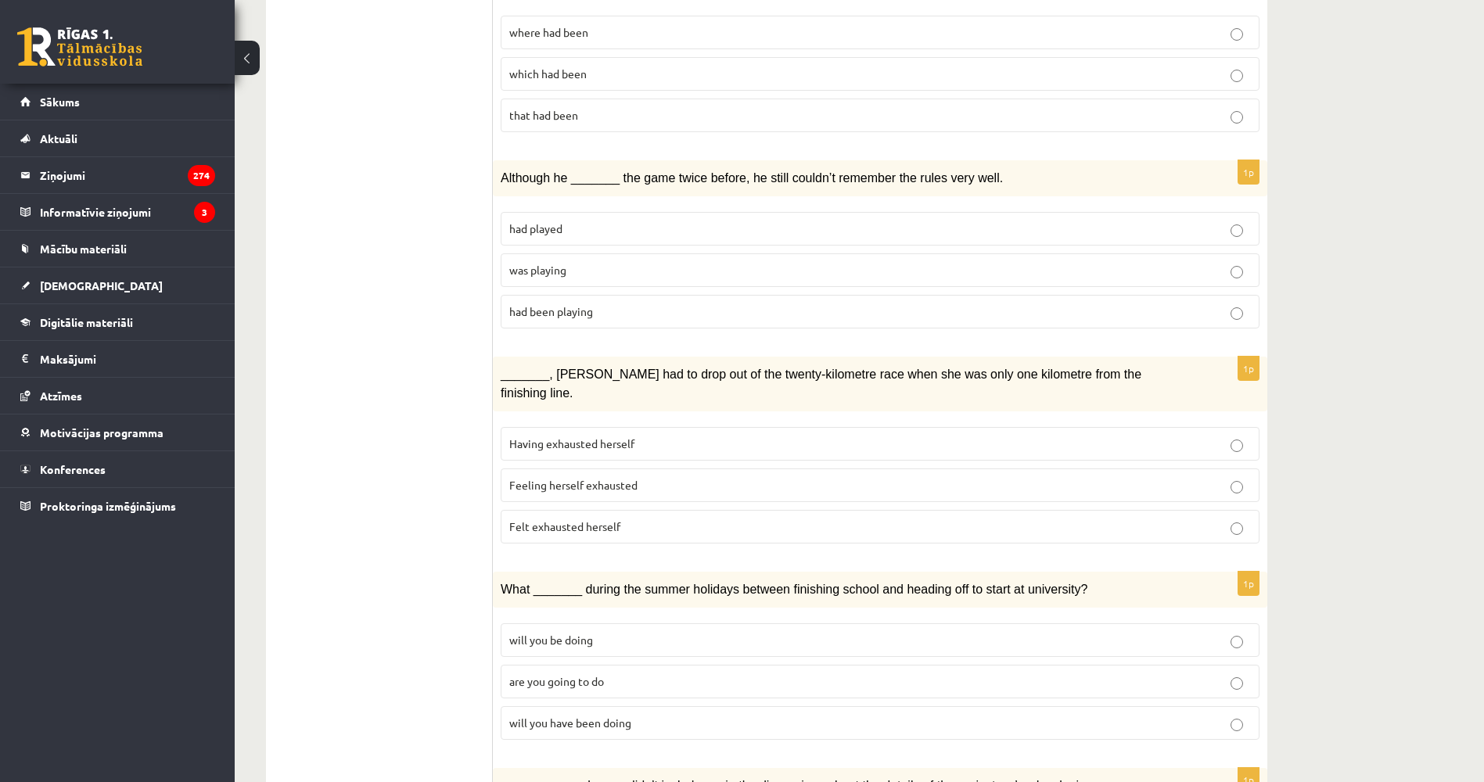
scroll to position [630, 0]
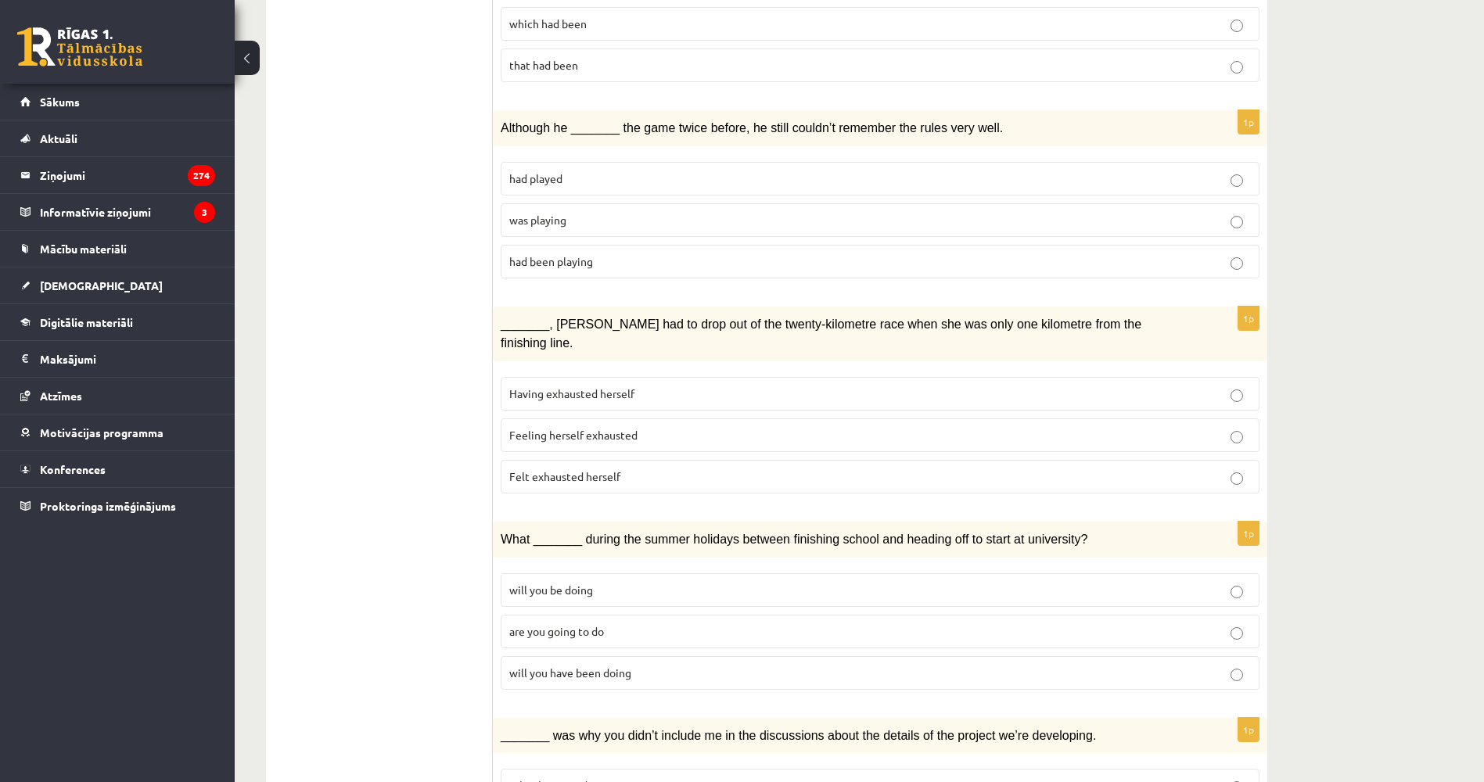
drag, startPoint x: 396, startPoint y: 388, endPoint x: 385, endPoint y: 436, distance: 49.7
click at [594, 468] on span "Felt exhausted herself" at bounding box center [564, 475] width 111 height 14
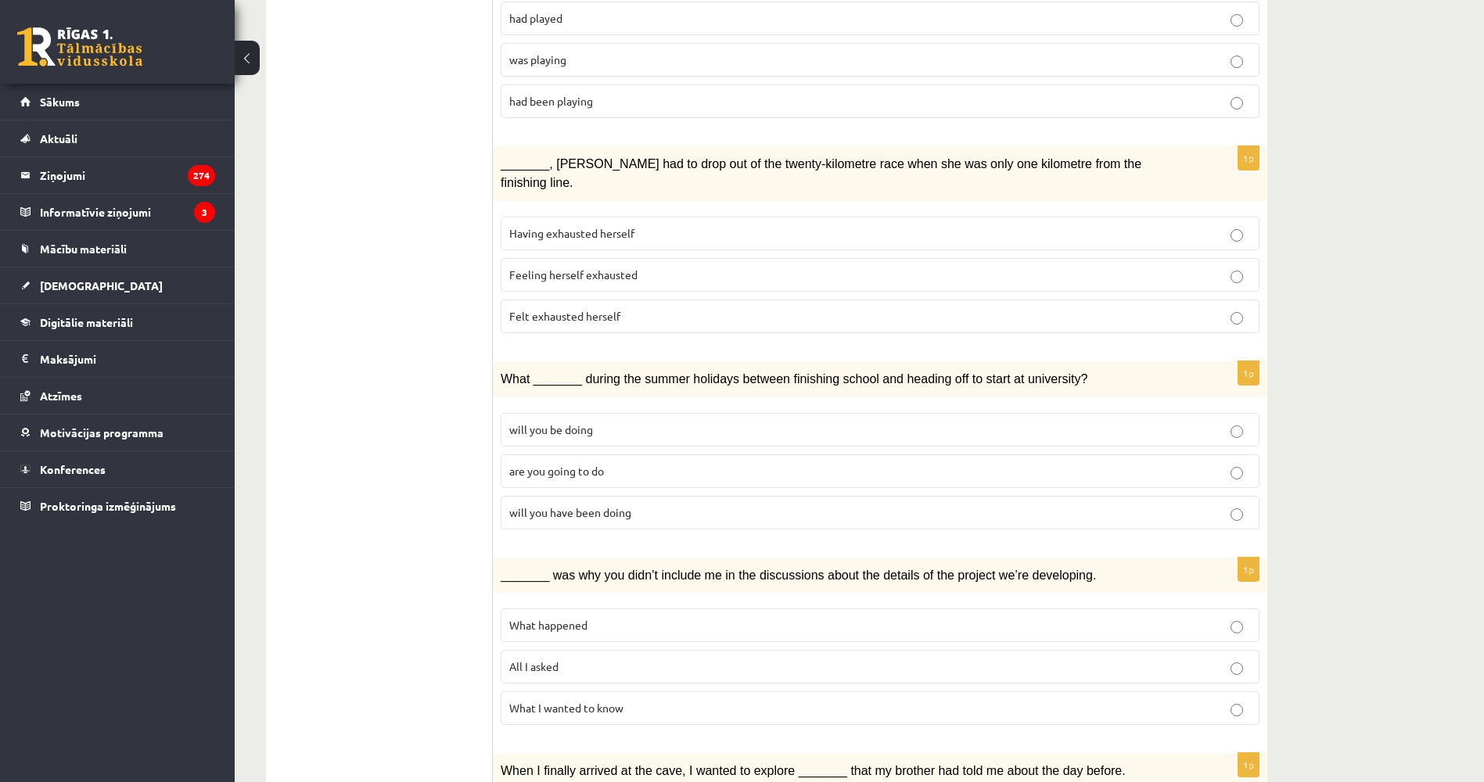
scroll to position [875, 0]
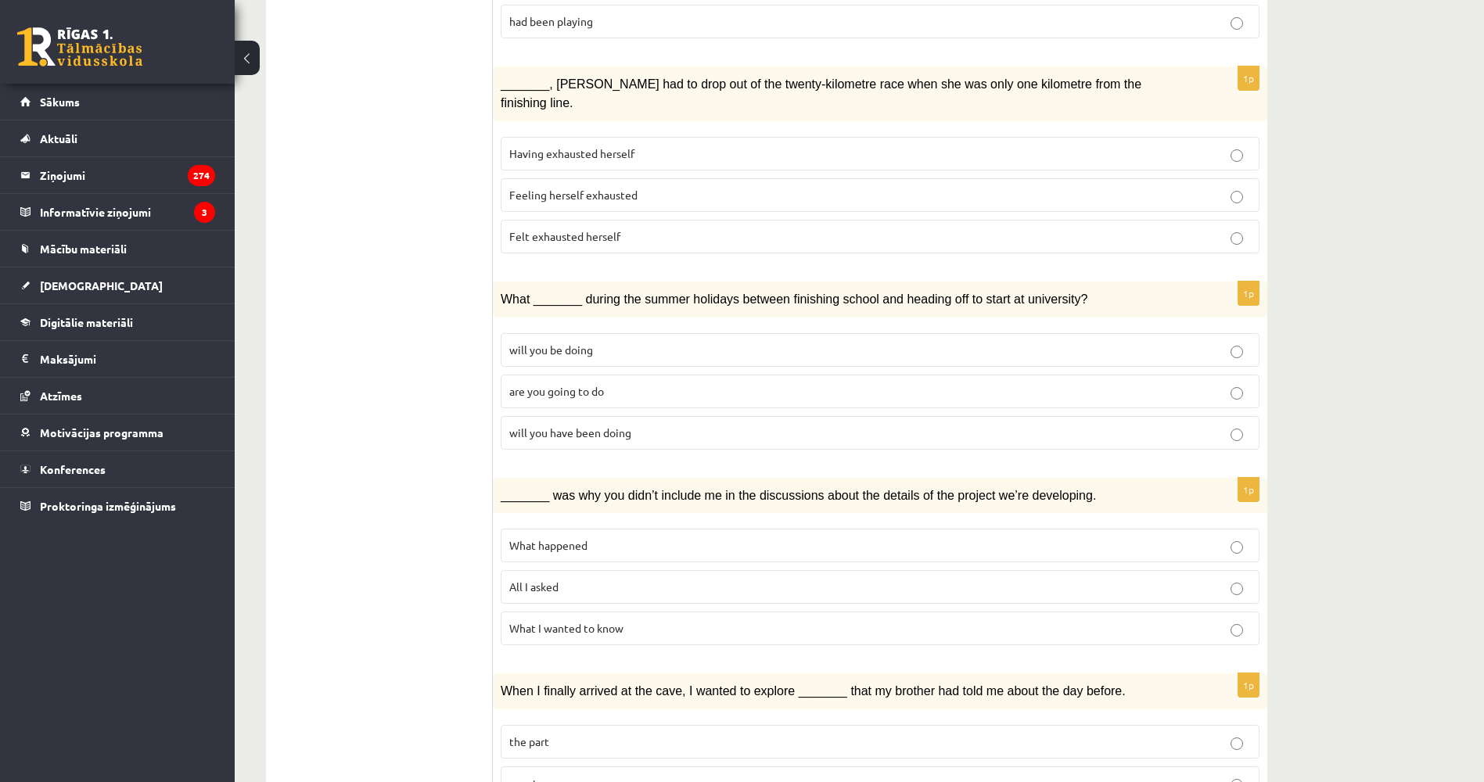
drag, startPoint x: 418, startPoint y: 392, endPoint x: 414, endPoint y: 457, distance: 65.8
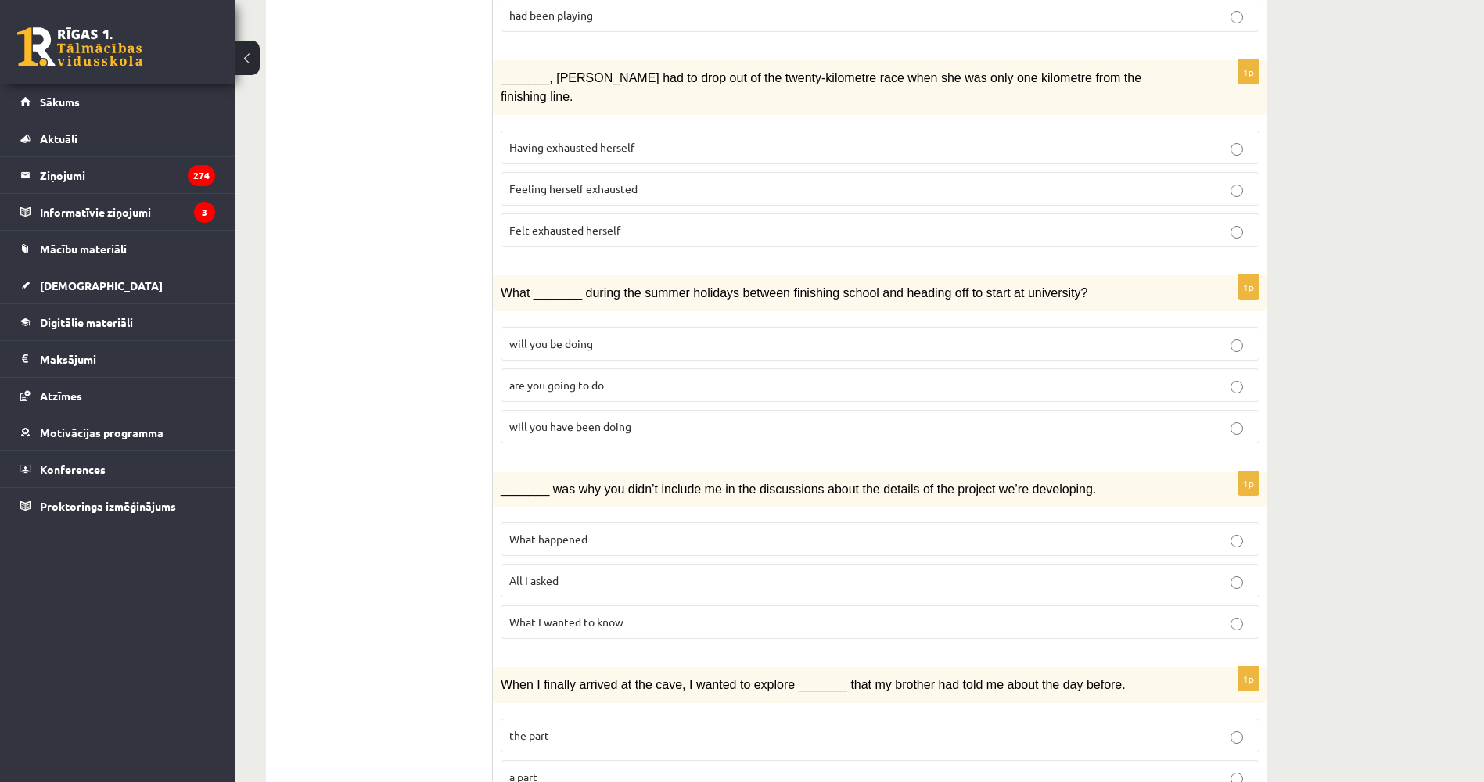
click at [514, 419] on span "will you have been doing" at bounding box center [570, 426] width 122 height 14
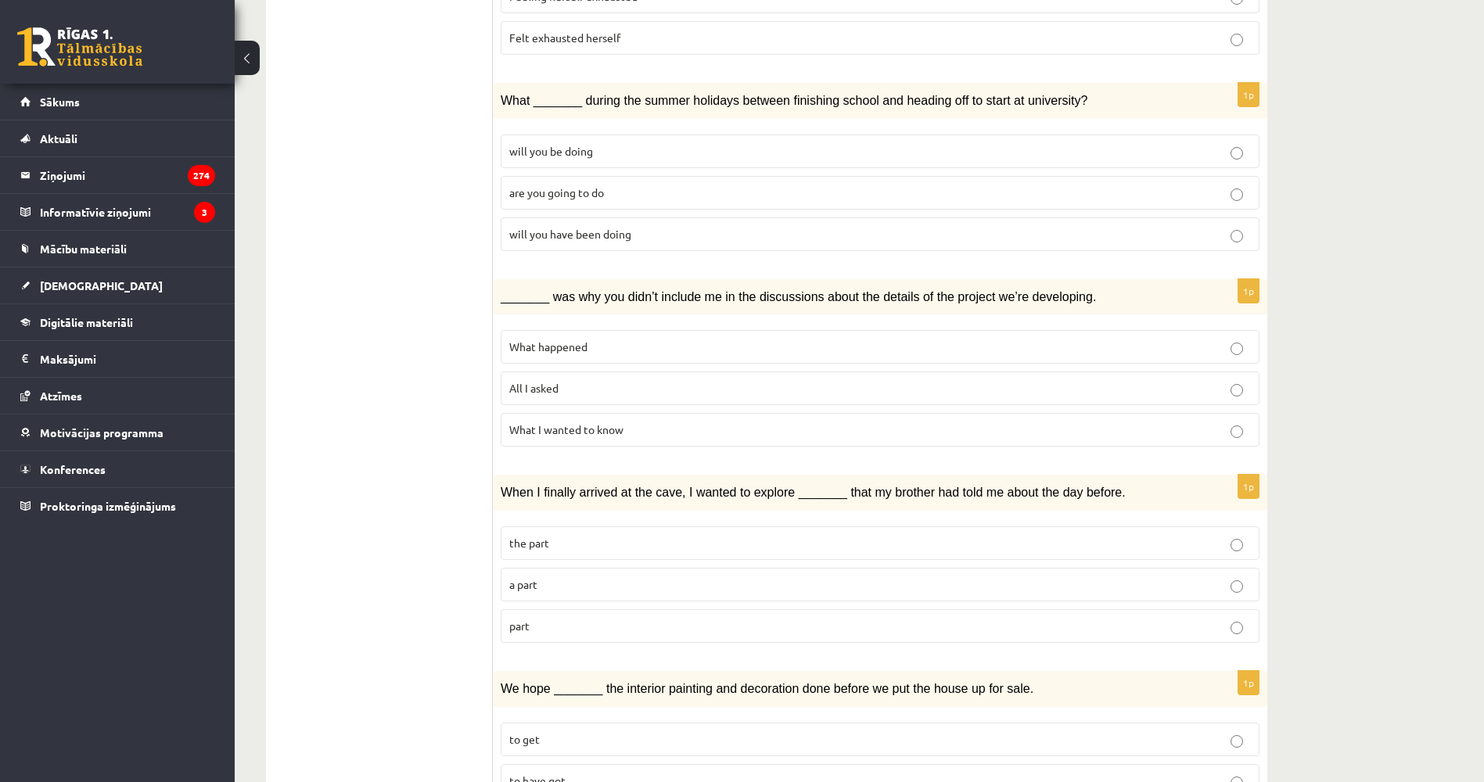
drag, startPoint x: 343, startPoint y: 359, endPoint x: 344, endPoint y: 402, distance: 43.0
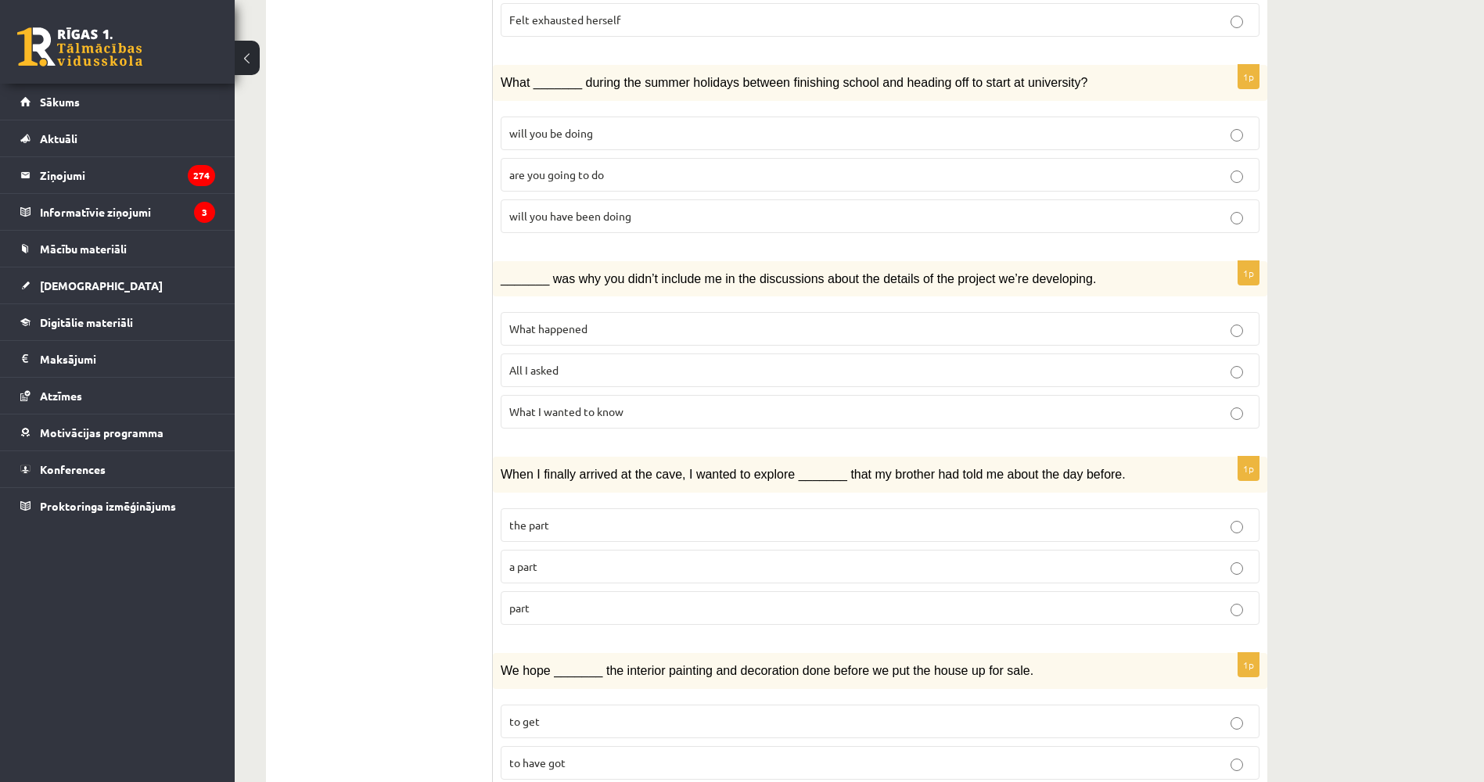
click at [558, 321] on span "What happened" at bounding box center [548, 328] width 78 height 14
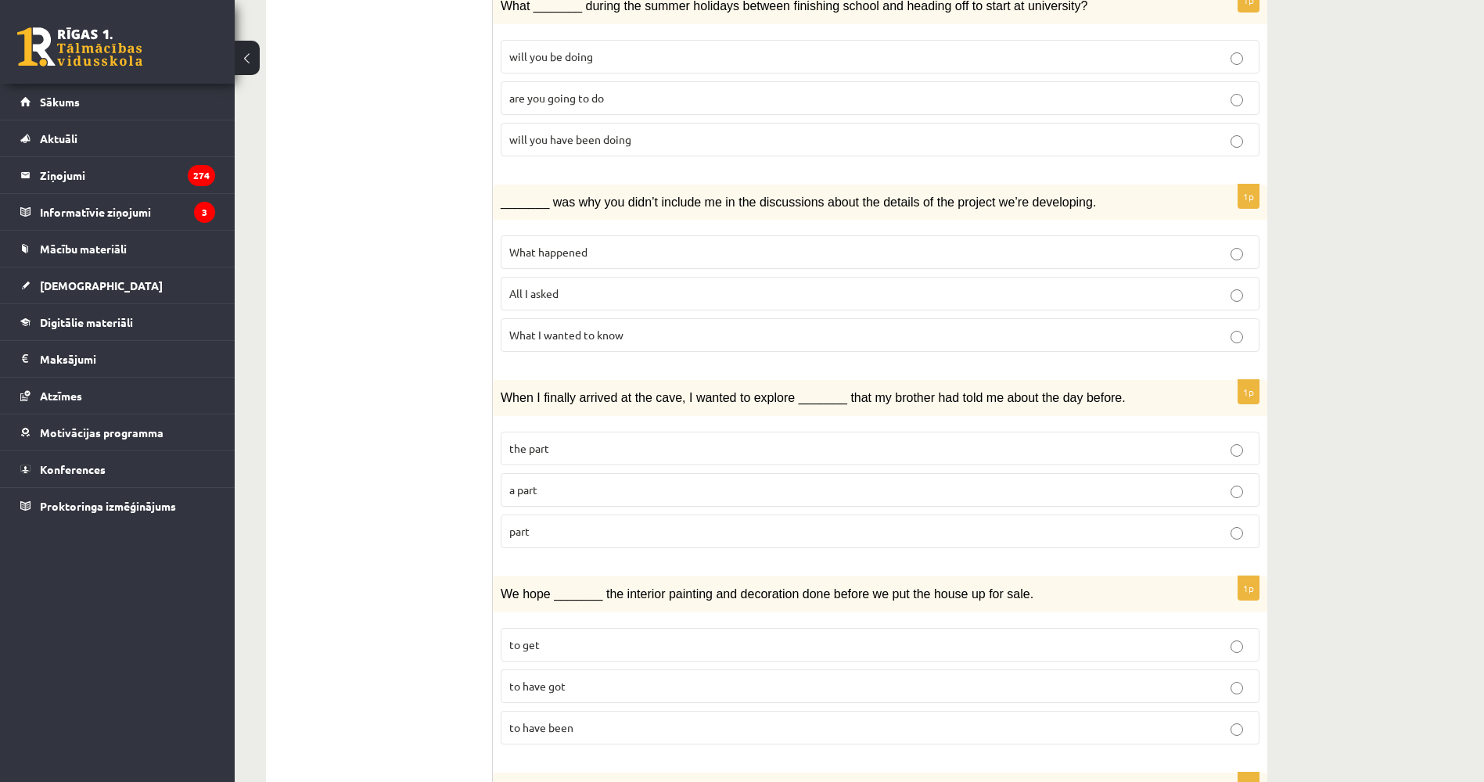
scroll to position [1182, 0]
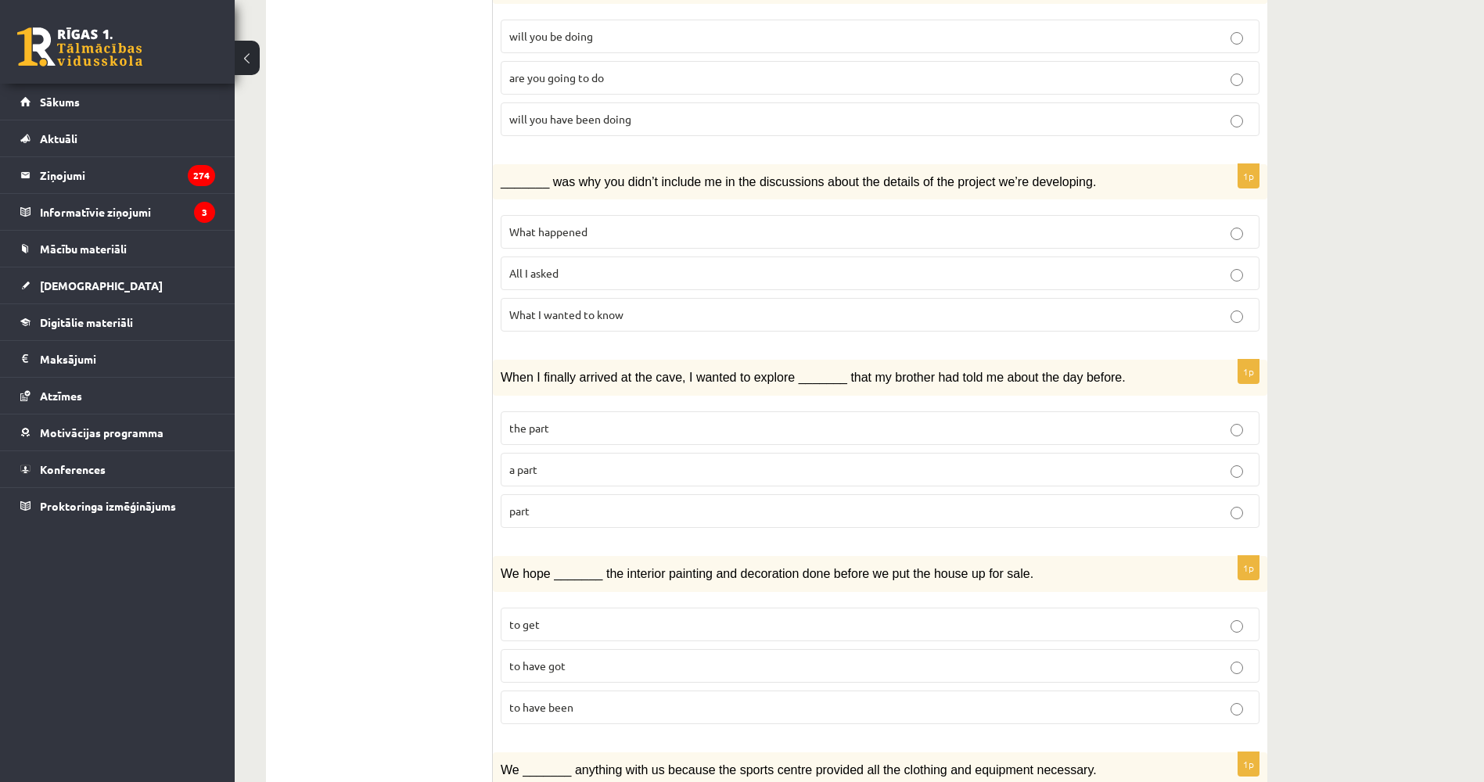
click at [536, 494] on label "part" at bounding box center [880, 511] width 759 height 34
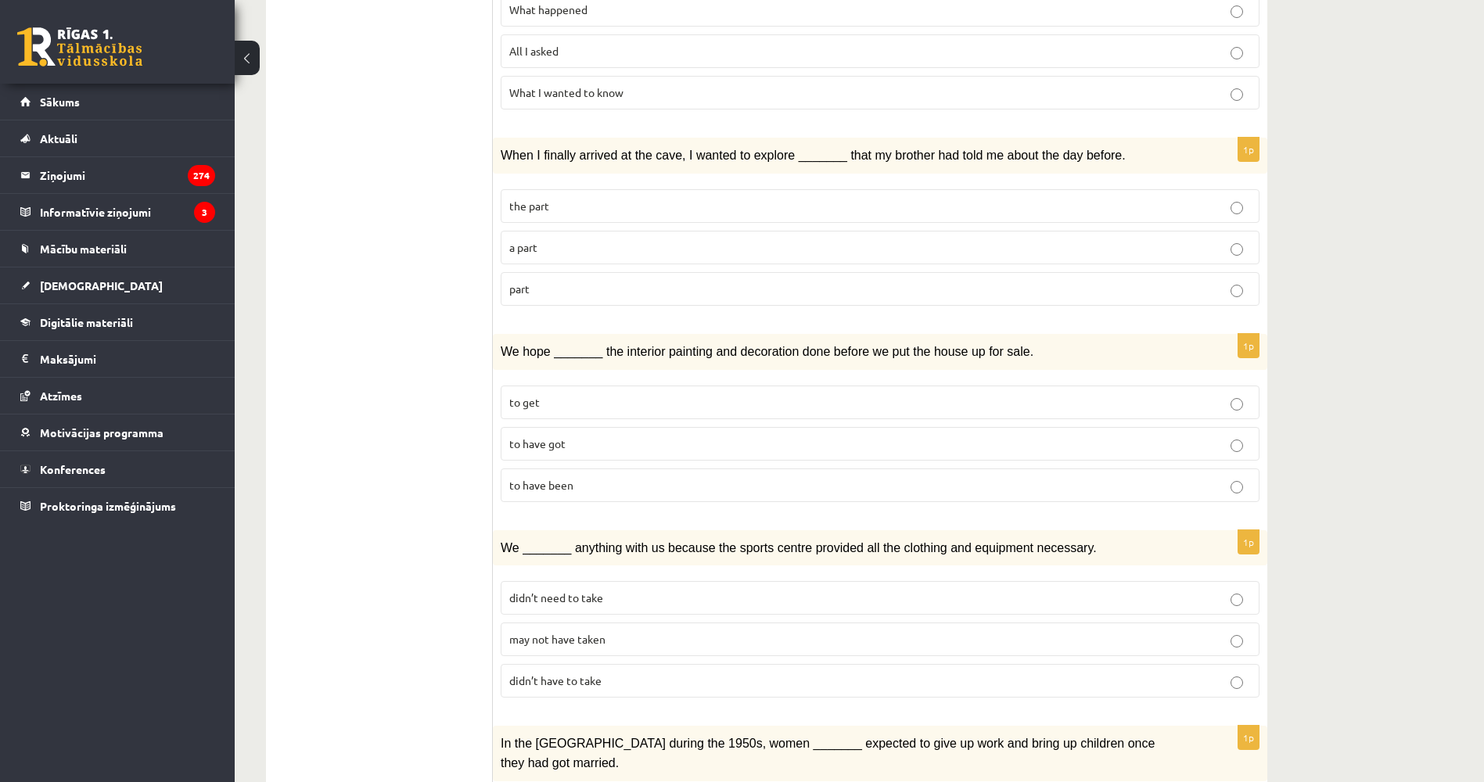
drag, startPoint x: 357, startPoint y: 386, endPoint x: 361, endPoint y: 431, distance: 45.5
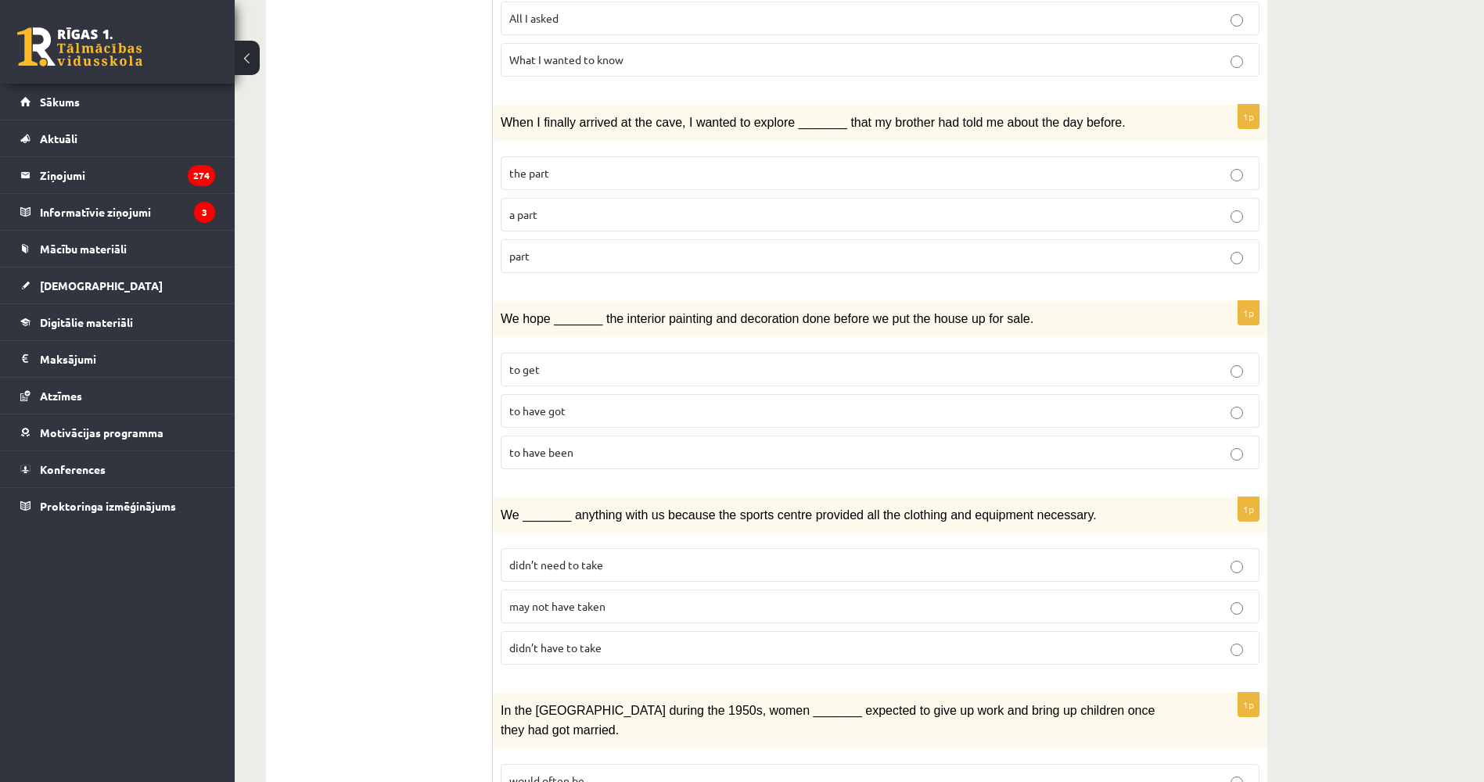
click at [541, 445] on span "to have been" at bounding box center [541, 452] width 64 height 14
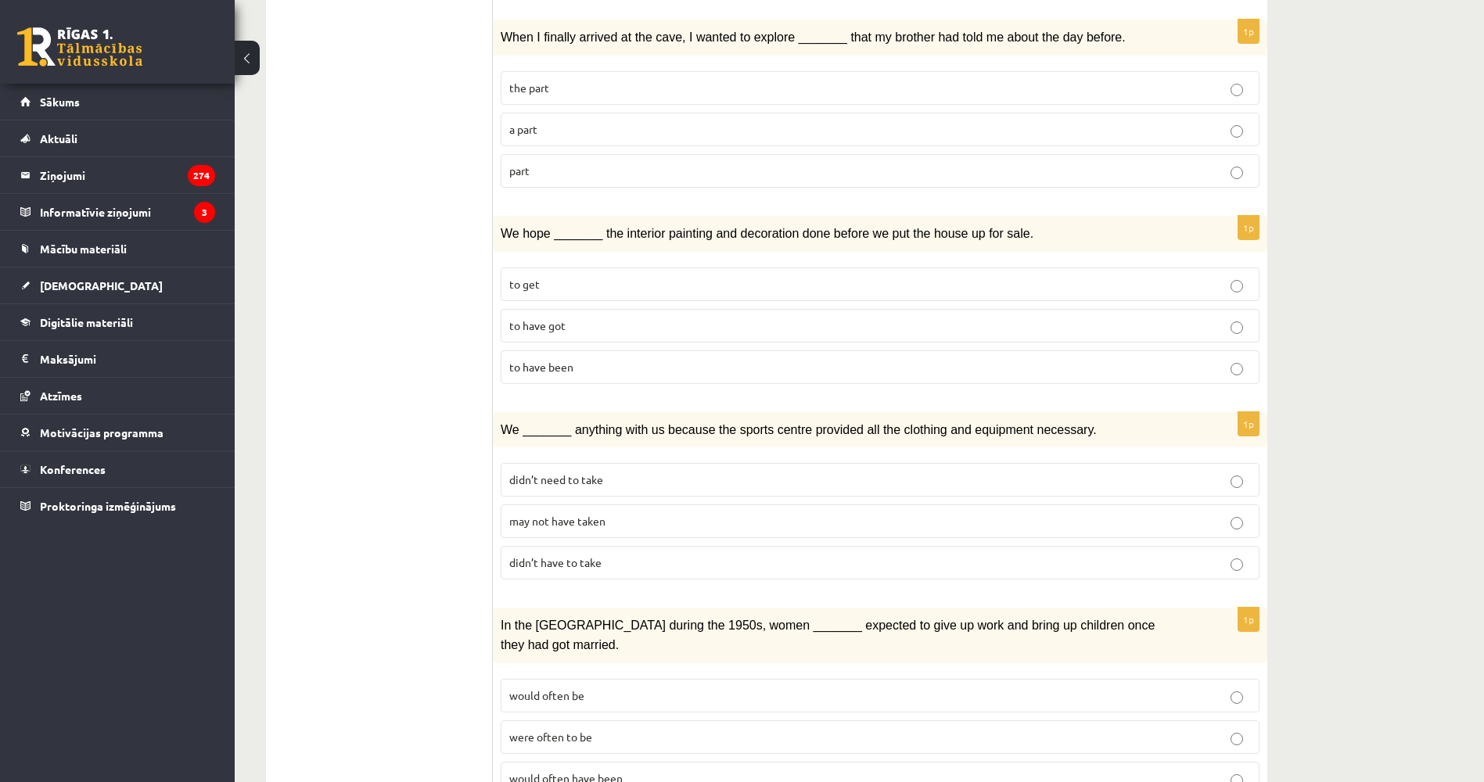
scroll to position [1530, 0]
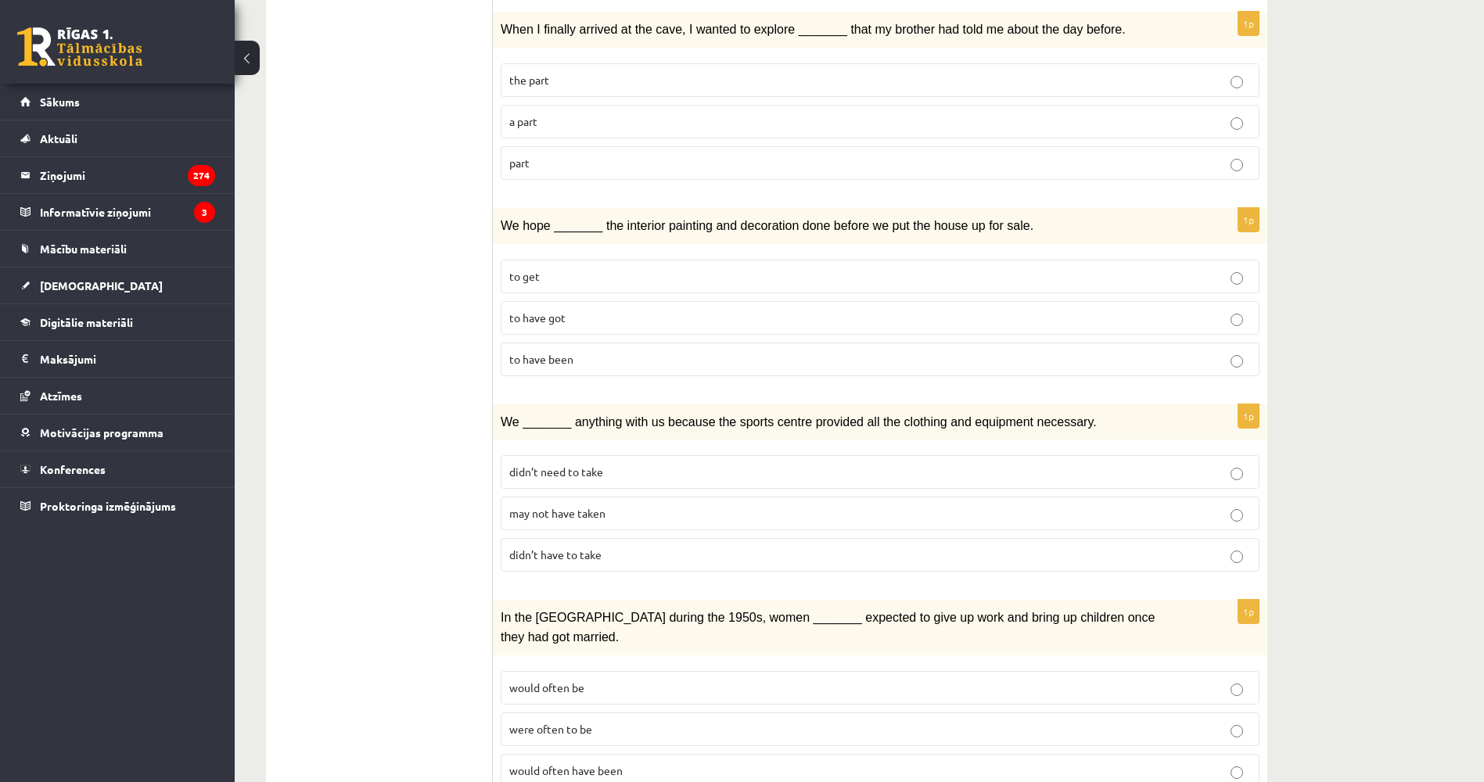
drag, startPoint x: 418, startPoint y: 365, endPoint x: 415, endPoint y: 421, distance: 55.6
click at [589, 506] on span "may not have taken" at bounding box center [557, 513] width 96 height 14
click at [580, 763] on span "would often have been" at bounding box center [565, 770] width 113 height 14
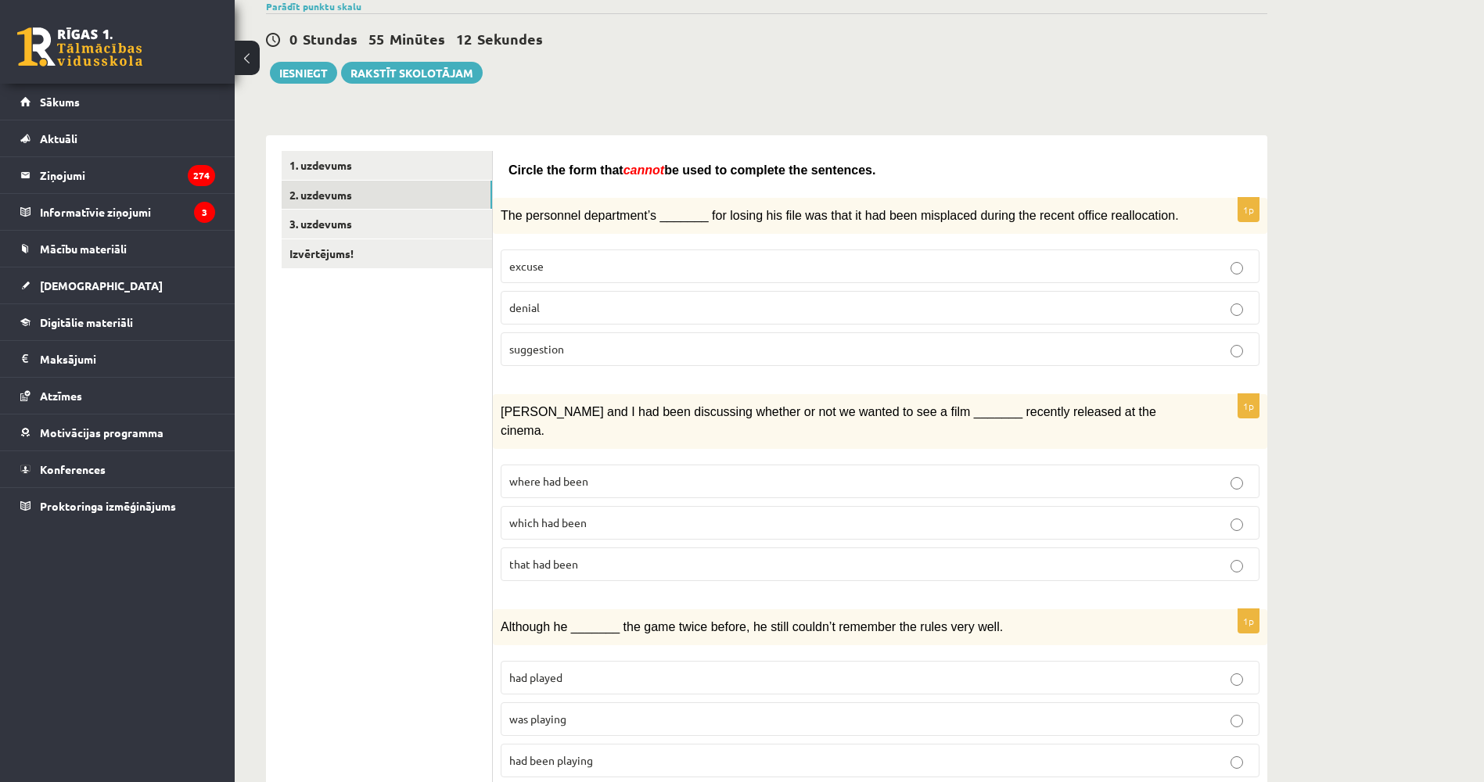
scroll to position [0, 0]
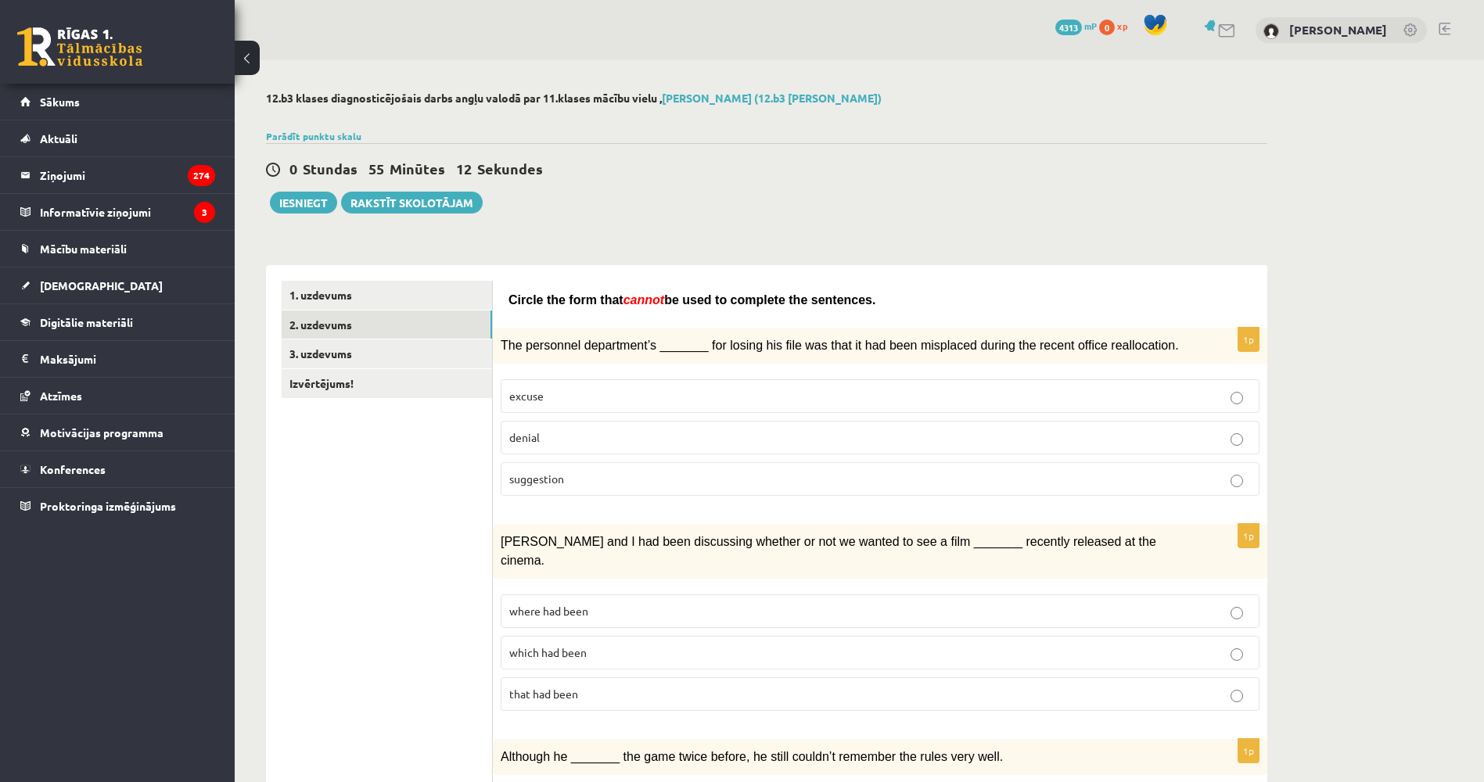
drag, startPoint x: 383, startPoint y: 242, endPoint x: 352, endPoint y: 104, distance: 141.2
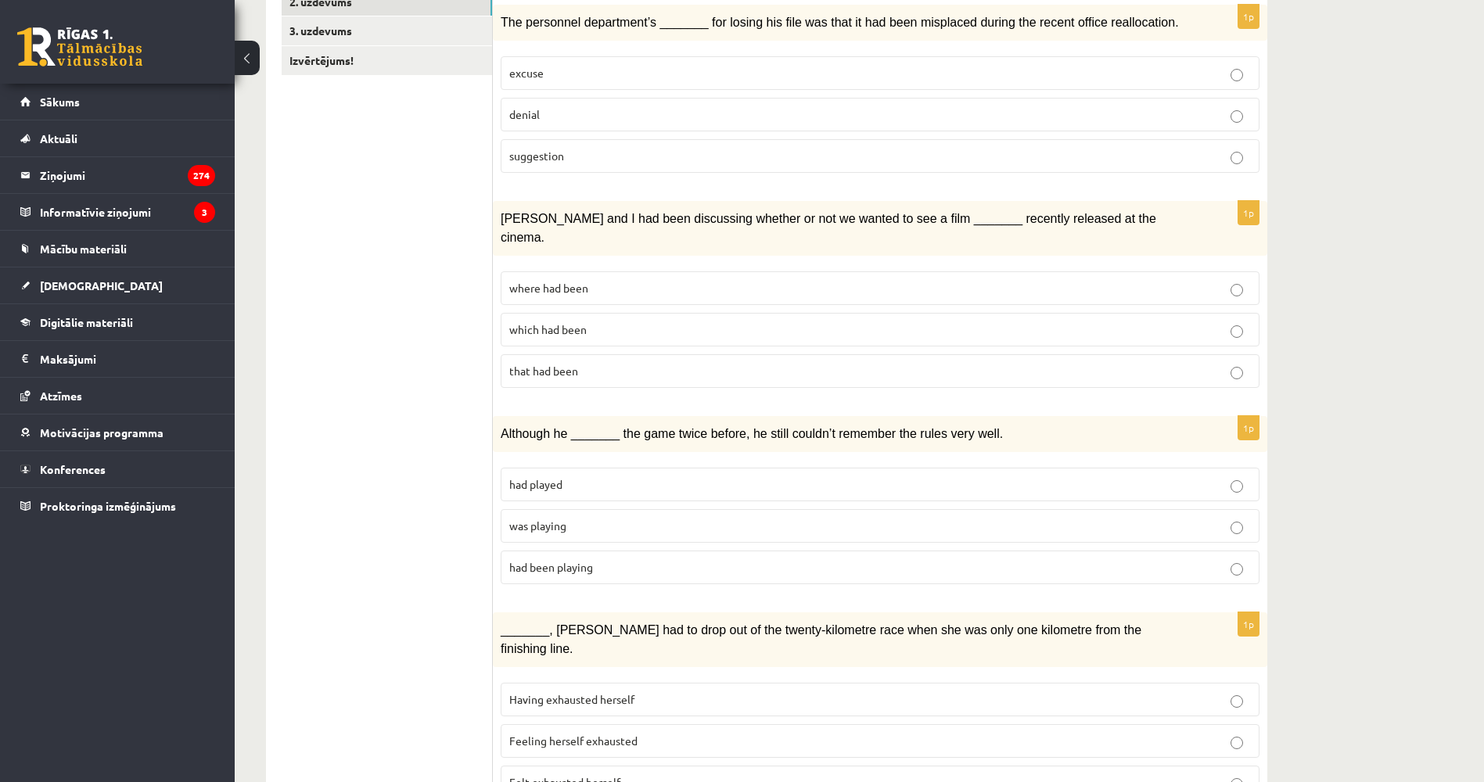
drag, startPoint x: 923, startPoint y: 195, endPoint x: 908, endPoint y: 242, distance: 49.2
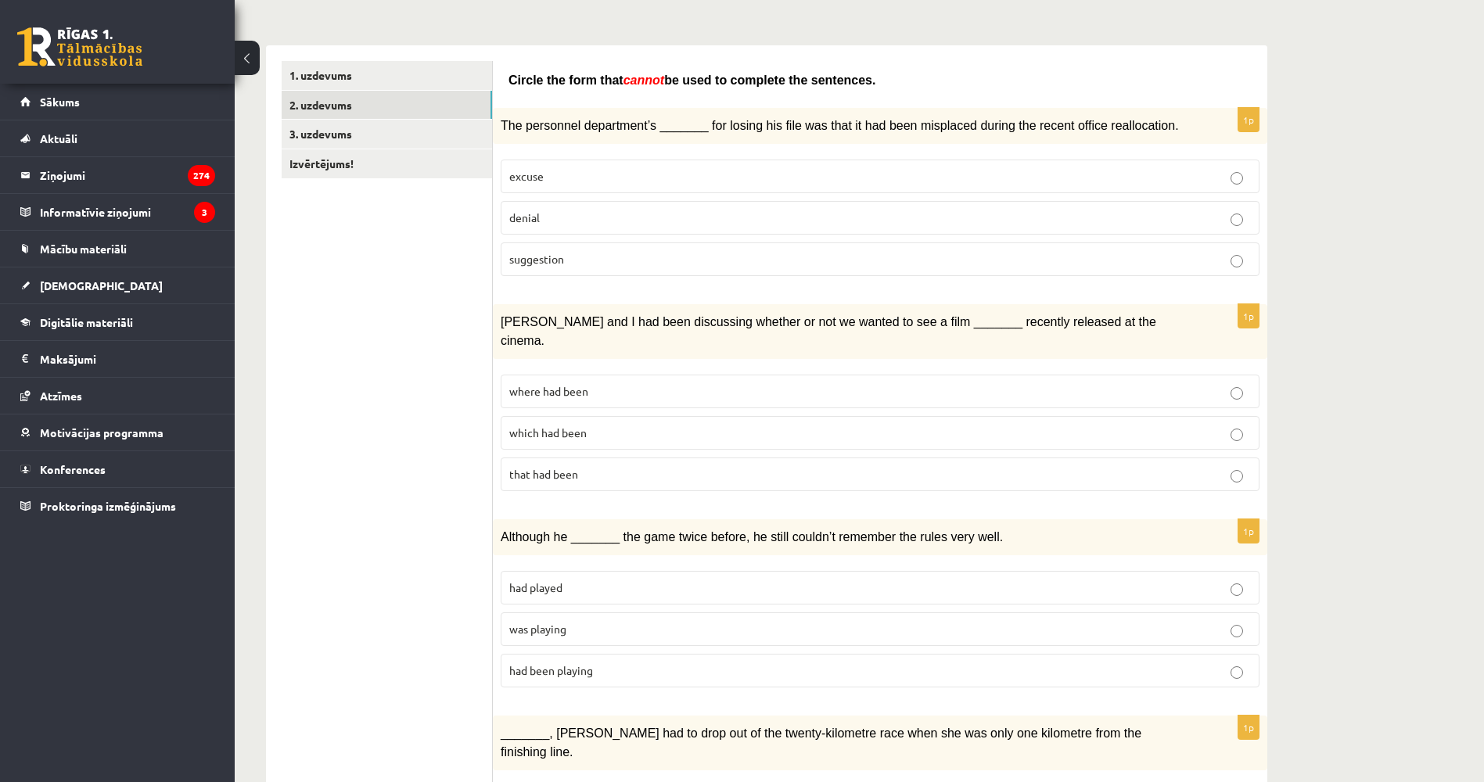
drag, startPoint x: 307, startPoint y: 335, endPoint x: 298, endPoint y: 271, distance: 63.9
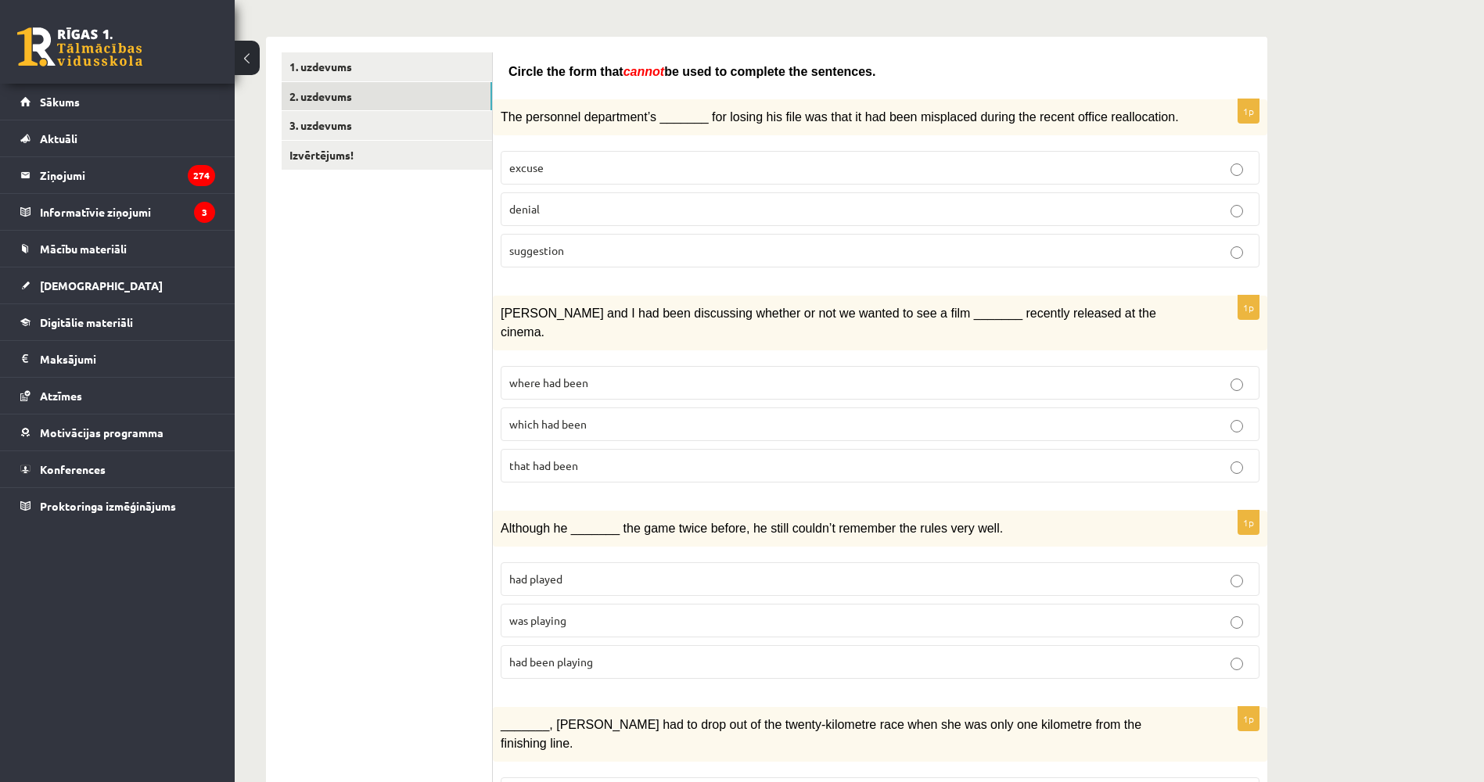
drag, startPoint x: 277, startPoint y: 285, endPoint x: 278, endPoint y: 310, distance: 24.3
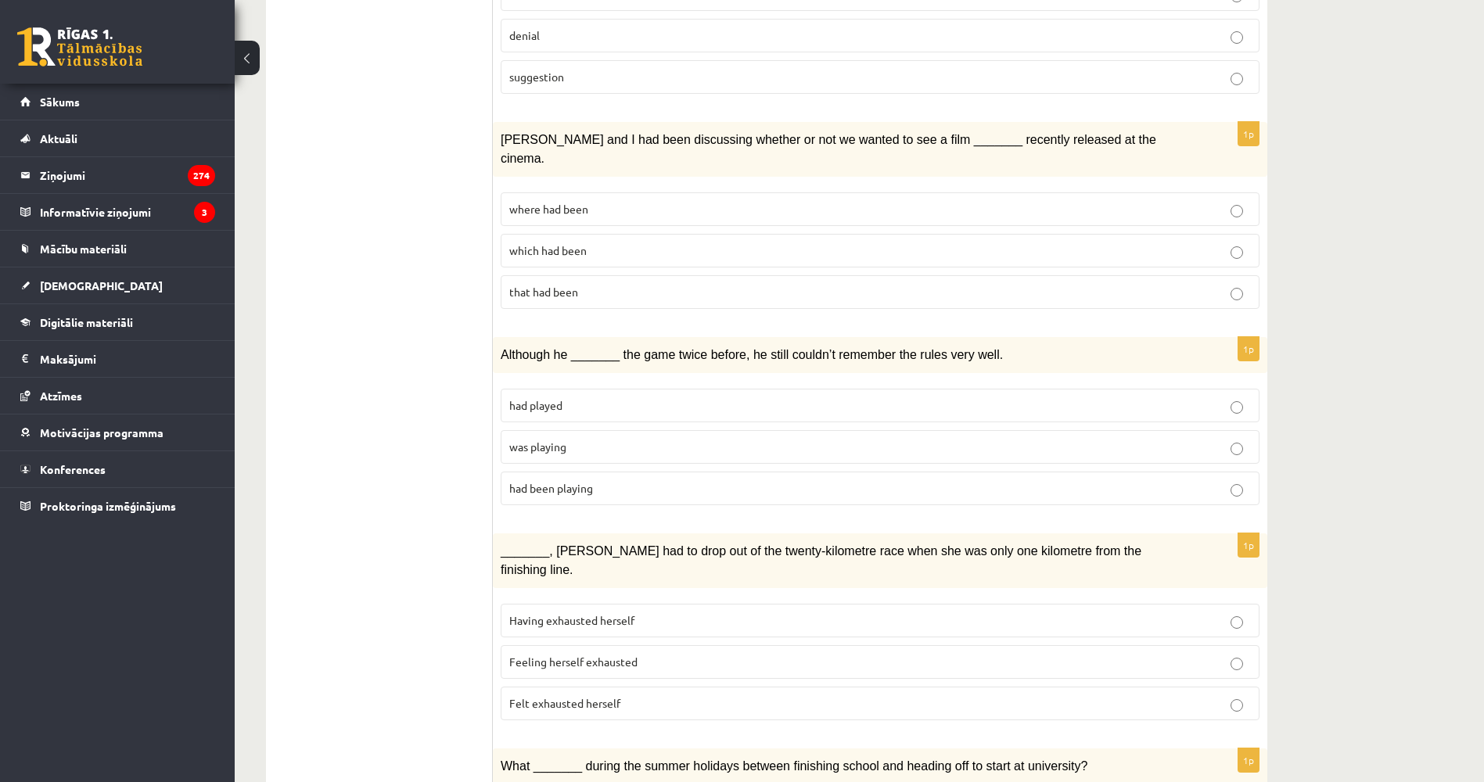
scroll to position [431, 0]
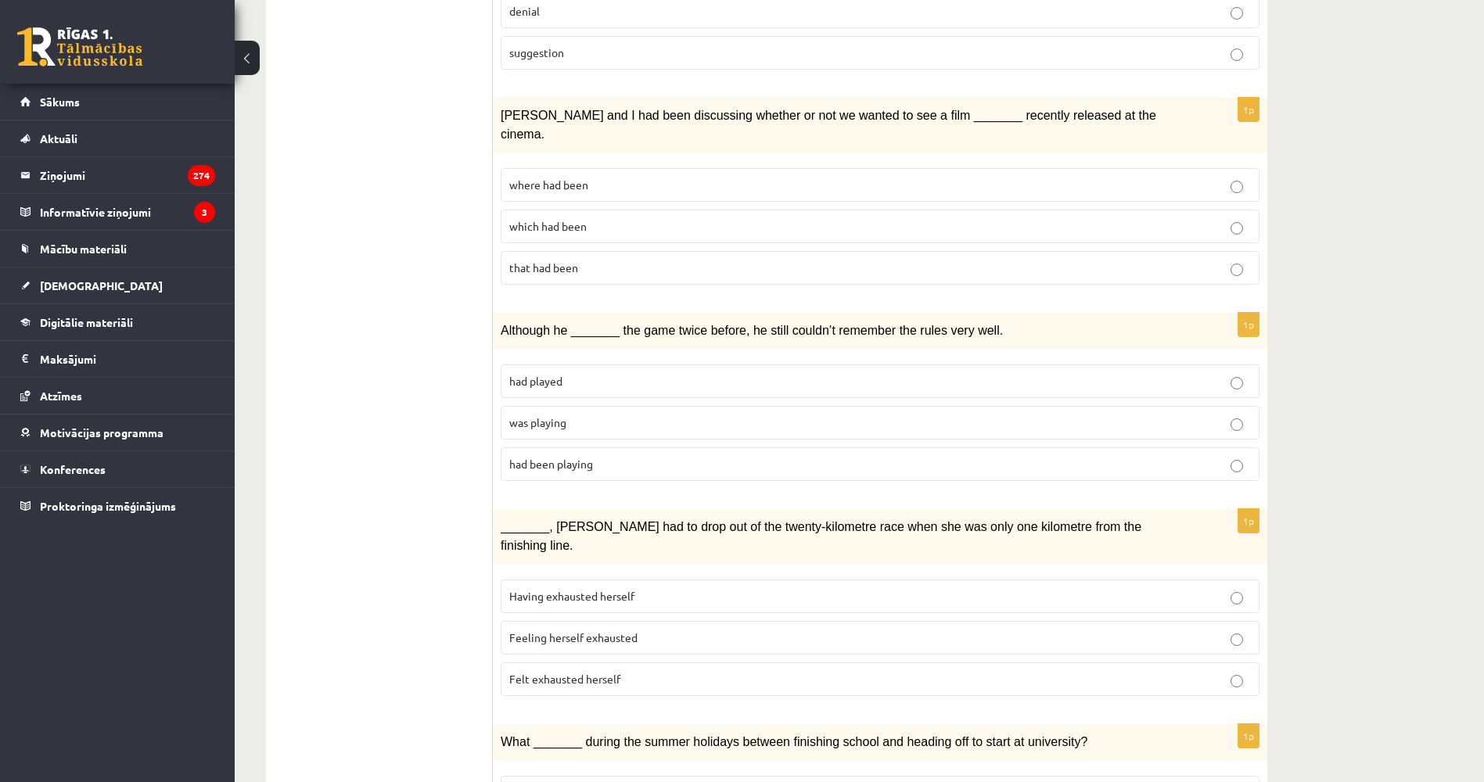
drag, startPoint x: 277, startPoint y: 314, endPoint x: 275, endPoint y: 355, distance: 41.5
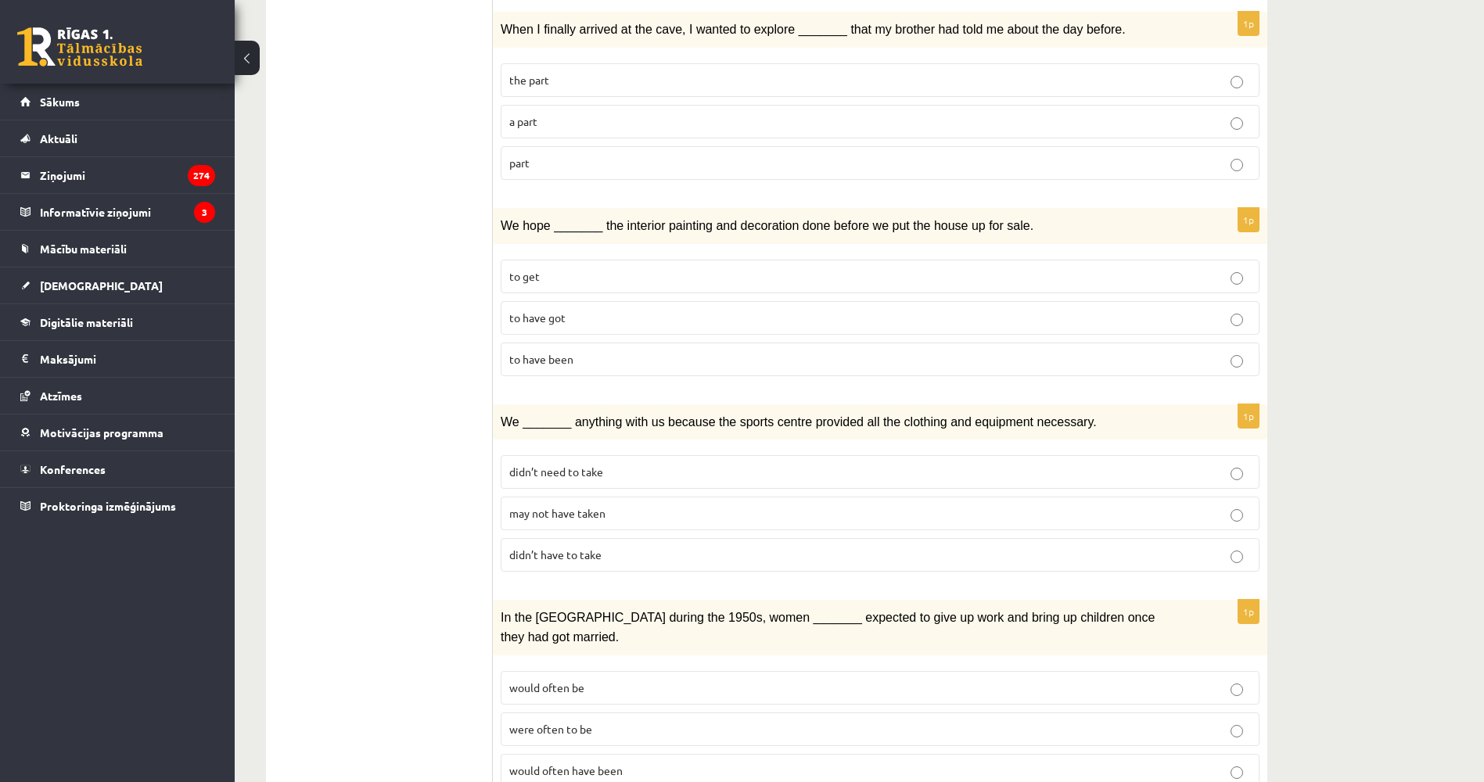
drag, startPoint x: 286, startPoint y: 398, endPoint x: 310, endPoint y: 576, distance: 179.9
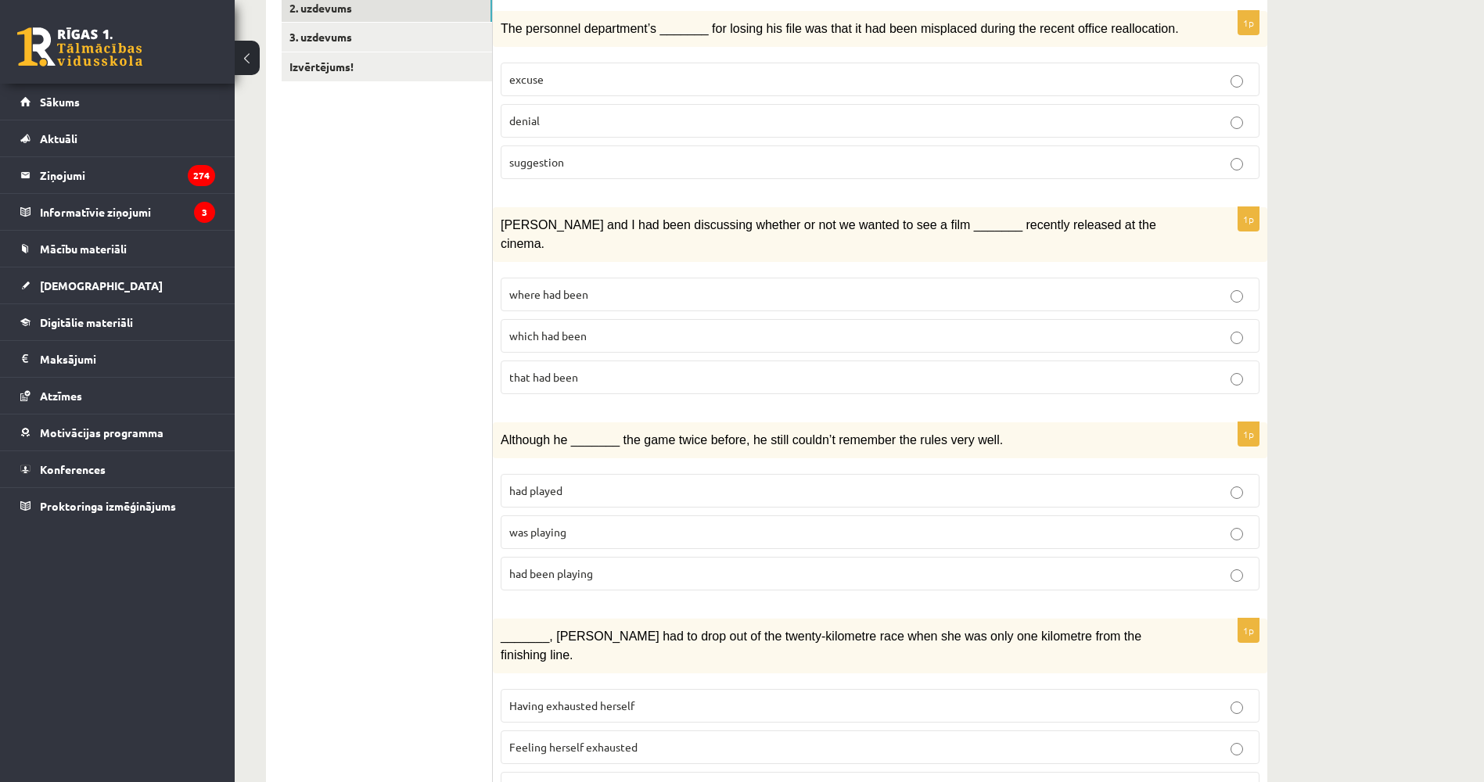
scroll to position [0, 0]
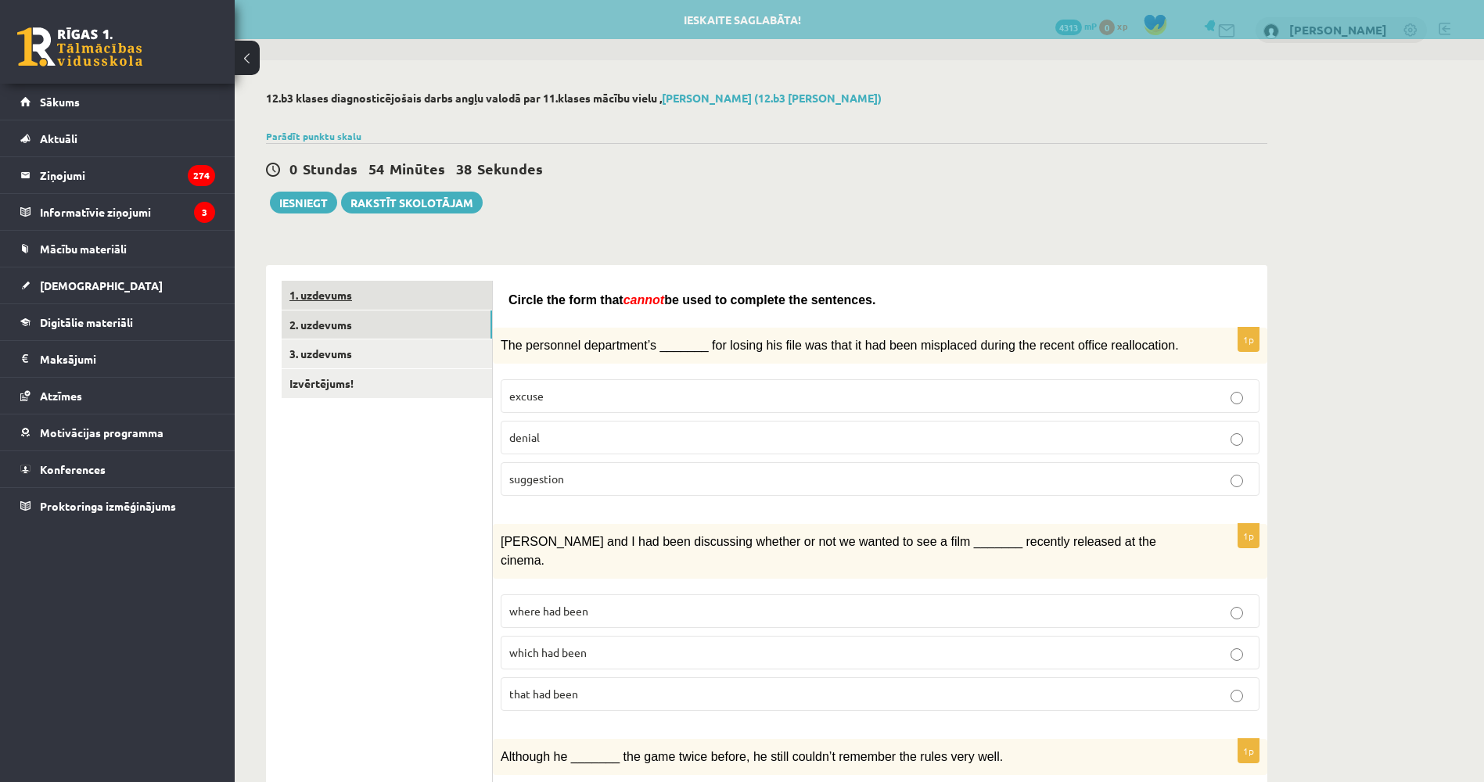
drag, startPoint x: 346, startPoint y: 479, endPoint x: 317, endPoint y: 299, distance: 183.0
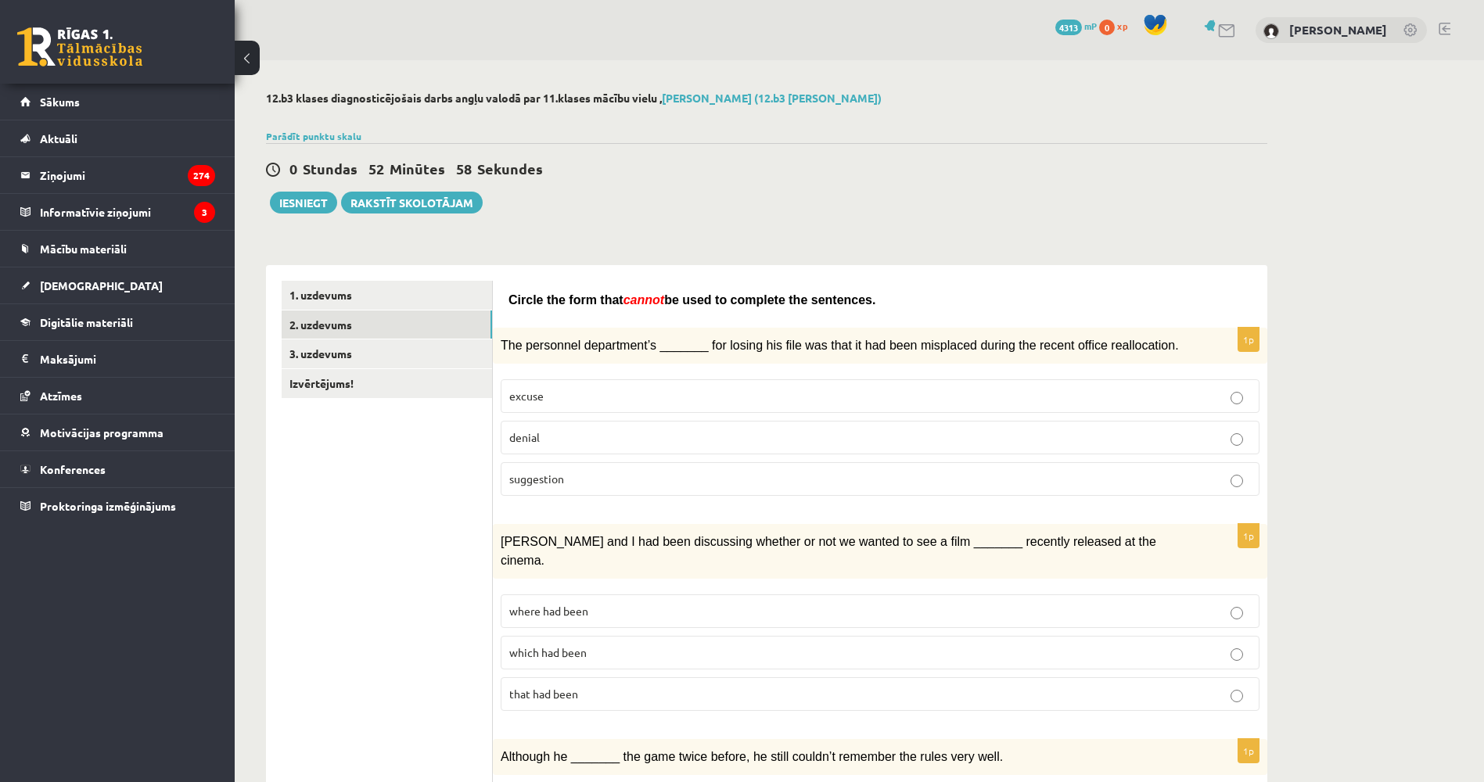
click at [692, 202] on div "0 Stundas 52 Minūtes 58 Sekundes Ieskaite saglabāta! Iesniegt Rakstīt skolotājam" at bounding box center [766, 178] width 1001 height 70
click at [651, 118] on div at bounding box center [766, 117] width 1001 height 16
click at [611, 139] on div "Parādīt punktu skalu Atzīme No Līdz 1 0 5 2 6 8 3 9 11 4 12 14 5 15 17 6 18 20 …" at bounding box center [766, 136] width 1001 height 14
click at [425, 361] on link "3. uzdevums" at bounding box center [387, 353] width 210 height 29
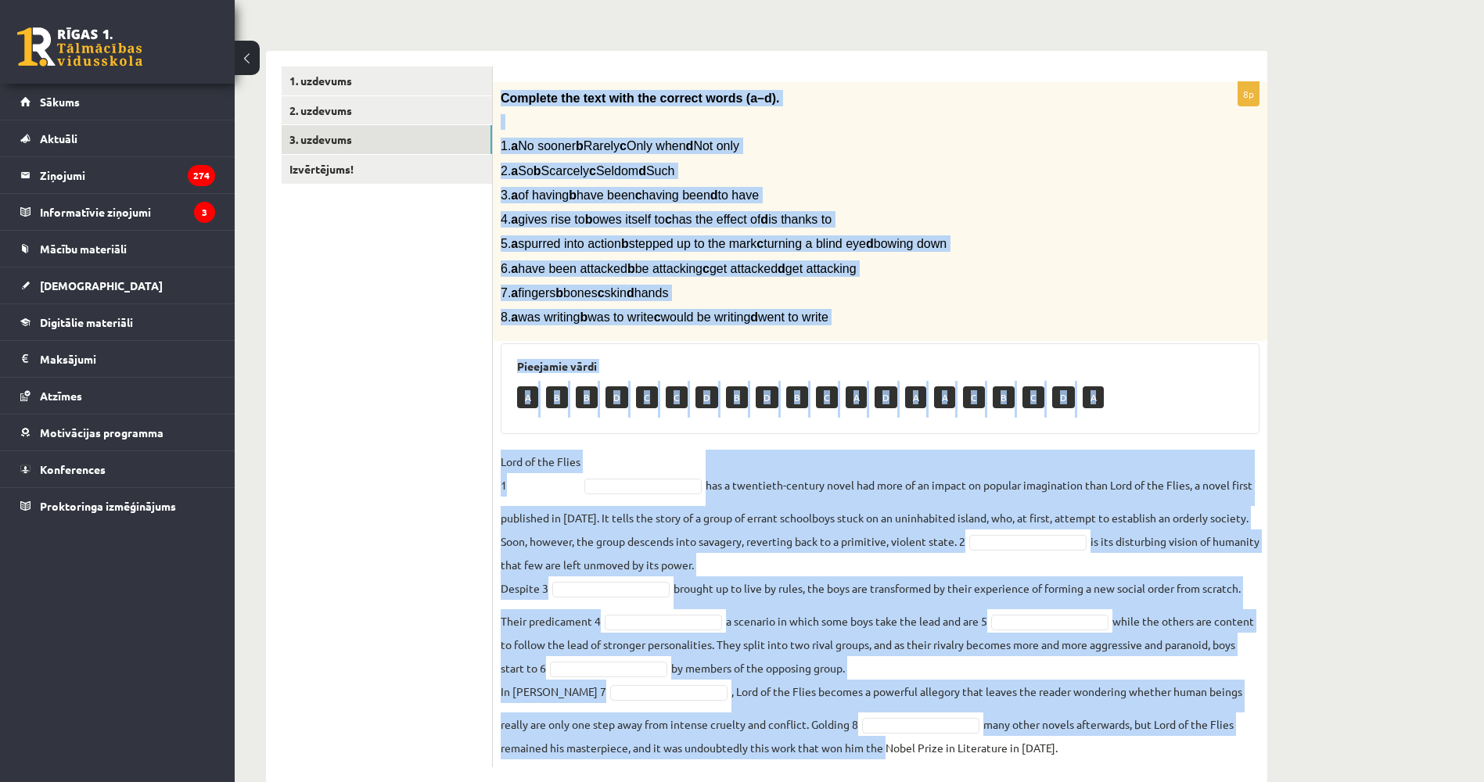
scroll to position [248, 0]
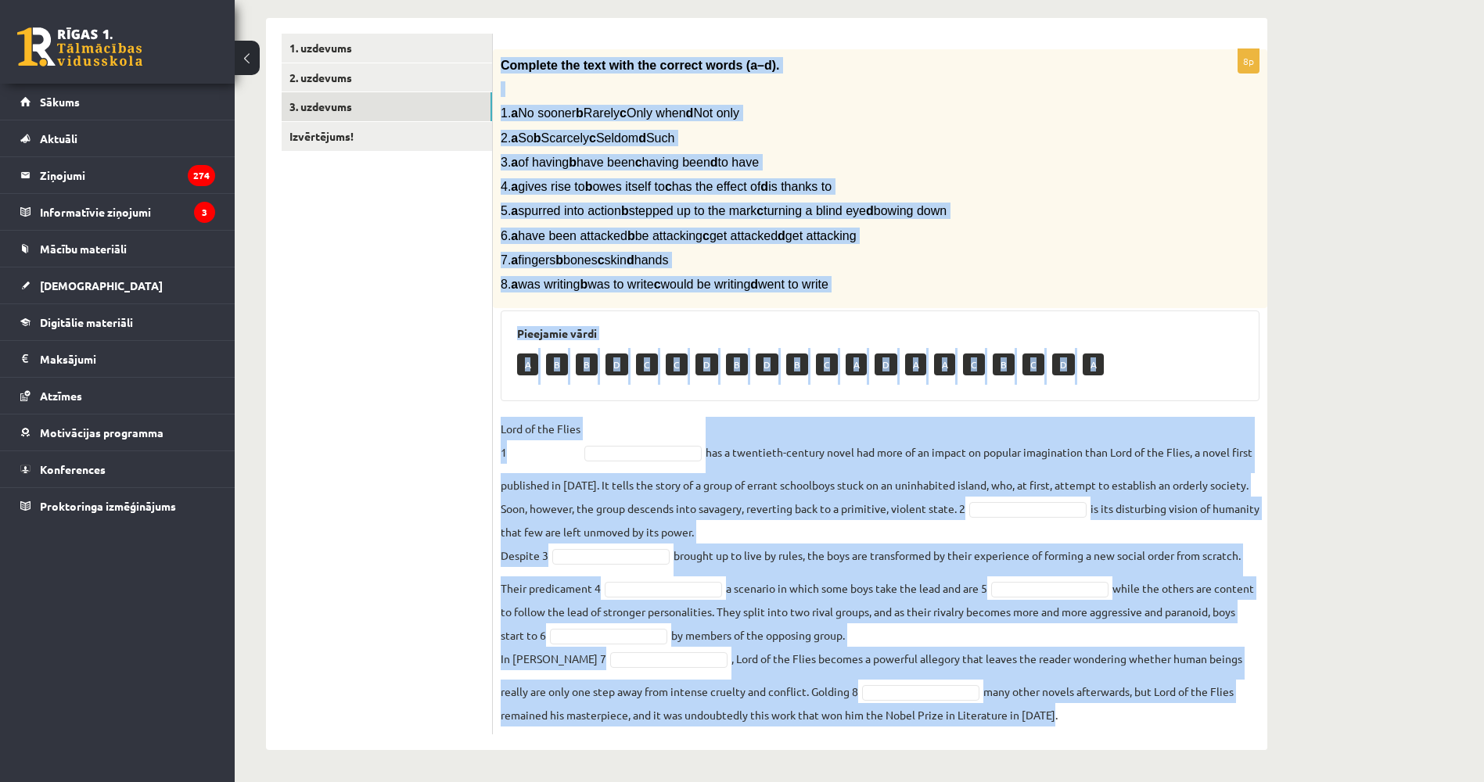
drag, startPoint x: 499, startPoint y: 309, endPoint x: 1110, endPoint y: 730, distance: 741.7
click at [1110, 730] on div "8p Complete the text with the correct words (a–d). 1. a No sooner b Rarely c On…" at bounding box center [880, 391] width 774 height 685
copy div "Complete the text with the correct words (a–d). 1. a No sooner b Rarely c Only …"
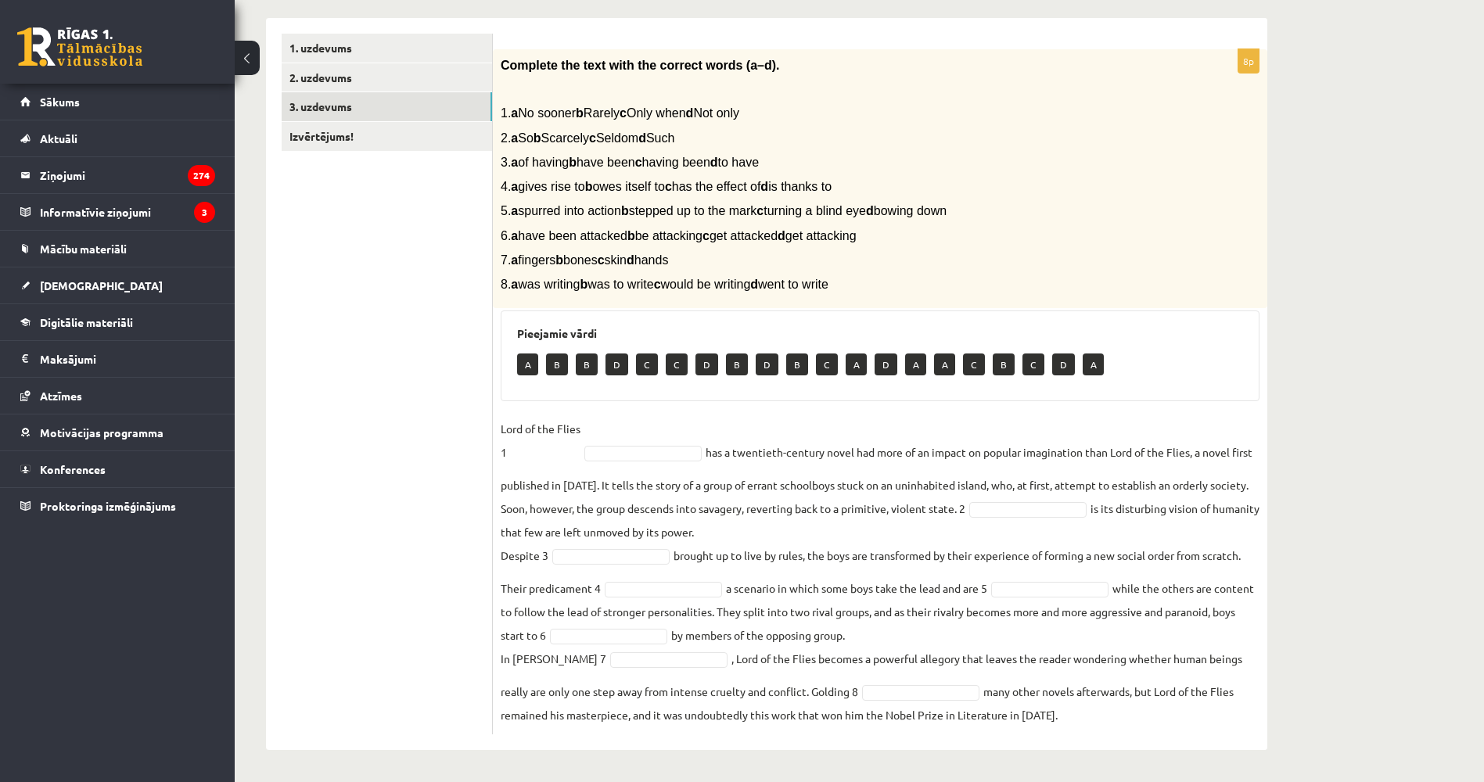
click at [349, 495] on ul "1. uzdevums 2. uzdevums 3. uzdevums Izvērtējums!" at bounding box center [387, 384] width 211 height 701
click at [341, 430] on ul "1. uzdevums 2. uzdevums 3. uzdevums Izvērtējums!" at bounding box center [387, 384] width 211 height 701
drag, startPoint x: 341, startPoint y: 412, endPoint x: 350, endPoint y: 469, distance: 57.7
drag, startPoint x: 393, startPoint y: 429, endPoint x: 390, endPoint y: 471, distance: 42.3
click at [572, 454] on p "Lord of the Flies 1" at bounding box center [541, 440] width 80 height 47
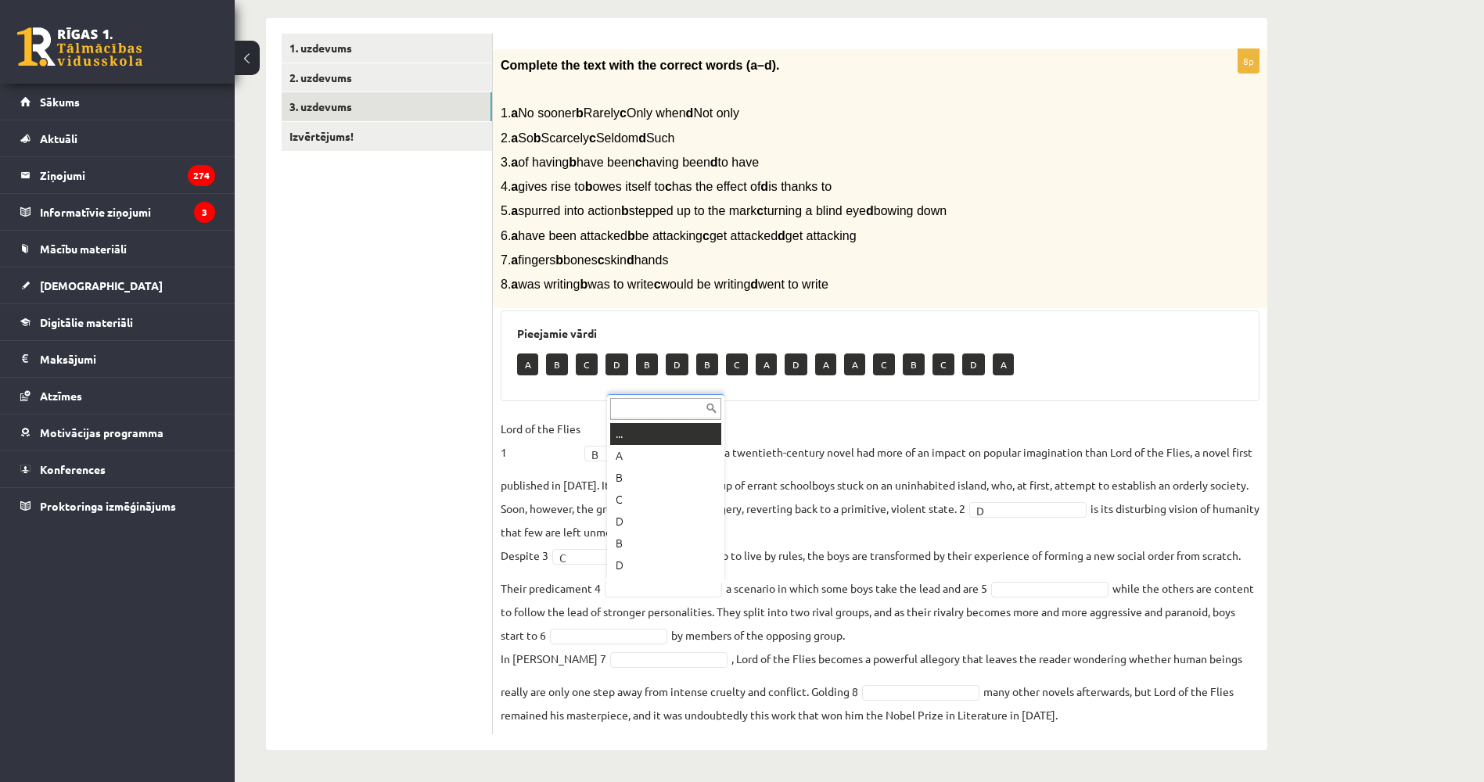
scroll to position [19, 0]
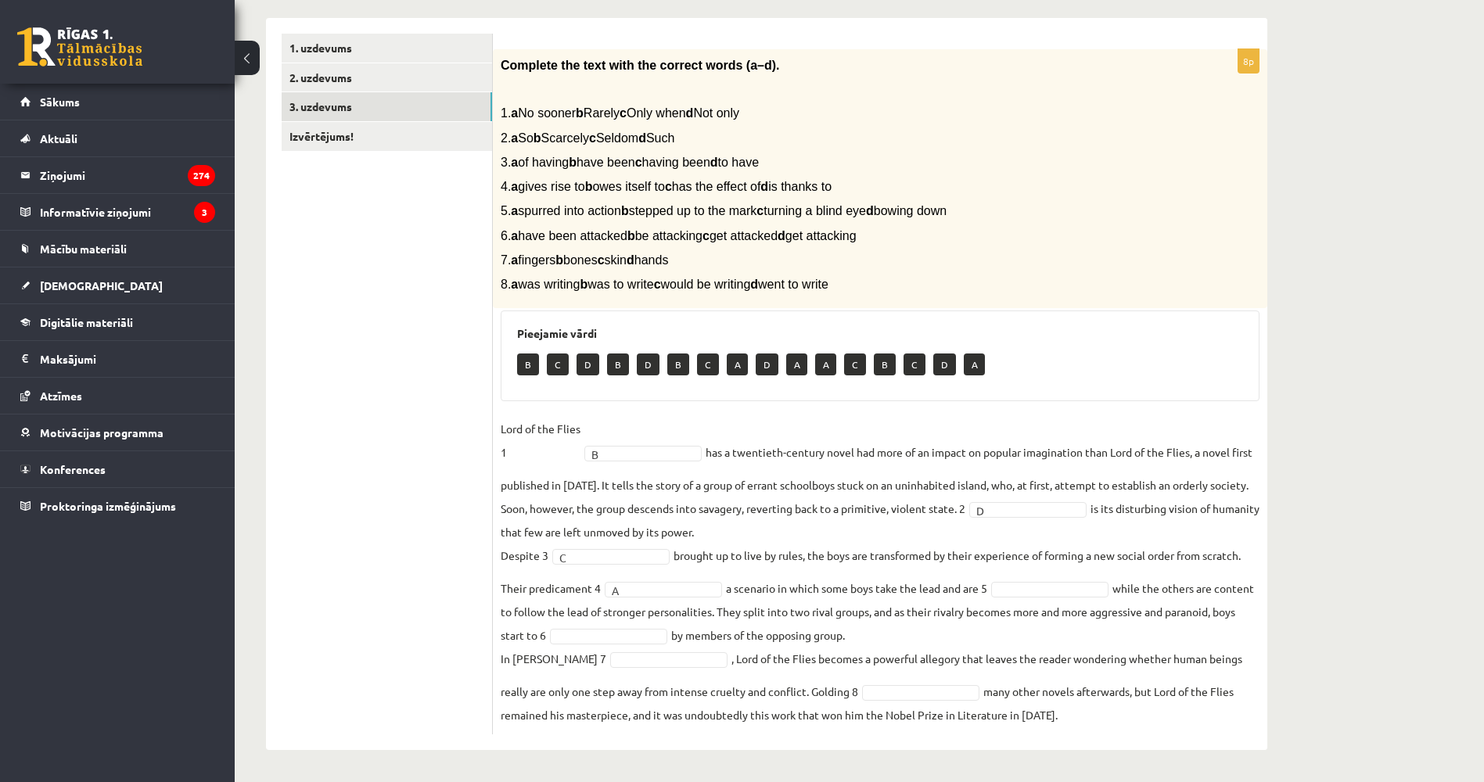
click at [389, 433] on ul "1. uzdevums 2. uzdevums 3. uzdevums Izvērtējums!" at bounding box center [387, 384] width 211 height 701
click at [319, 447] on ul "1. uzdevums 2. uzdevums 3. uzdevums Izvērtējums!" at bounding box center [387, 384] width 211 height 701
drag, startPoint x: 962, startPoint y: 576, endPoint x: 418, endPoint y: 391, distance: 574.0
click at [418, 391] on ul "1. uzdevums 2. uzdevums 3. uzdevums Izvērtējums!" at bounding box center [387, 384] width 211 height 701
click at [338, 138] on link "Izvērtējums!" at bounding box center [387, 136] width 210 height 29
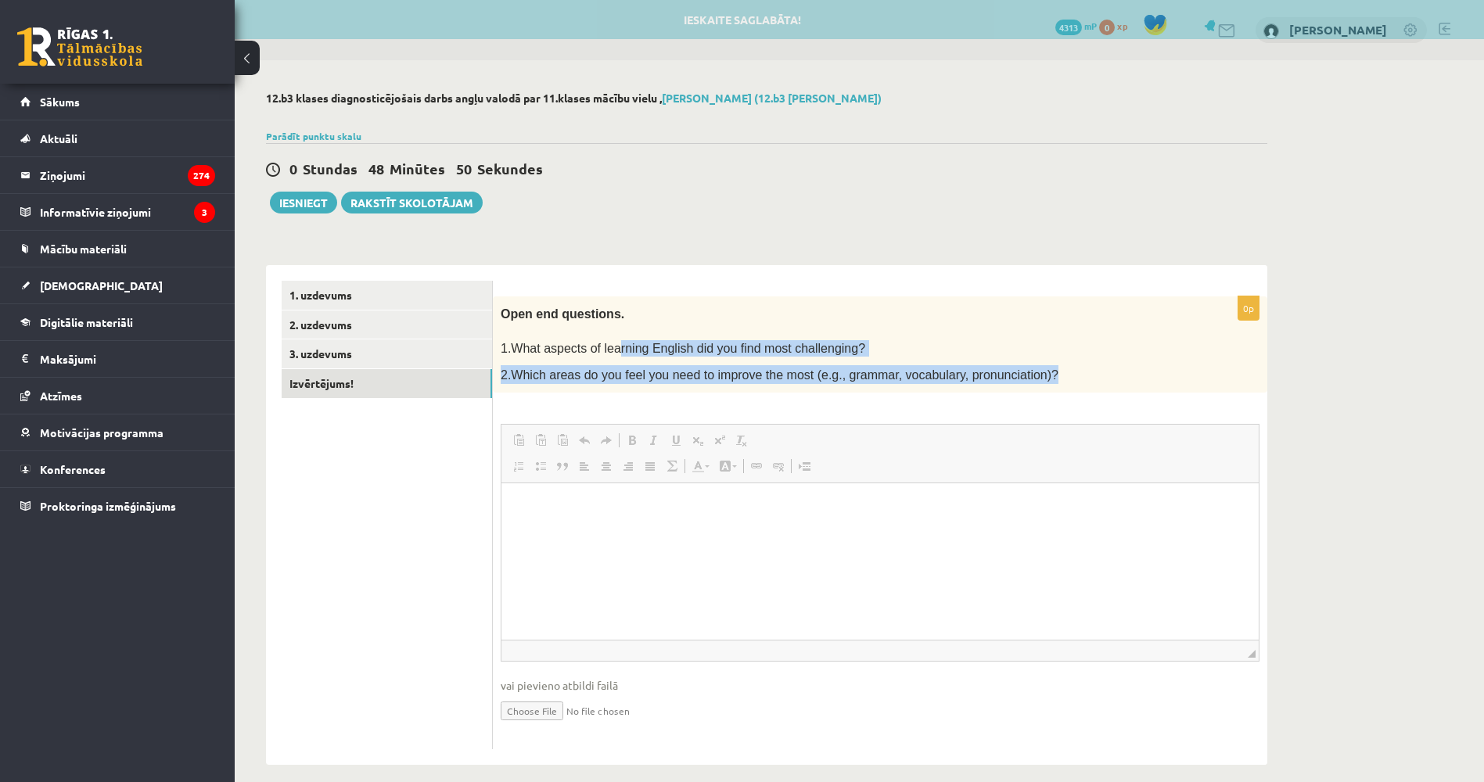
scroll to position [0, 0]
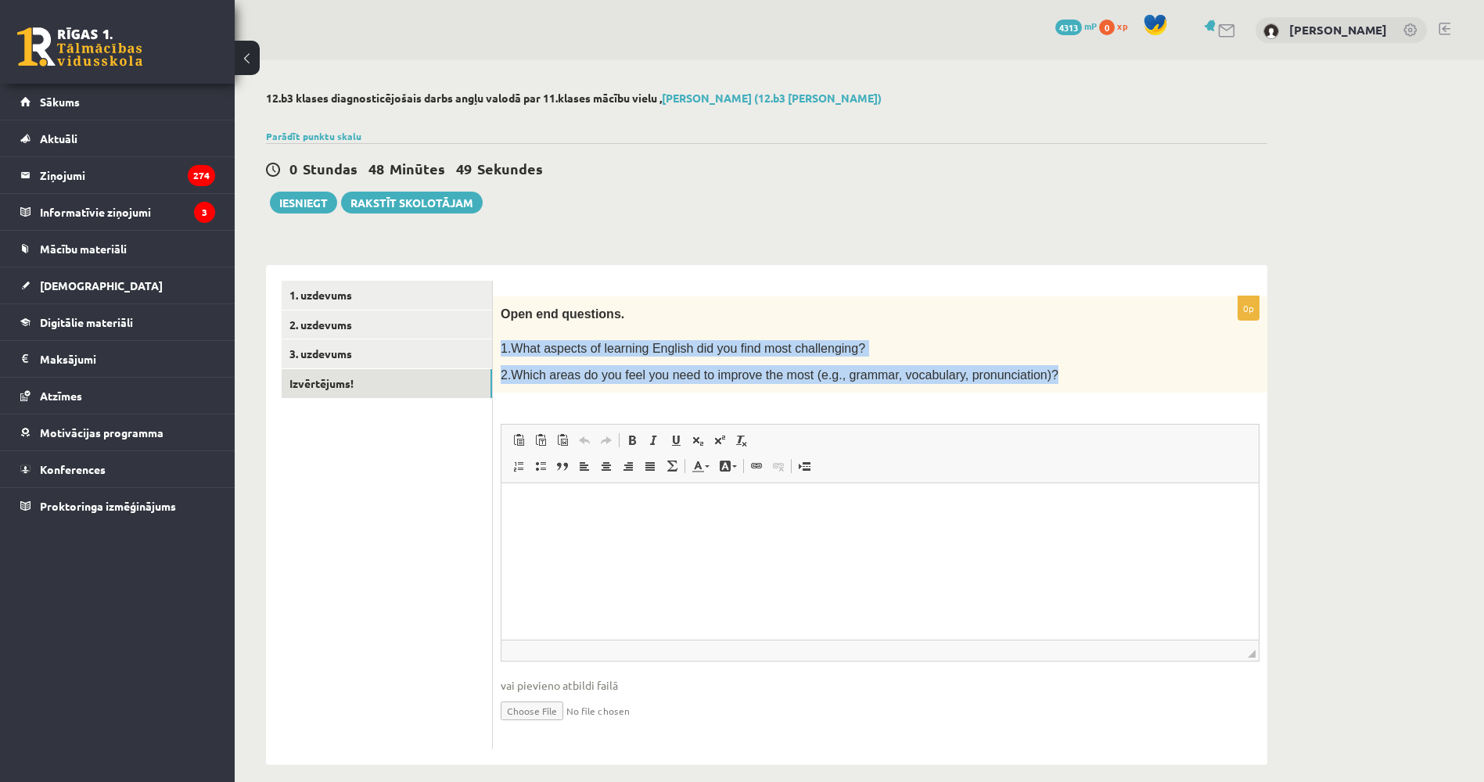
drag, startPoint x: 976, startPoint y: 372, endPoint x: 502, endPoint y: 339, distance: 475.1
click at [502, 339] on div "Open end questions. 1.What aspects of learning English did you find most challe…" at bounding box center [880, 344] width 774 height 97
copy div "1.What aspects of learning English did you find most challenging? 2.Which areas…"
click at [713, 389] on div "Open end questions. 1.What aspects of learning English did you find most challe…" at bounding box center [880, 344] width 774 height 97
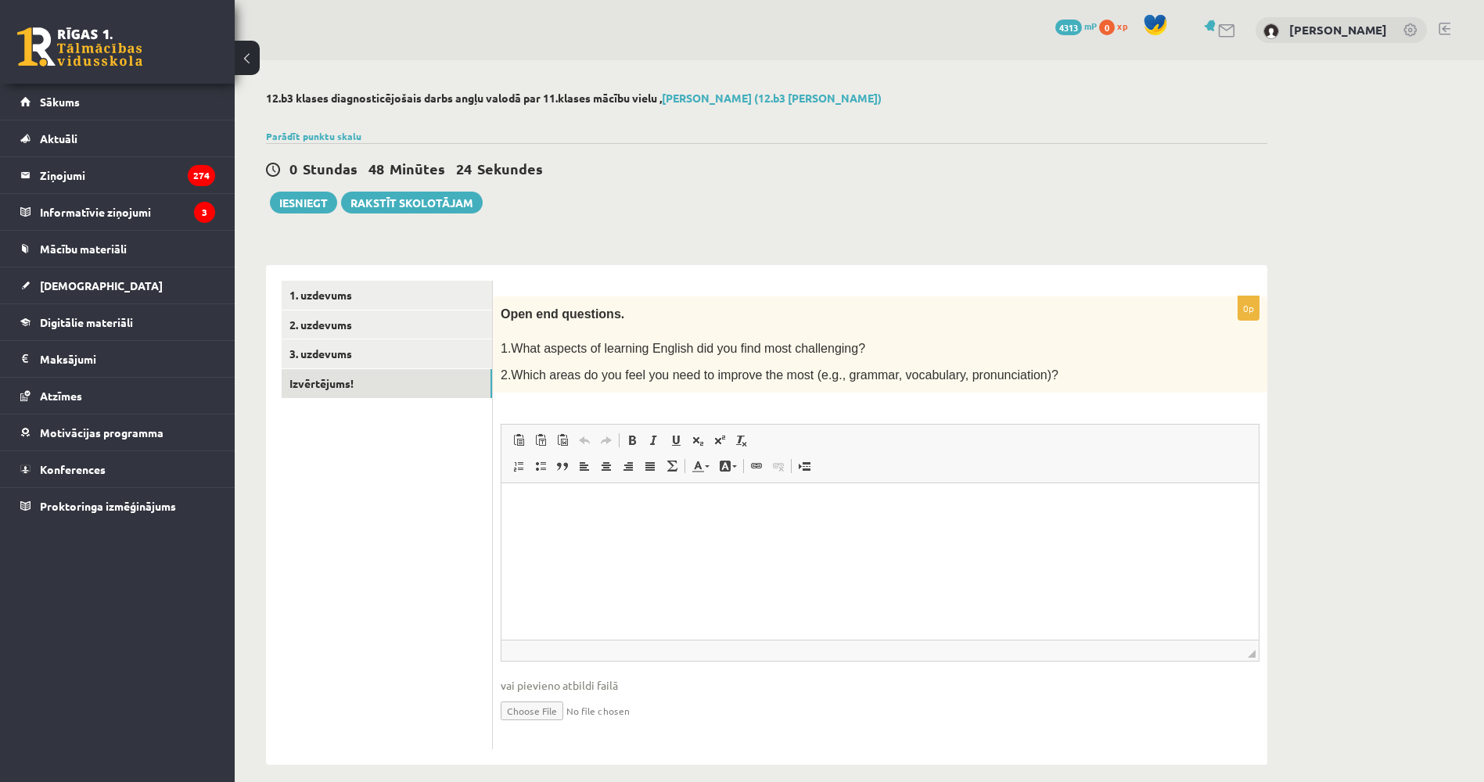
click at [705, 375] on span "2.Which areas do you feel you need to improve the most (e.g., grammar, vocabula…" at bounding box center [780, 374] width 558 height 13
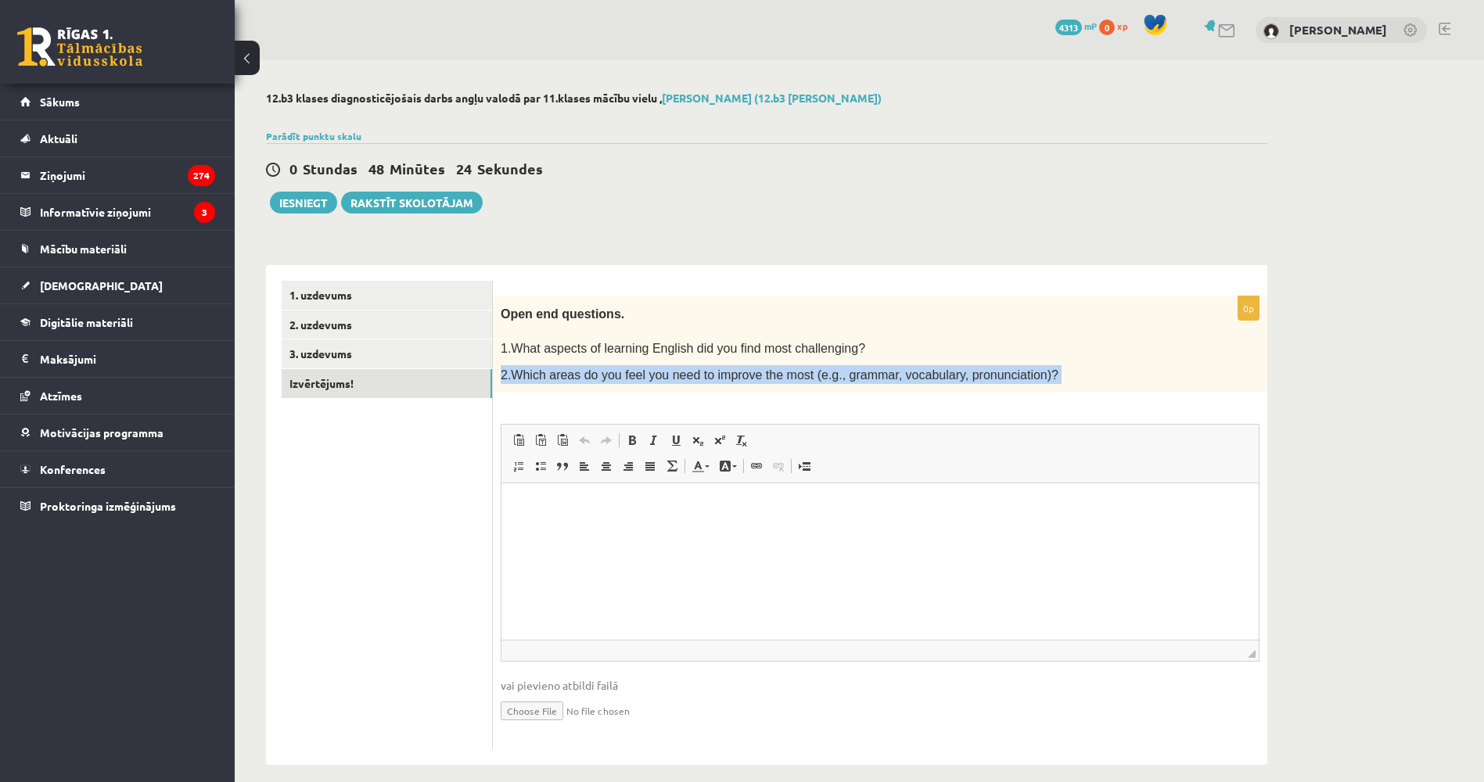
click at [705, 375] on span "2.Which areas do you feel you need to improve the most (e.g., grammar, vocabula…" at bounding box center [780, 374] width 558 height 13
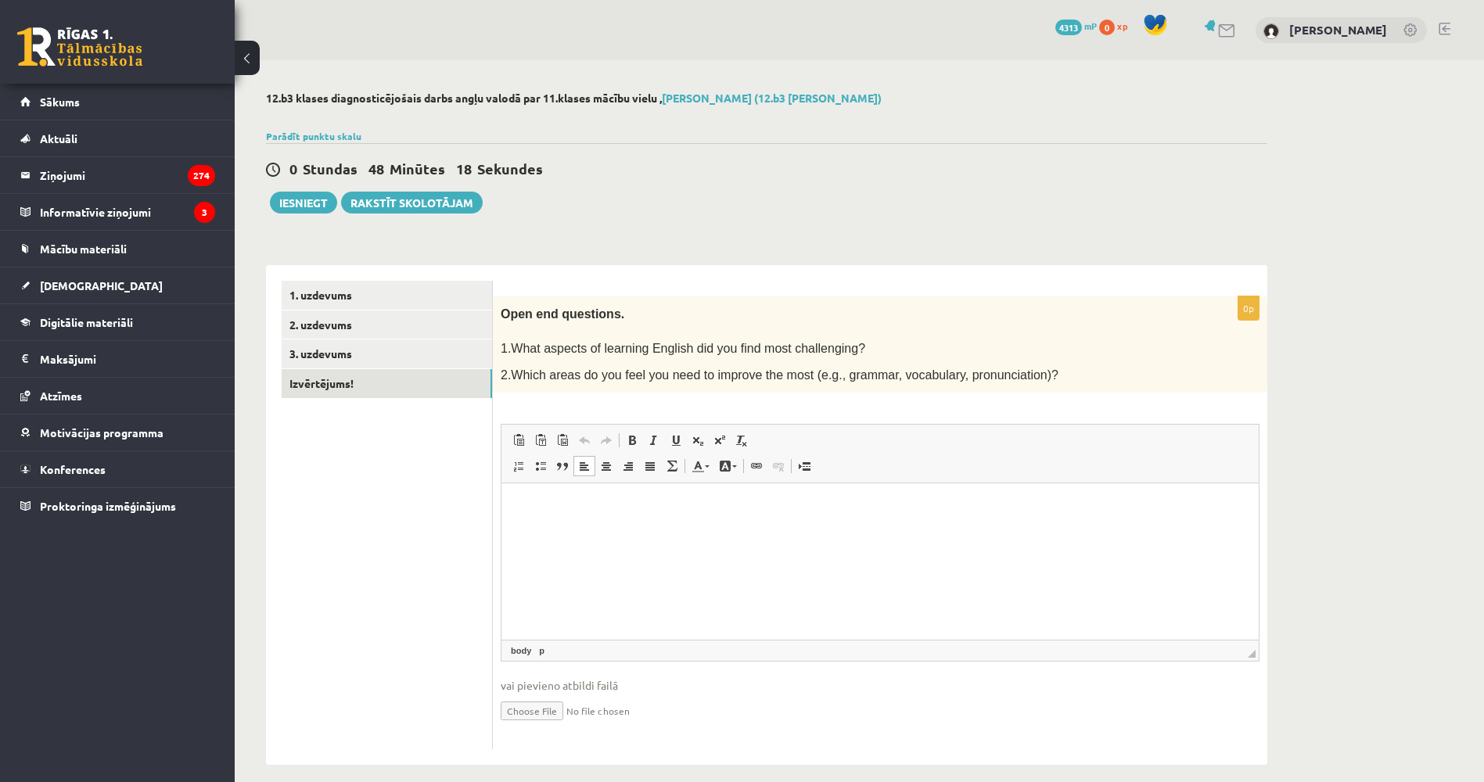
click at [587, 531] on html at bounding box center [879, 507] width 757 height 48
click at [388, 358] on link "3. uzdevums" at bounding box center [387, 353] width 210 height 29
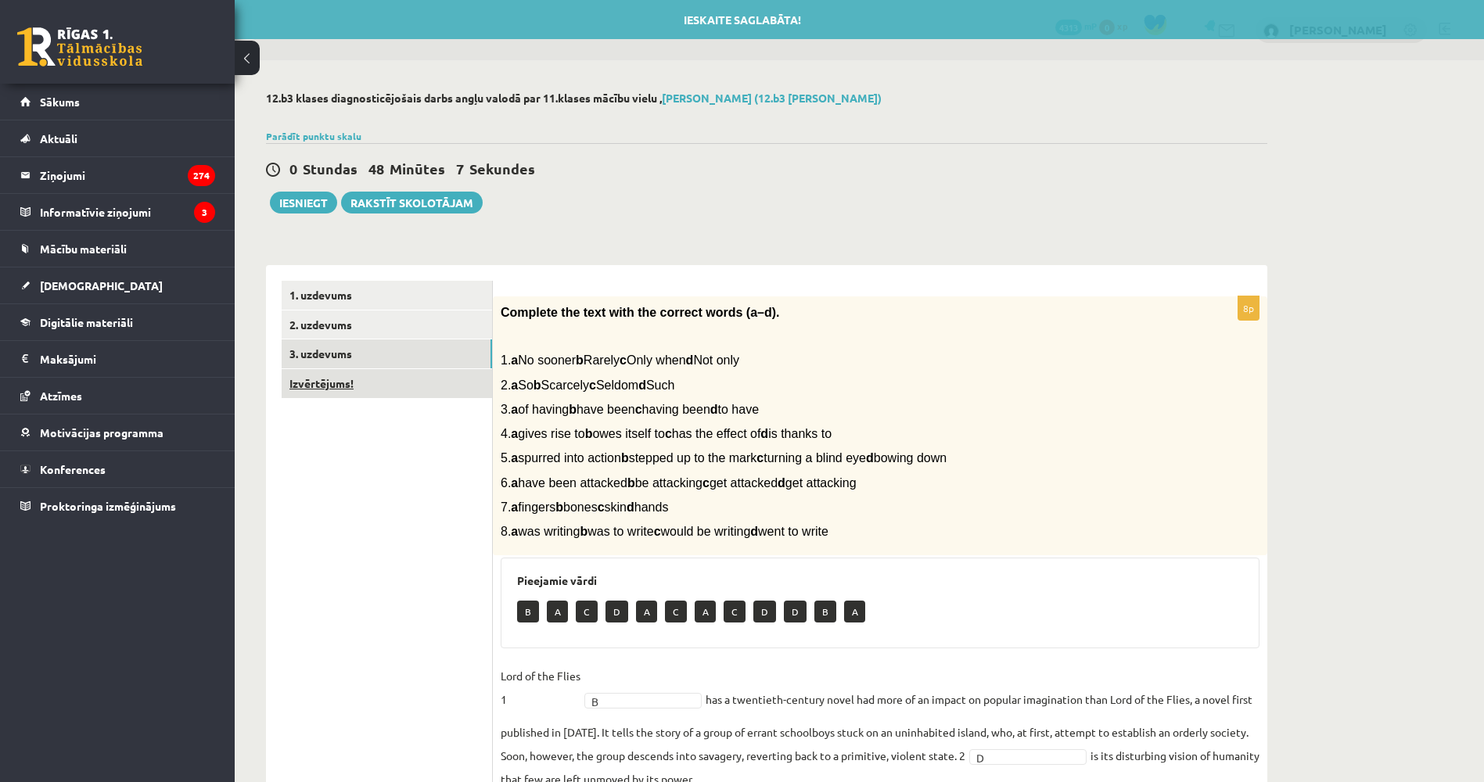
click at [387, 380] on link "Izvērtējums!" at bounding box center [387, 383] width 210 height 29
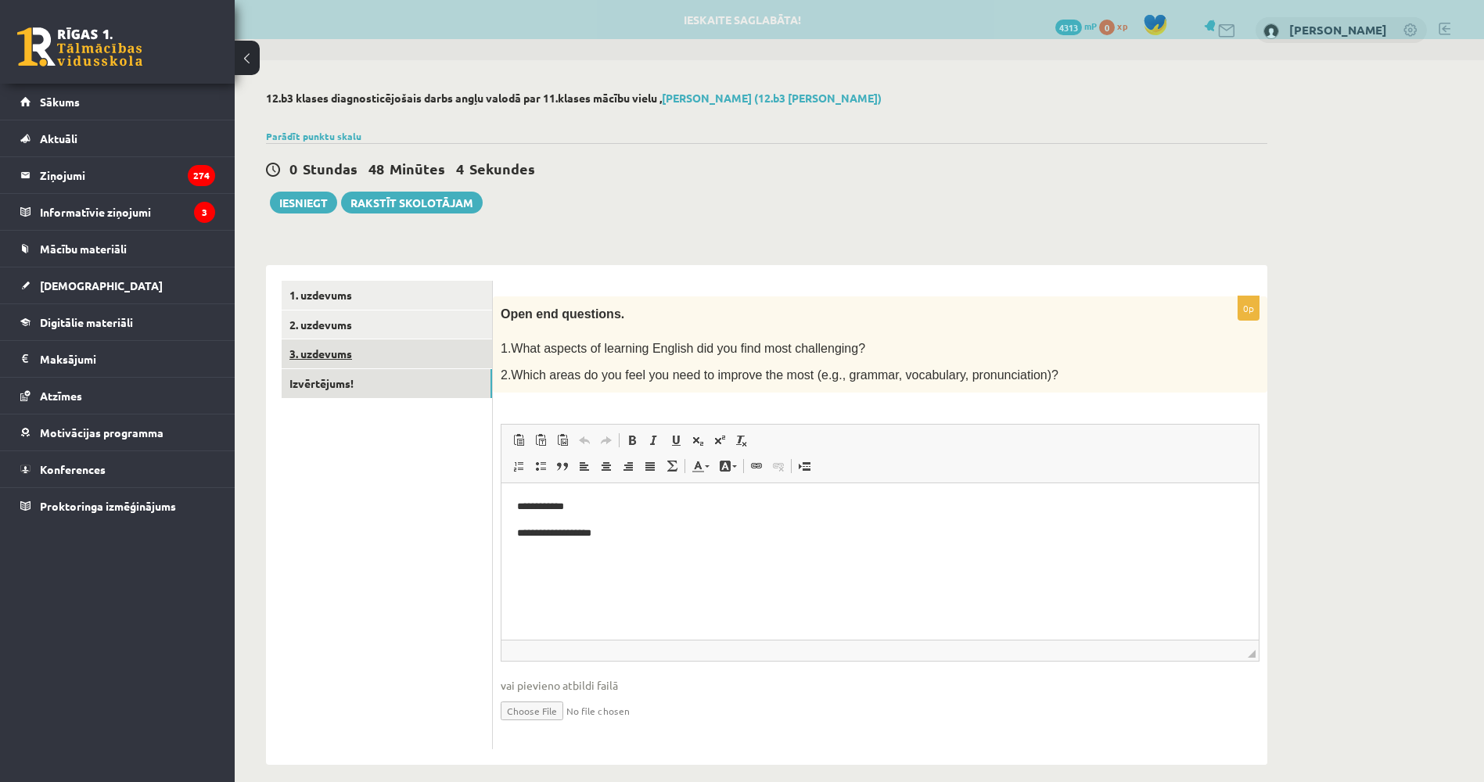
click at [390, 355] on link "3. uzdevums" at bounding box center [387, 353] width 210 height 29
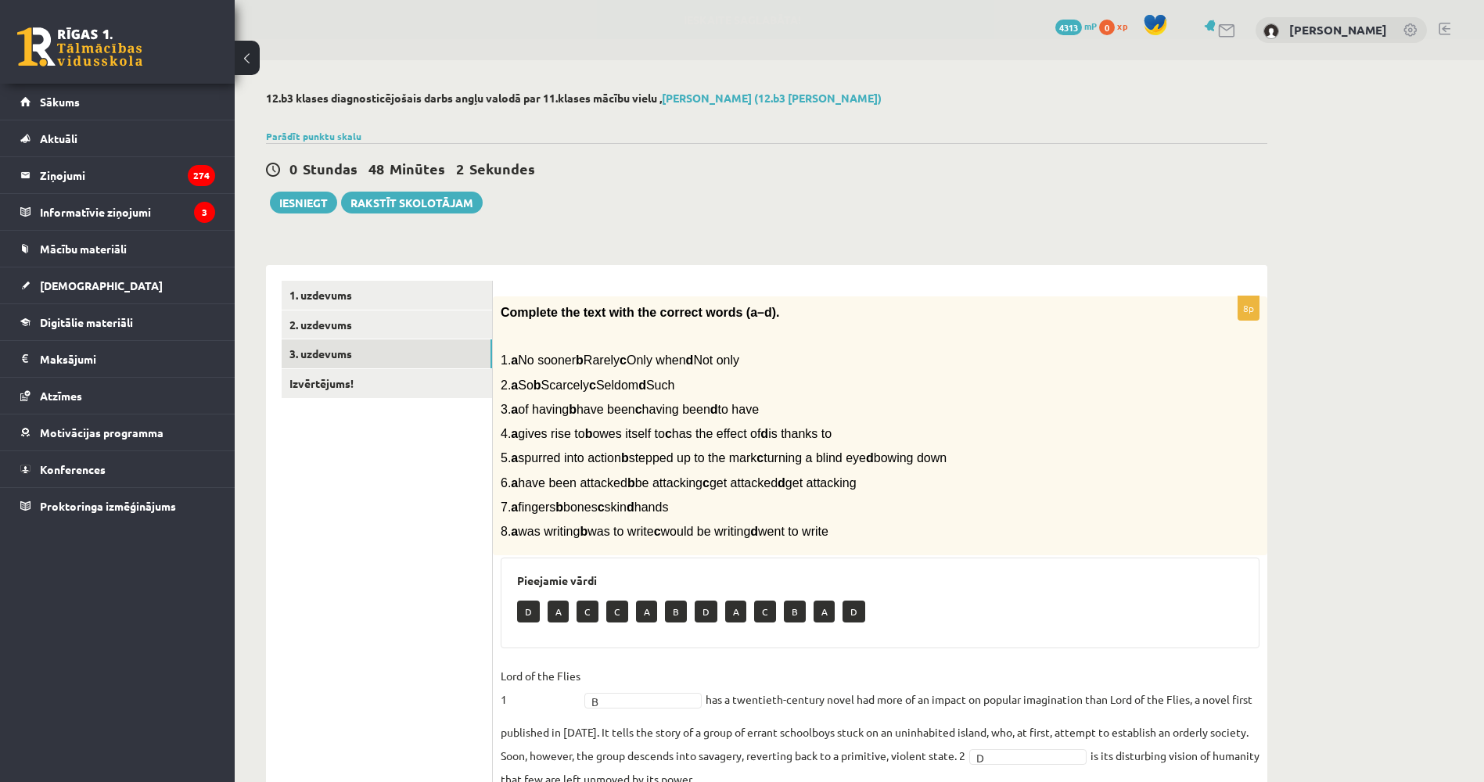
click at [593, 267] on div "8p Complete the text with the correct words (a–d). 1. a No sooner b Rarely c On…" at bounding box center [880, 631] width 774 height 732
click at [341, 380] on link "Izvērtējums!" at bounding box center [387, 383] width 210 height 29
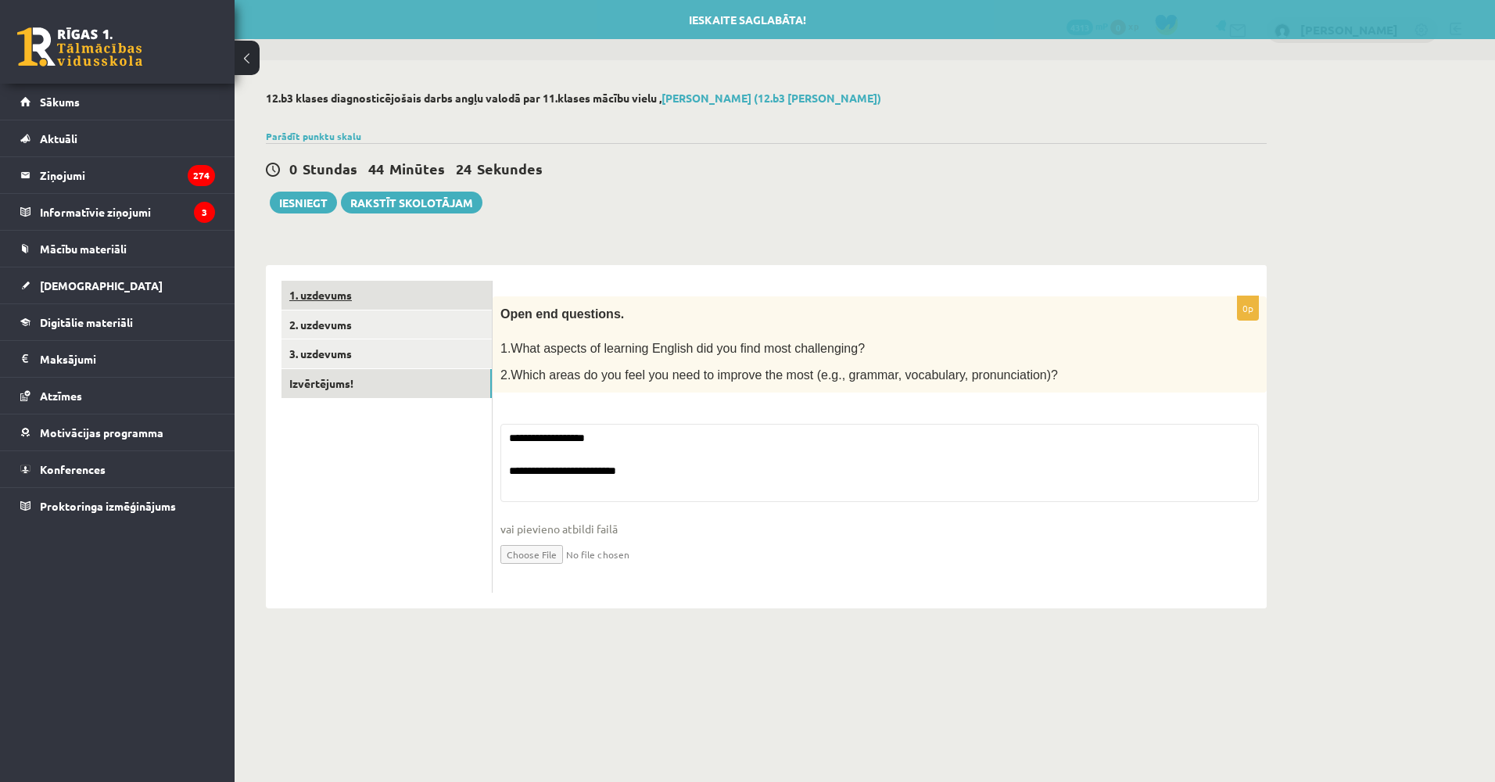
click at [342, 298] on link "1. uzdevums" at bounding box center [387, 295] width 210 height 29
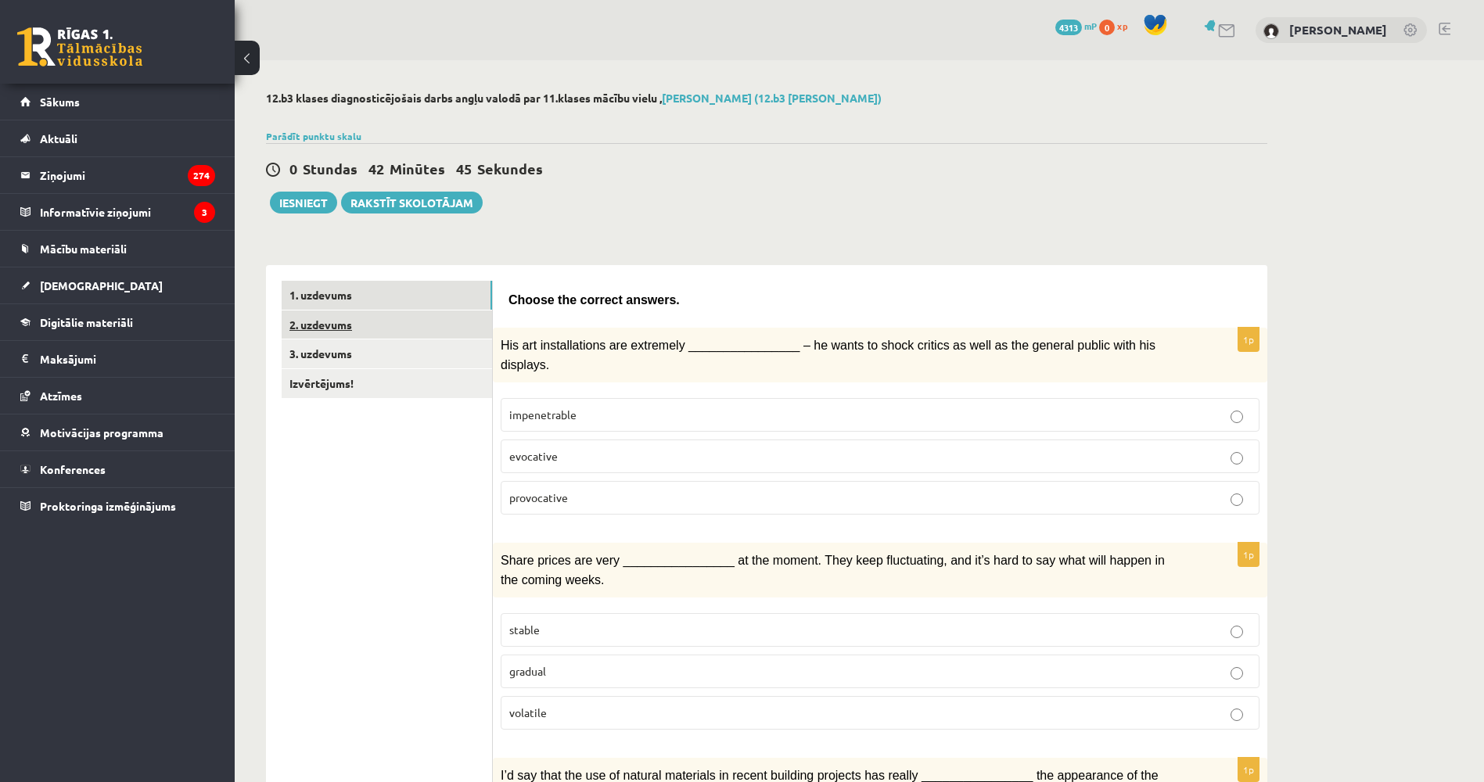
click at [424, 327] on link "2. uzdevums" at bounding box center [387, 324] width 210 height 29
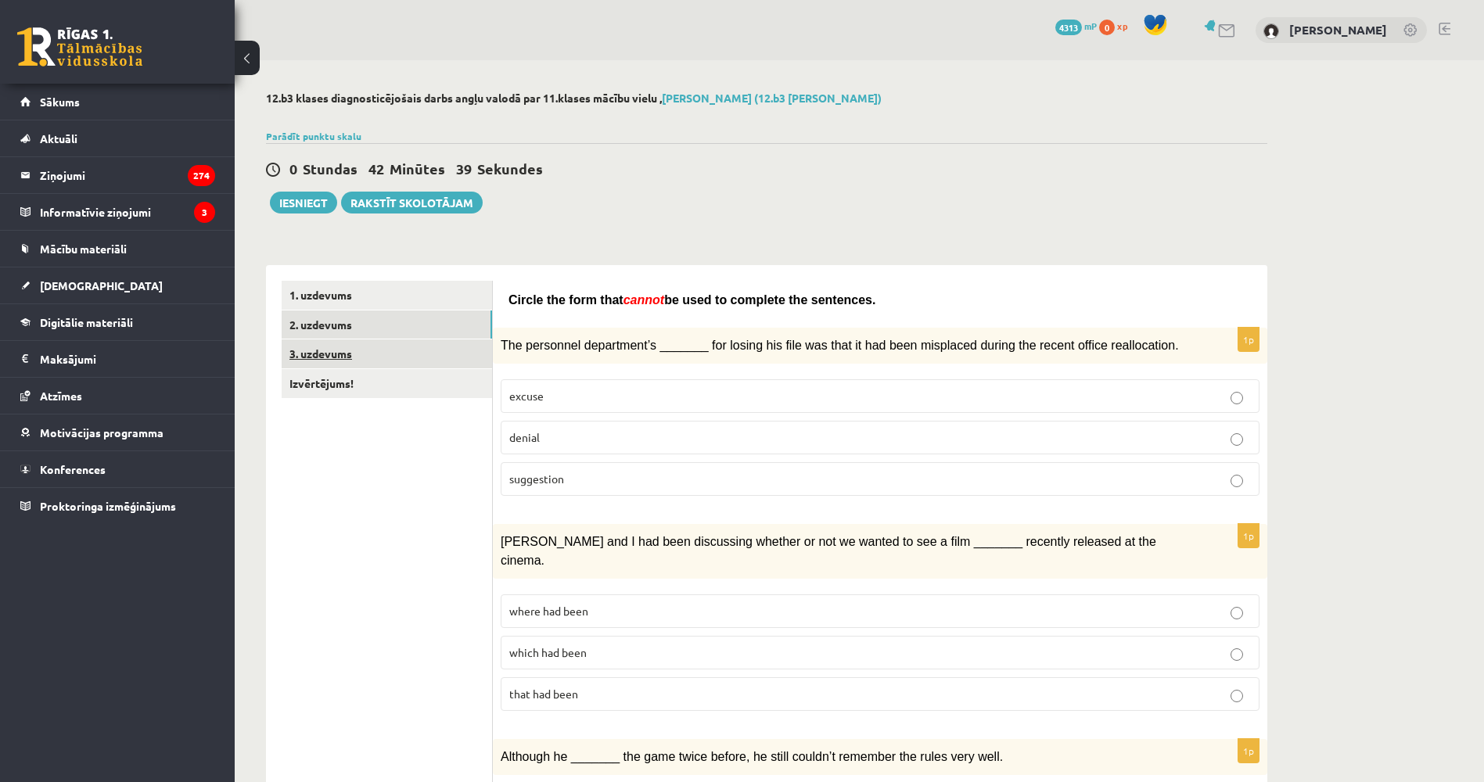
click at [399, 353] on link "3. uzdevums" at bounding box center [387, 353] width 210 height 29
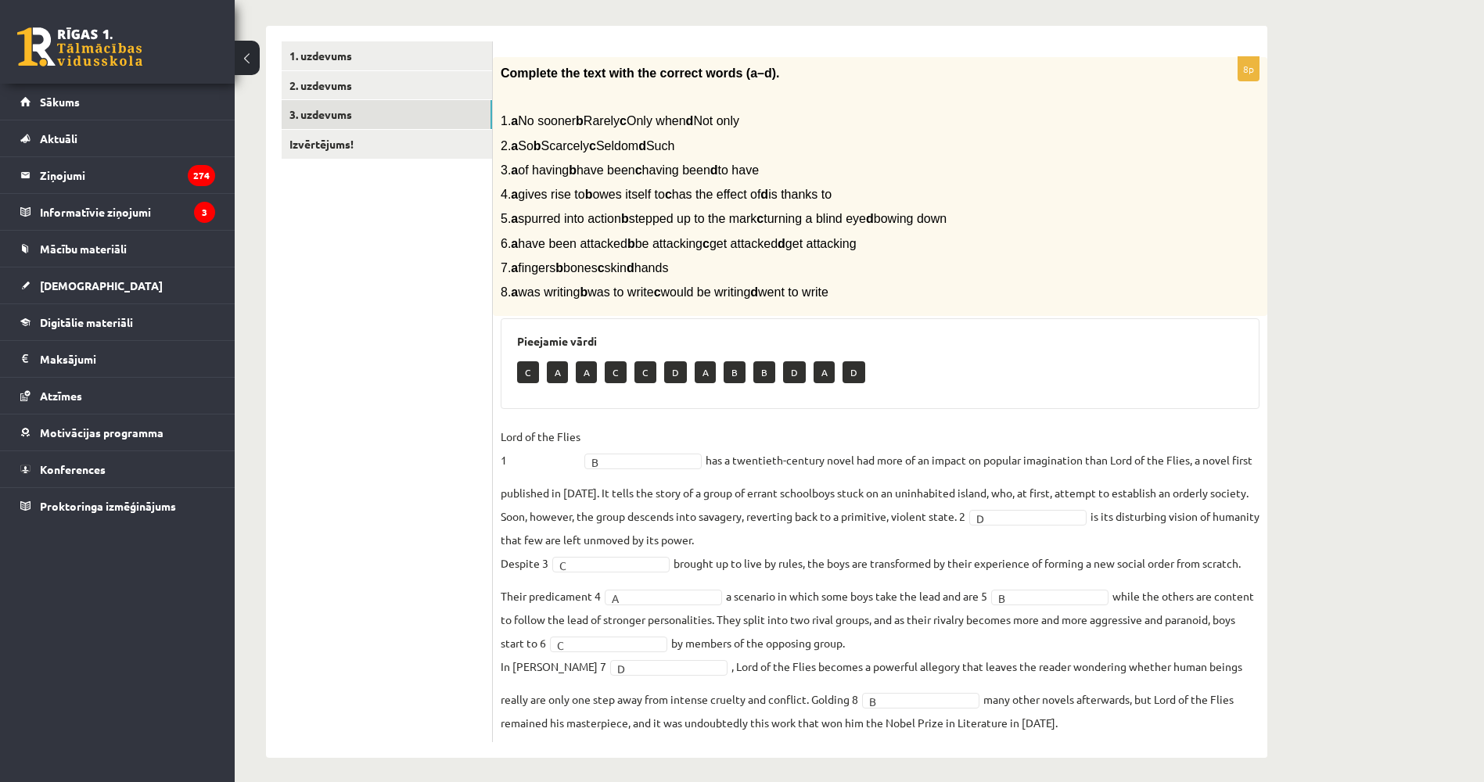
scroll to position [248, 0]
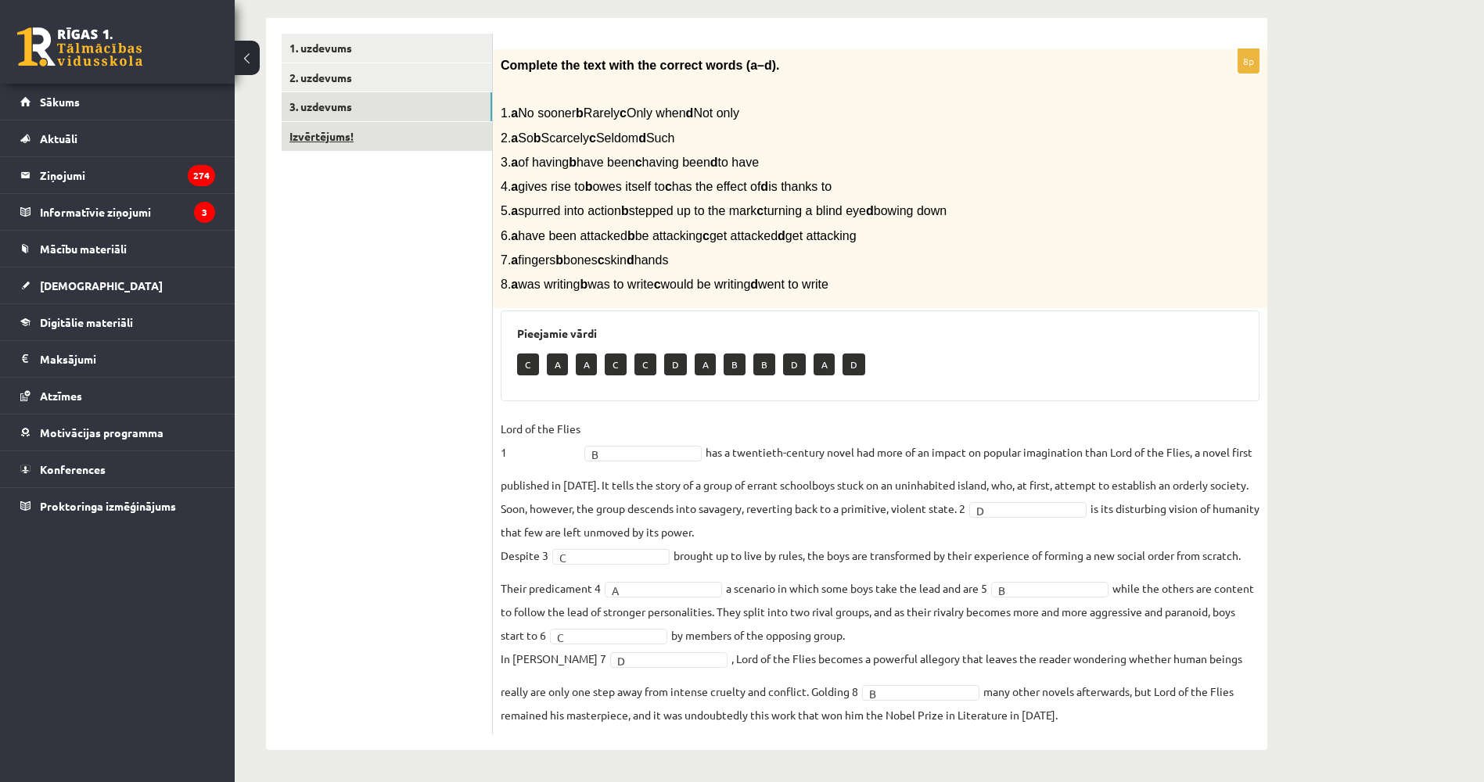
click at [356, 146] on link "Izvērtējums!" at bounding box center [387, 136] width 210 height 29
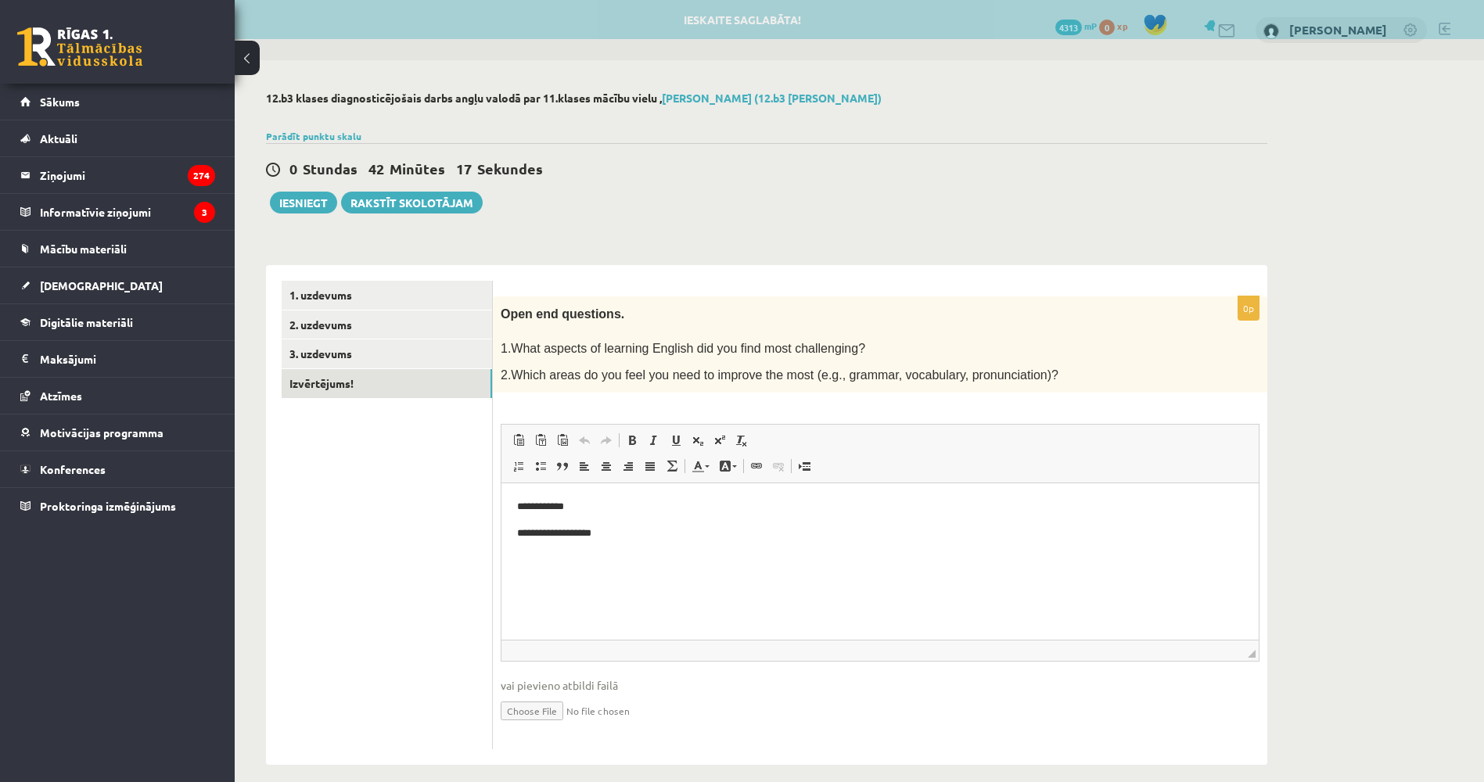
scroll to position [0, 0]
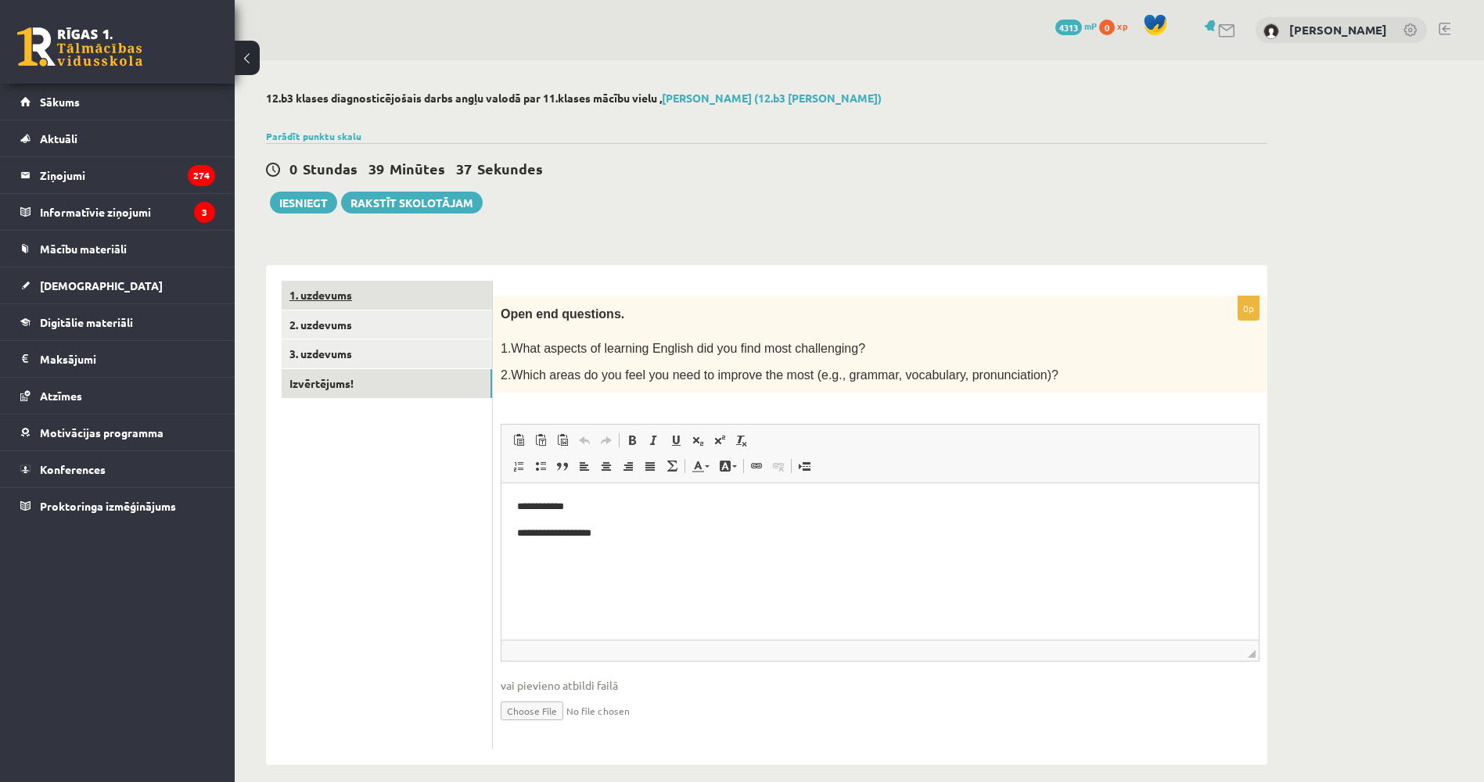
click at [365, 296] on link "1. uzdevums" at bounding box center [387, 295] width 210 height 29
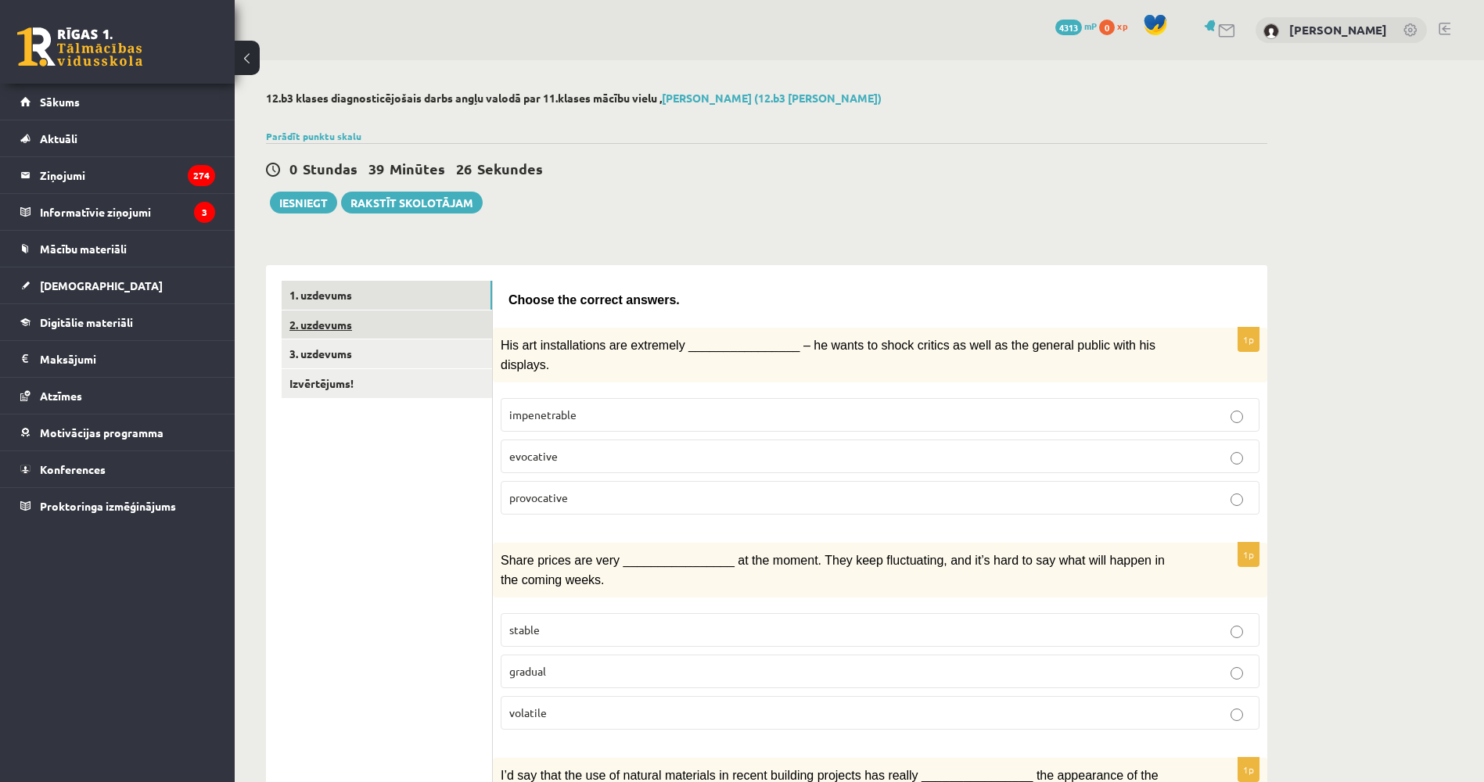
click at [358, 325] on link "2. uzdevums" at bounding box center [387, 324] width 210 height 29
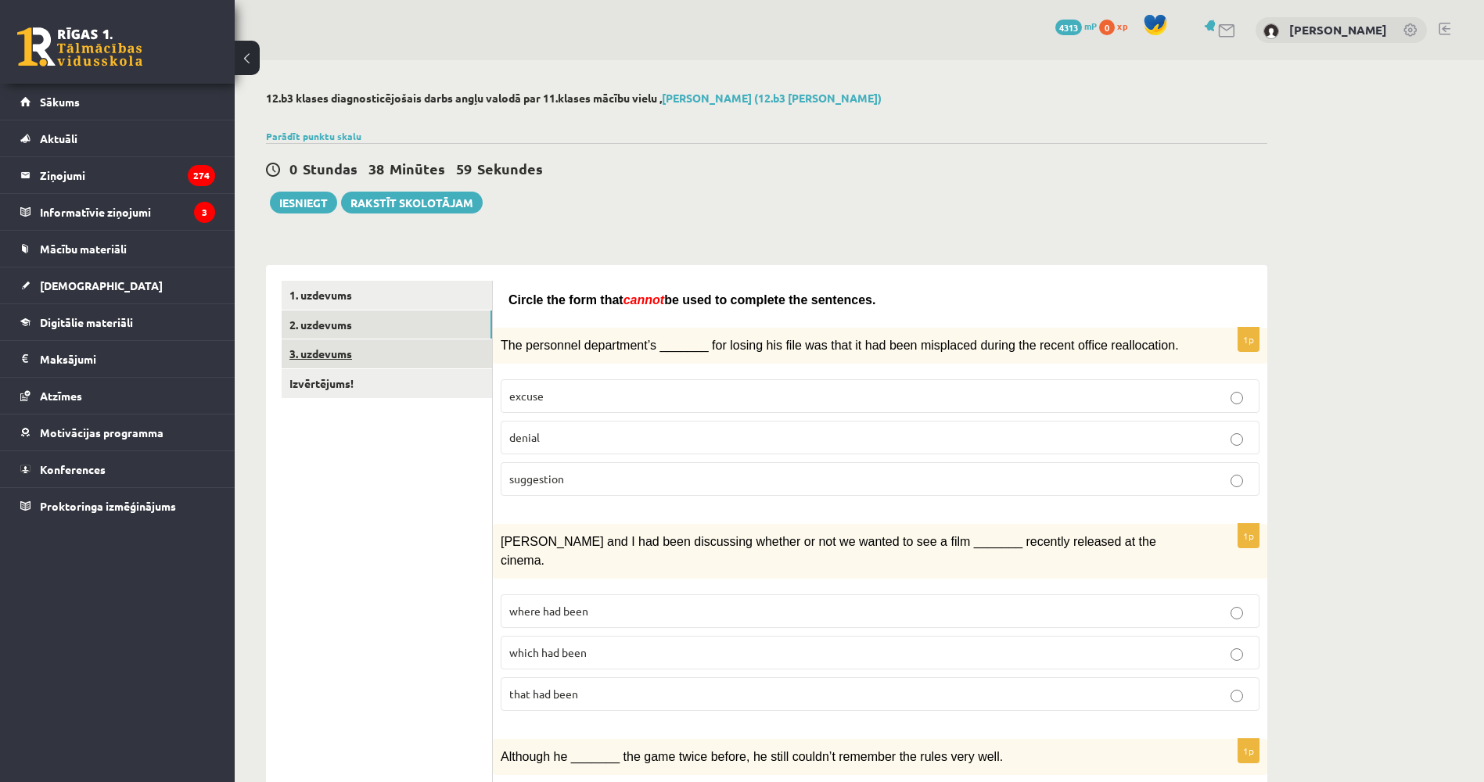
click at [395, 353] on link "3. uzdevums" at bounding box center [387, 353] width 210 height 29
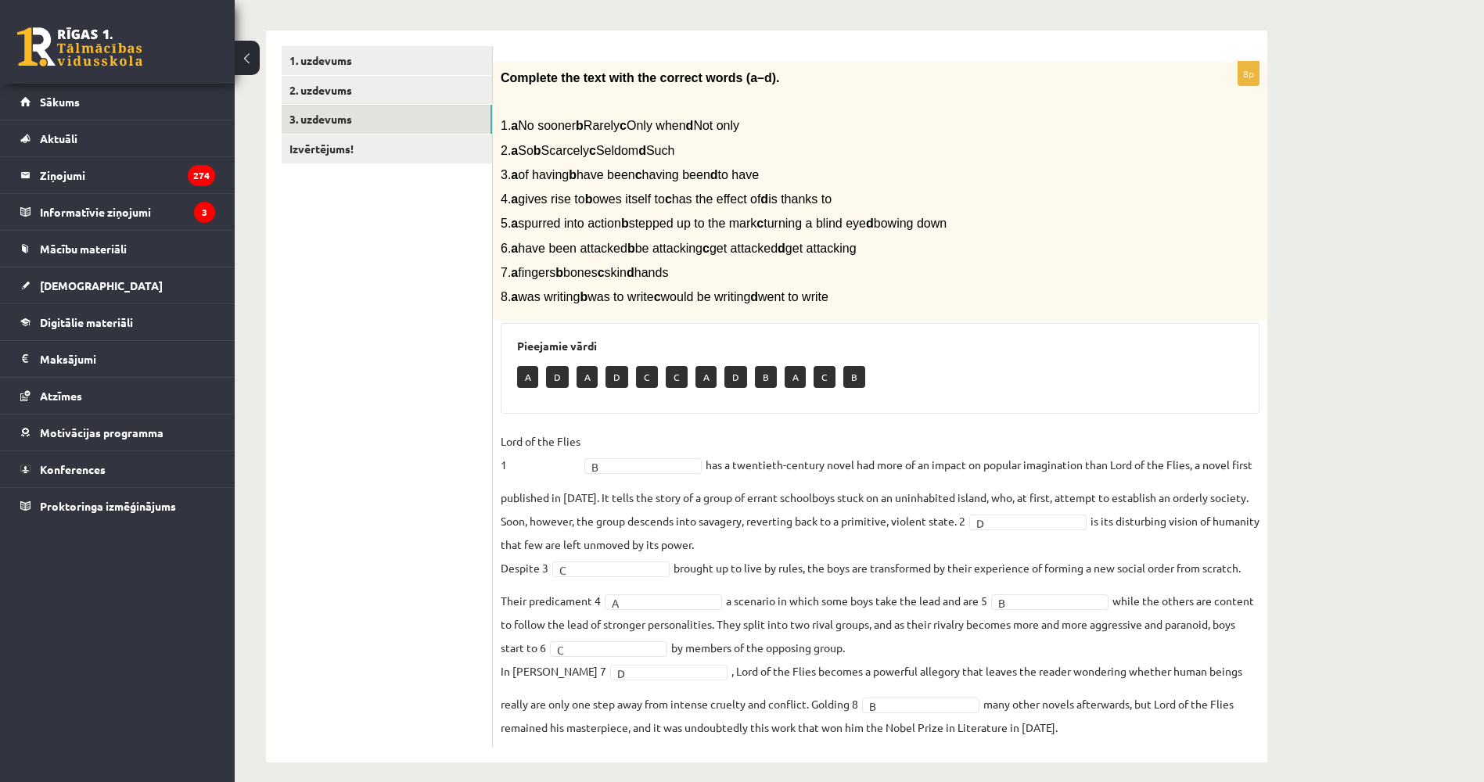
scroll to position [248, 0]
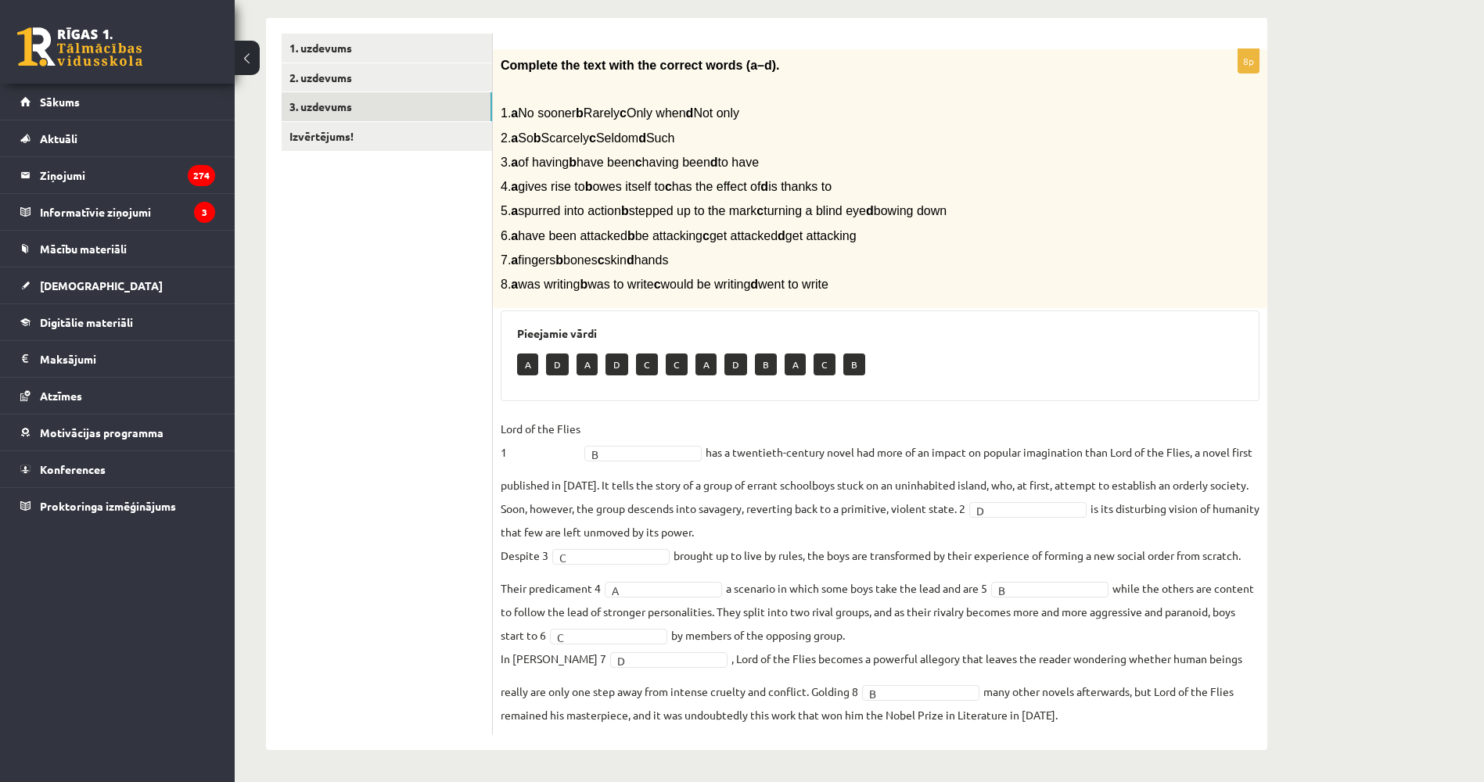
click at [339, 145] on link "Izvērtējums!" at bounding box center [387, 136] width 210 height 29
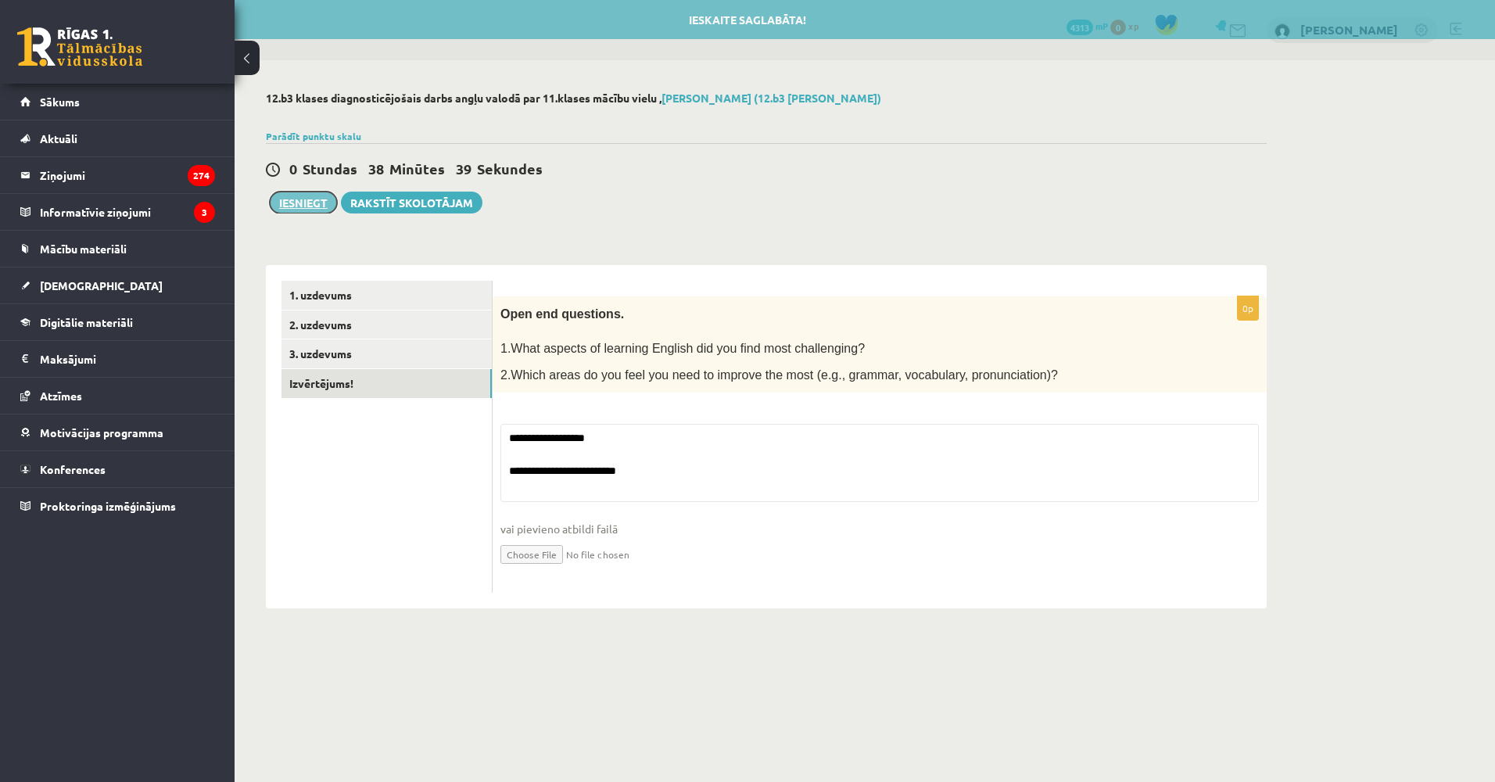
click at [310, 202] on button "Iesniegt" at bounding box center [303, 203] width 67 height 22
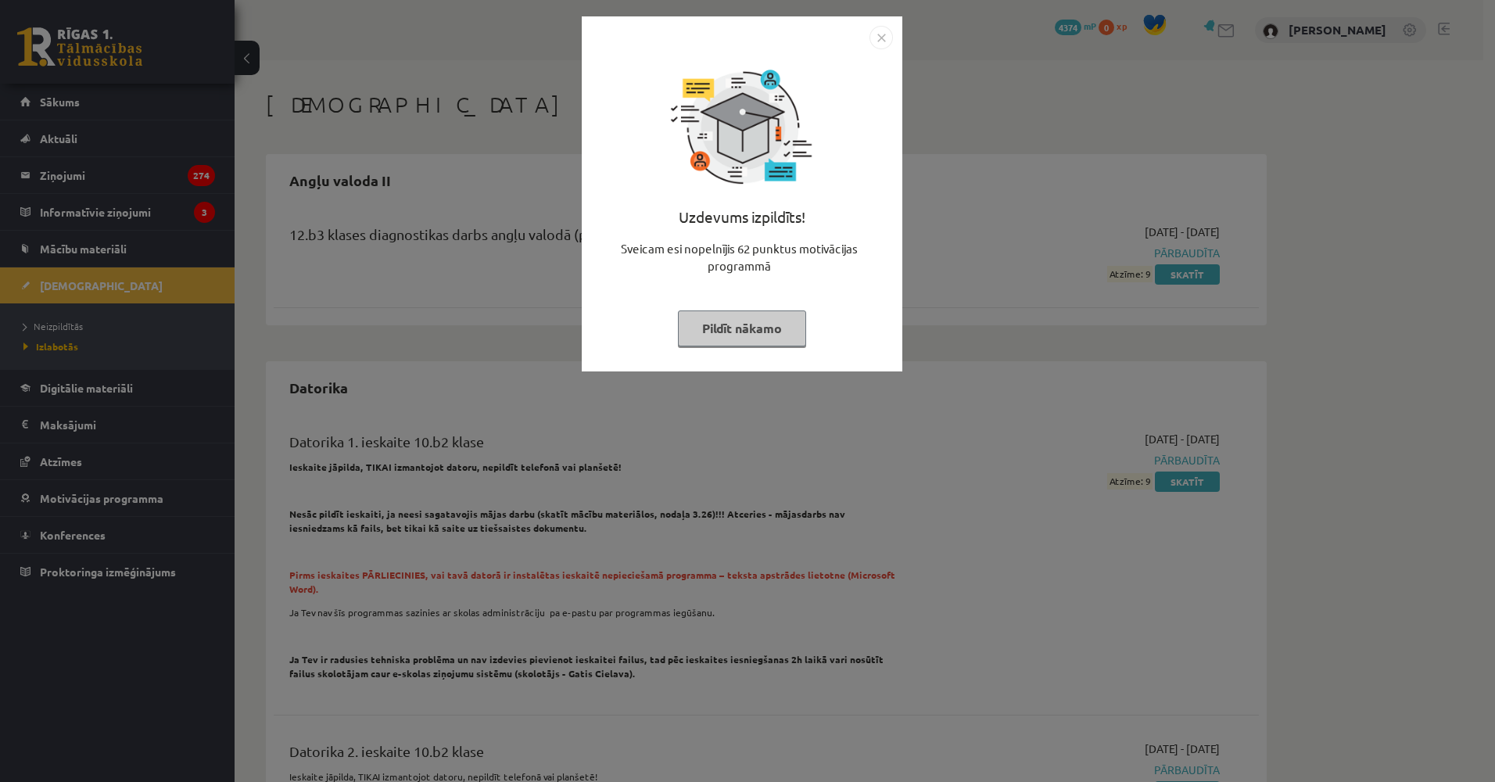
click at [423, 332] on div "Uzdevums izpildīts! Sveicam esi nopelnījis 62 punktus motivācijas programmā Pil…" at bounding box center [747, 391] width 1495 height 782
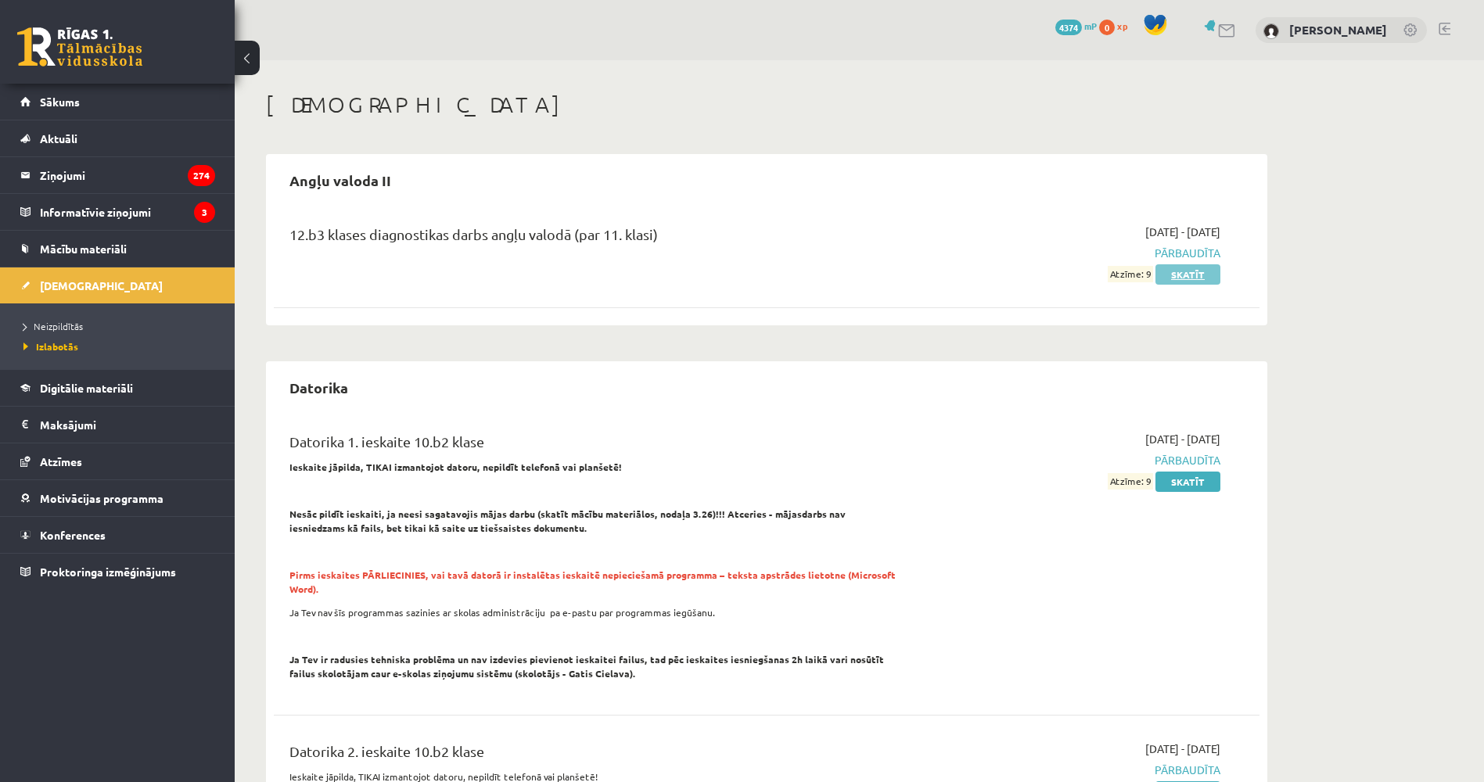
click at [1179, 270] on link "Skatīt" at bounding box center [1187, 274] width 65 height 20
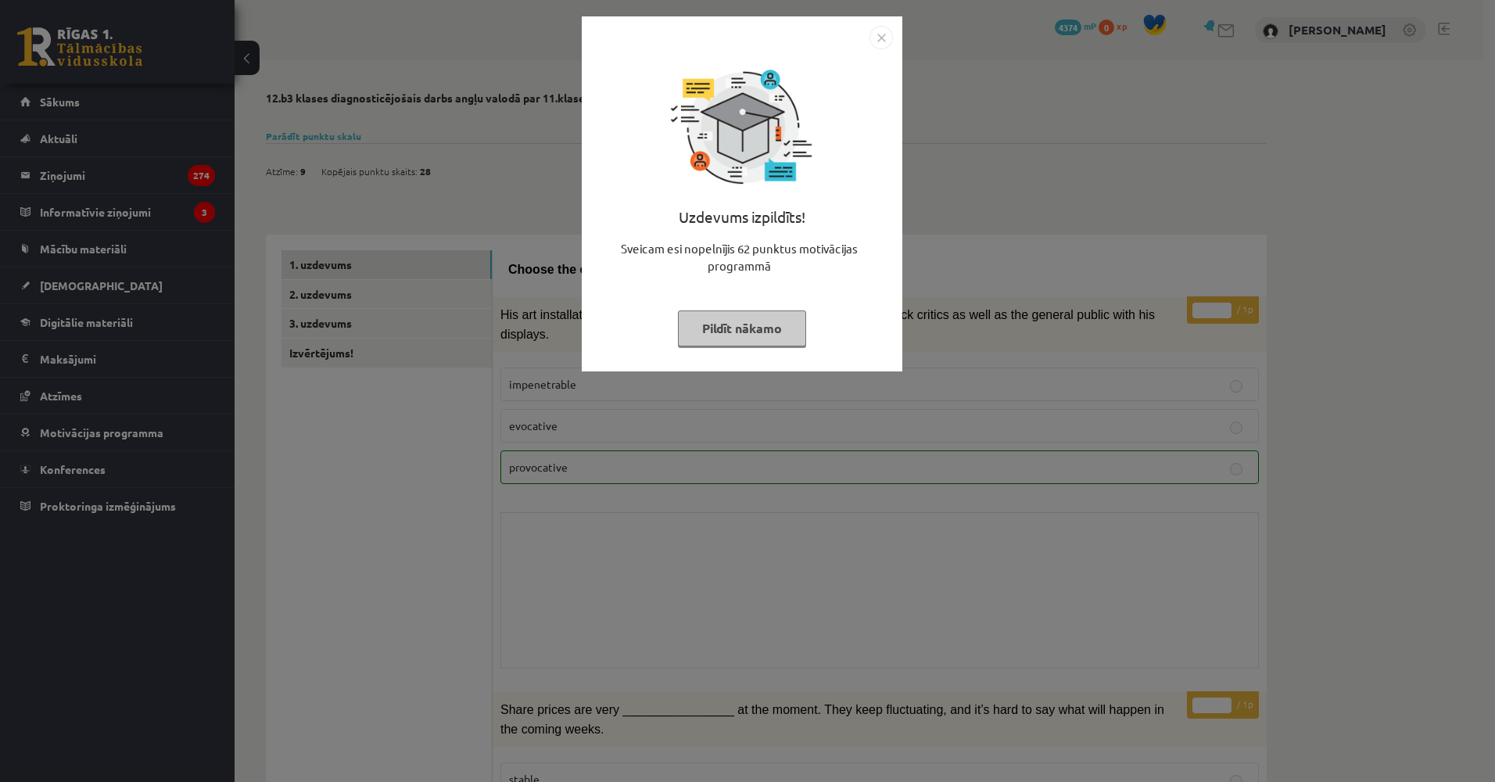
click at [582, 389] on div "Uzdevums izpildīts! Sveicam esi nopelnījis 62 punktus motivācijas programmā Pil…" at bounding box center [747, 391] width 1495 height 782
